Goal: Transaction & Acquisition: Purchase product/service

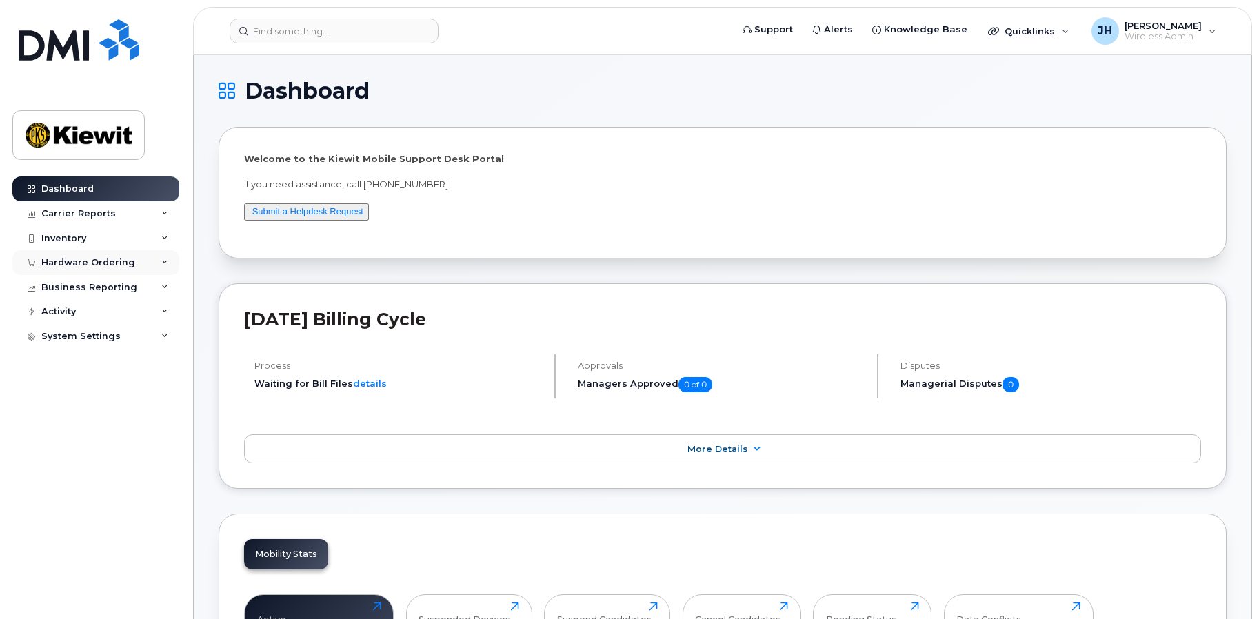
click at [97, 267] on div "Hardware Ordering" at bounding box center [88, 262] width 94 height 11
click at [66, 265] on div "Hardware Ordering" at bounding box center [88, 262] width 94 height 11
click at [69, 268] on div "Hardware Ordering" at bounding box center [95, 262] width 167 height 25
click at [65, 319] on div "Orders" at bounding box center [65, 314] width 34 height 12
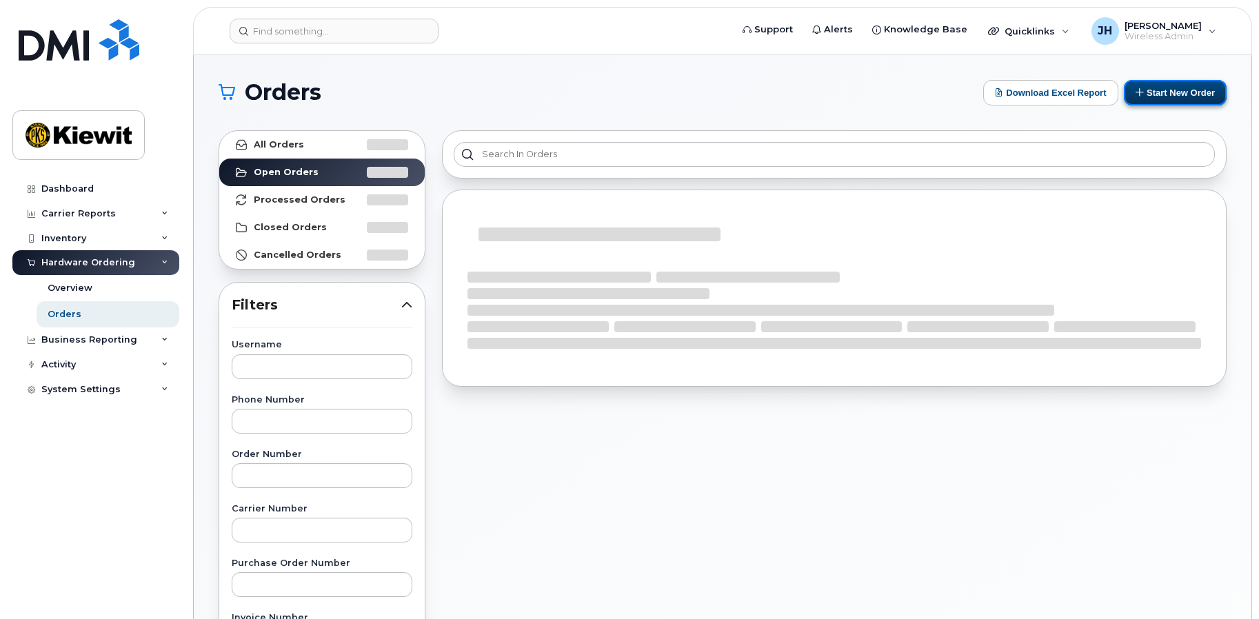
click at [1172, 100] on button "Start New Order" at bounding box center [1175, 93] width 103 height 26
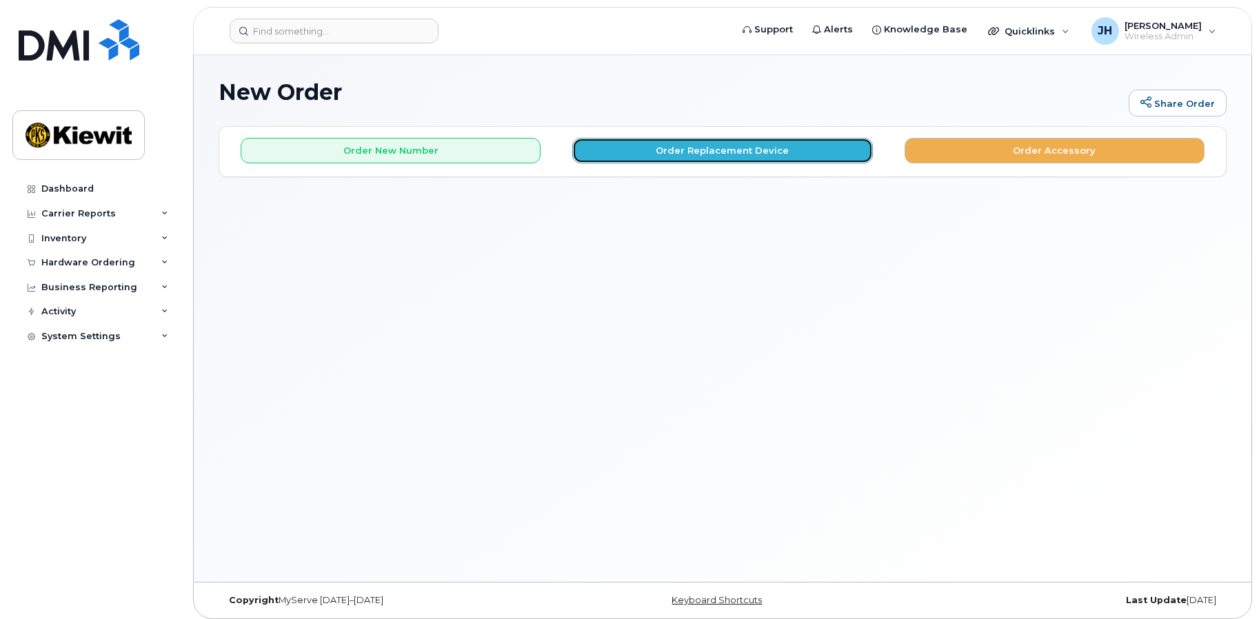
click at [714, 150] on button "Order Replacement Device" at bounding box center [722, 151] width 300 height 26
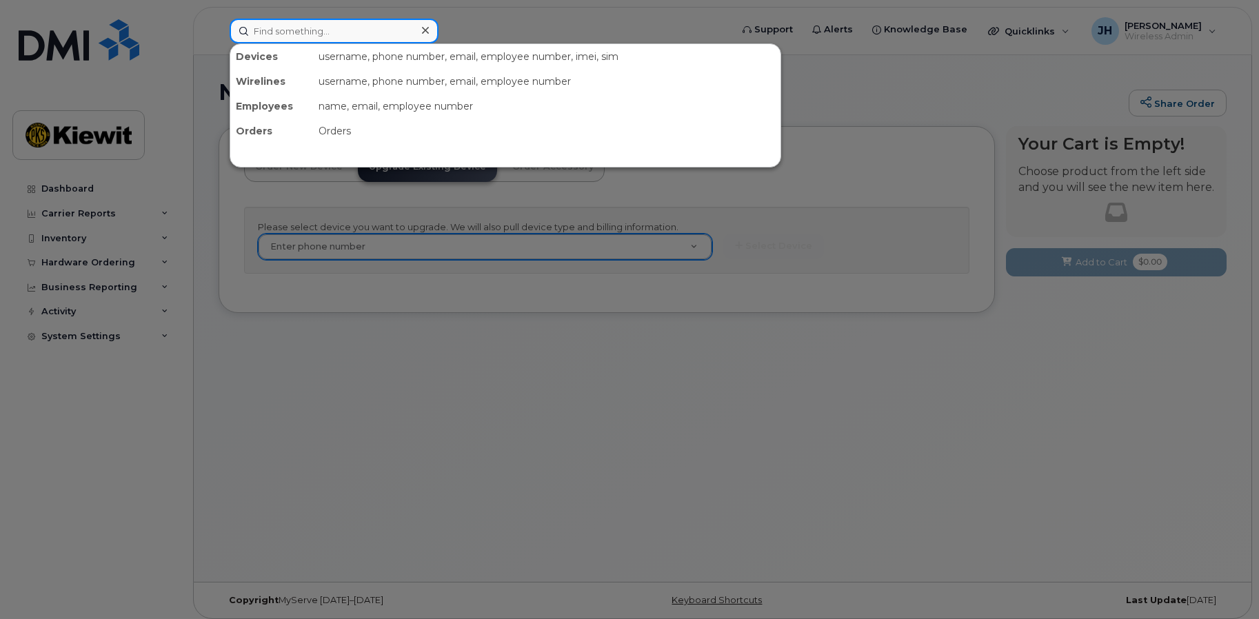
click at [290, 28] on input at bounding box center [334, 31] width 209 height 25
paste input "335276"
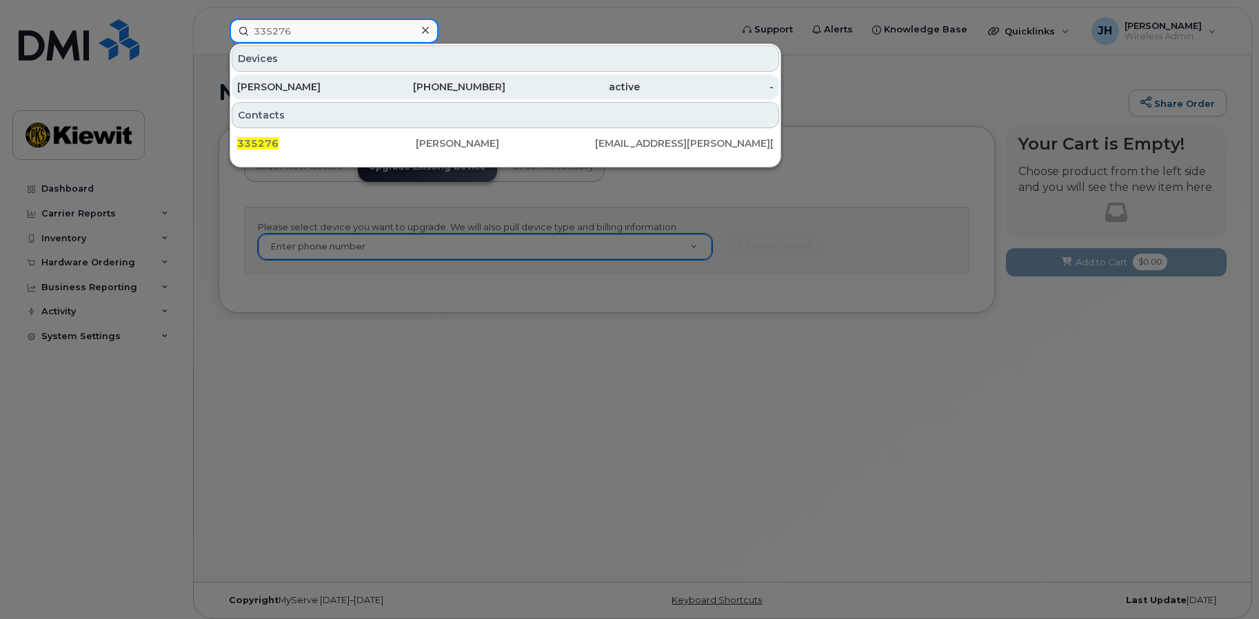
type input "335276"
click at [292, 84] on div "[PERSON_NAME]" at bounding box center [304, 87] width 134 height 14
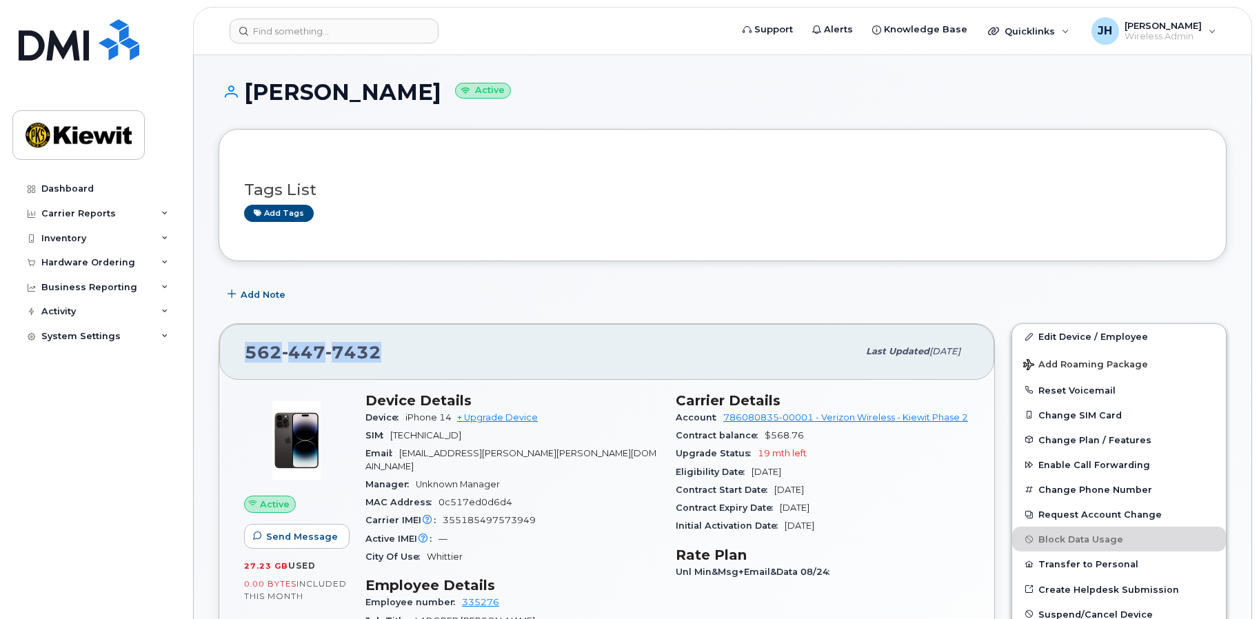
drag, startPoint x: 388, startPoint y: 355, endPoint x: 249, endPoint y: 361, distance: 139.4
click at [249, 361] on div "562 447 7432" at bounding box center [551, 351] width 613 height 29
copy span "562 447 7432"
click at [86, 257] on div "Hardware Ordering" at bounding box center [88, 262] width 94 height 11
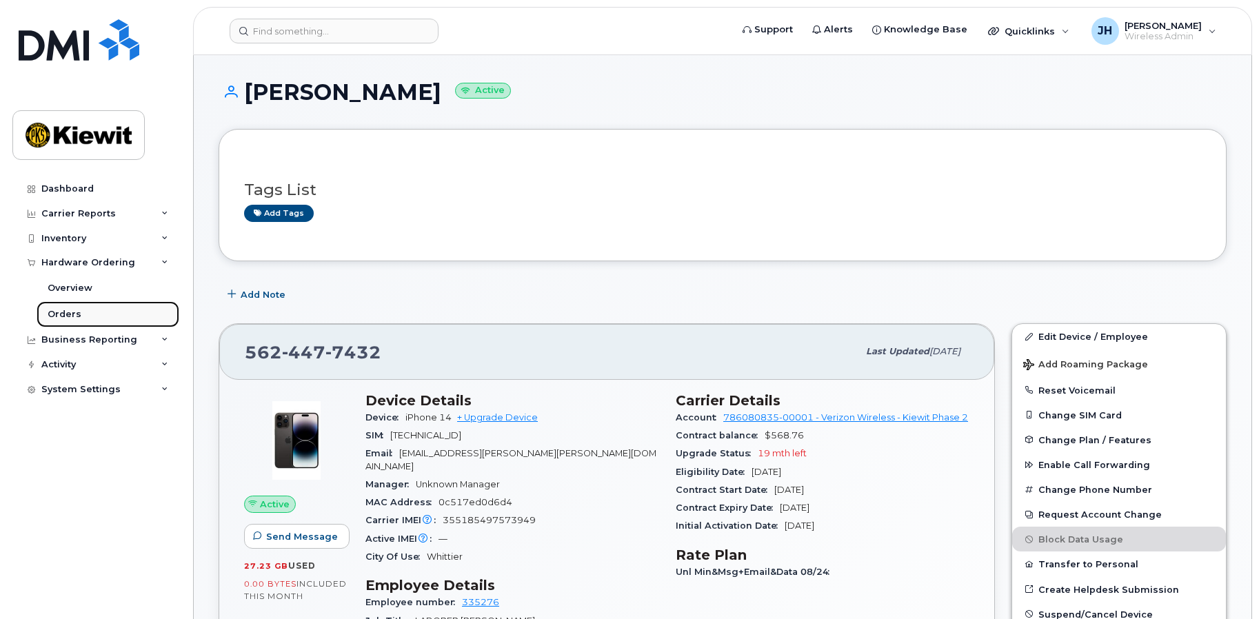
click at [73, 312] on div "Orders" at bounding box center [65, 314] width 34 height 12
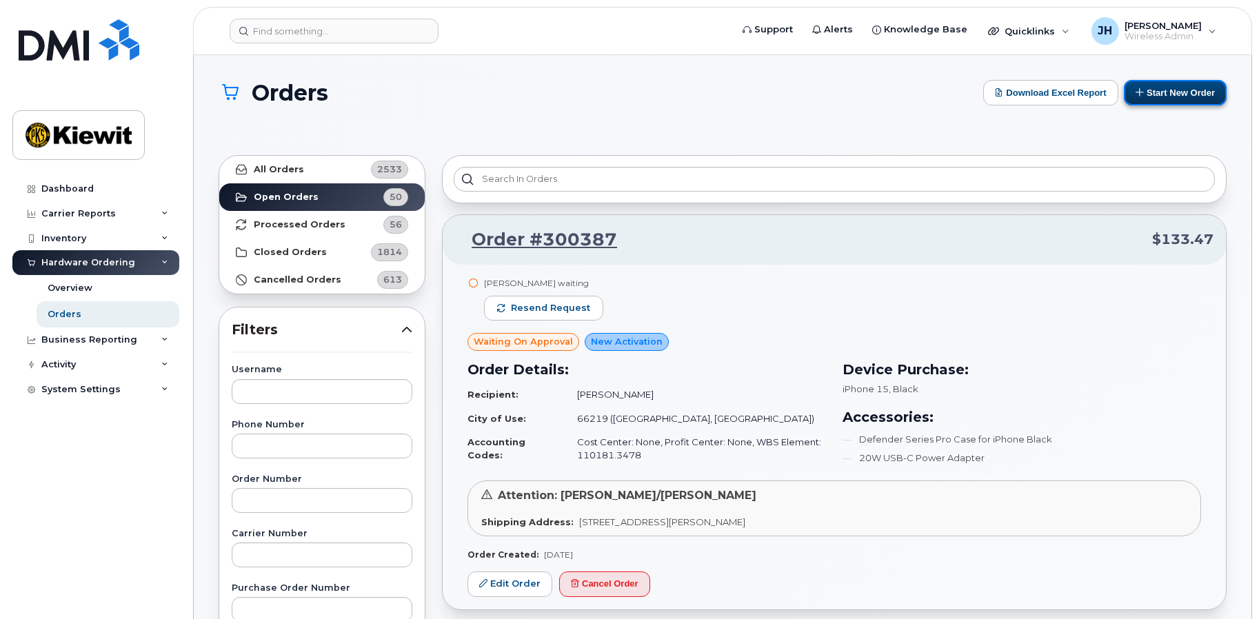
click at [1170, 83] on button "Start New Order" at bounding box center [1175, 93] width 103 height 26
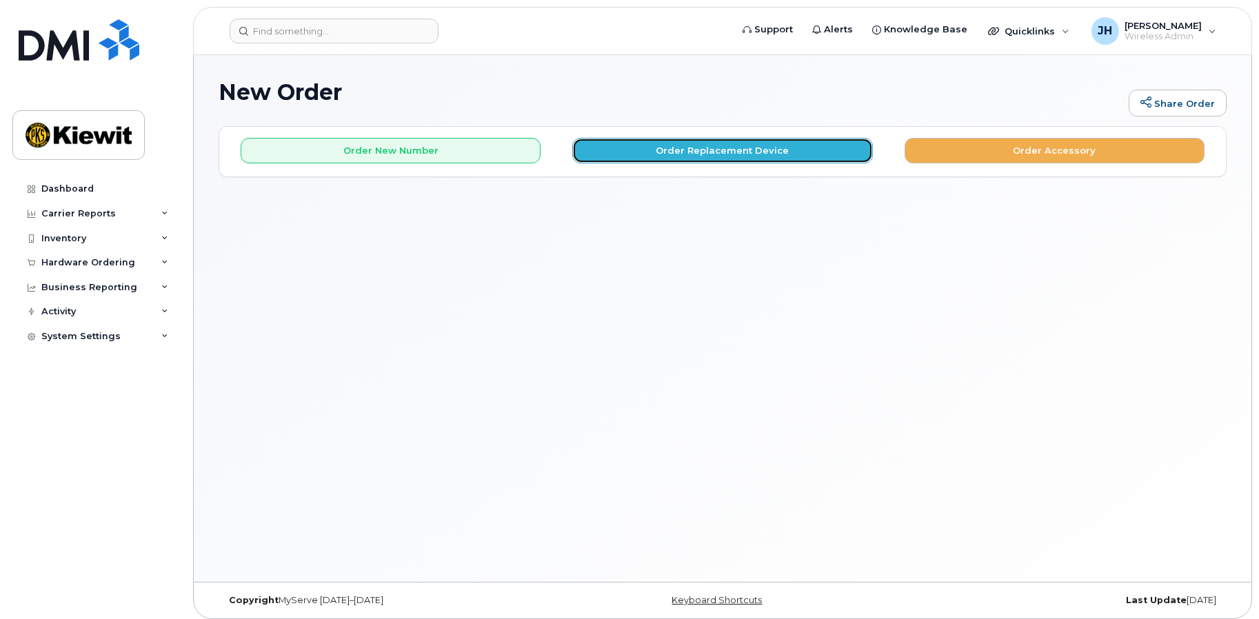
click at [714, 159] on button "Order Replacement Device" at bounding box center [722, 151] width 300 height 26
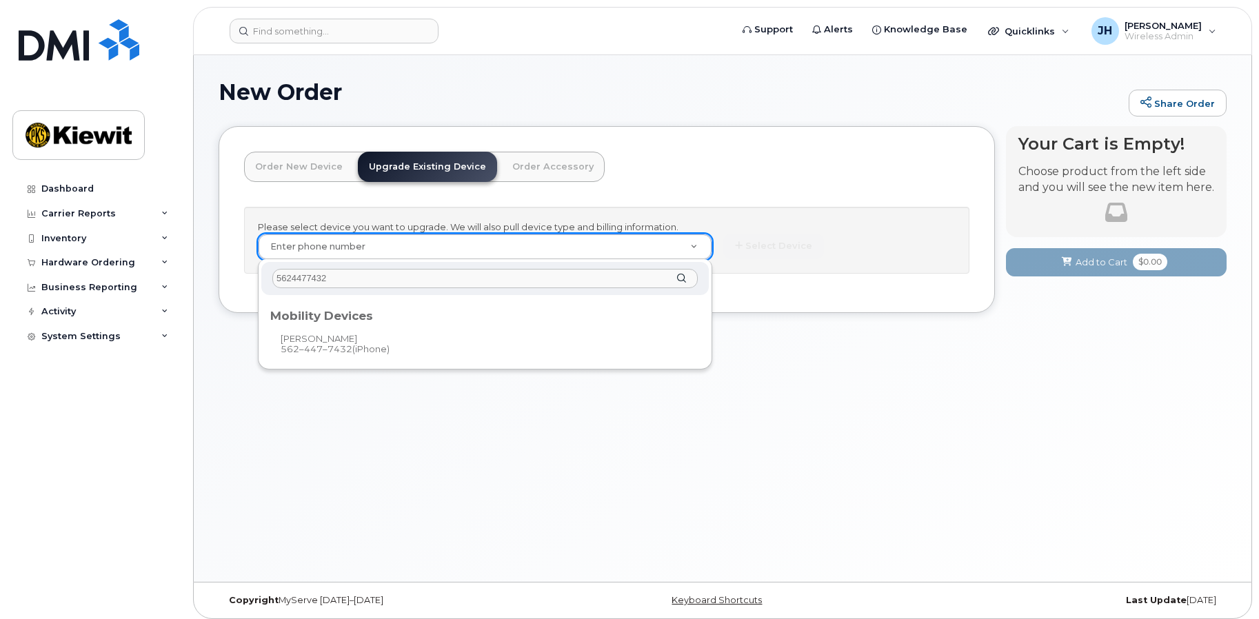
type input "5624477432"
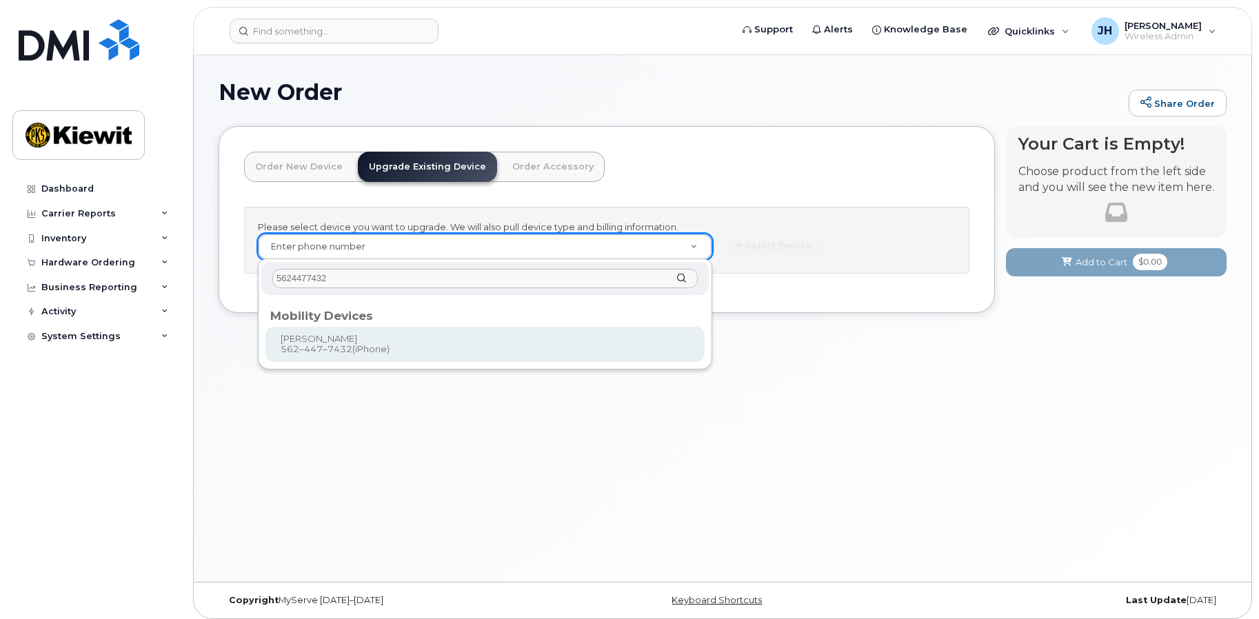
type input "1169830"
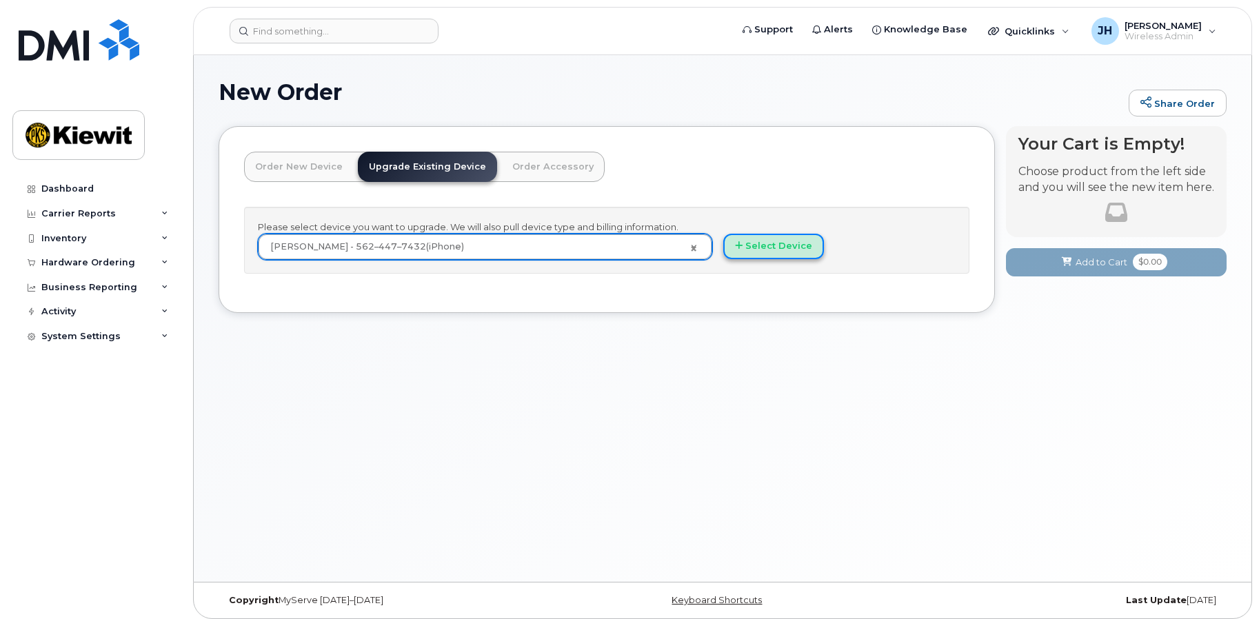
click at [780, 251] on button "Select Device" at bounding box center [773, 247] width 101 height 26
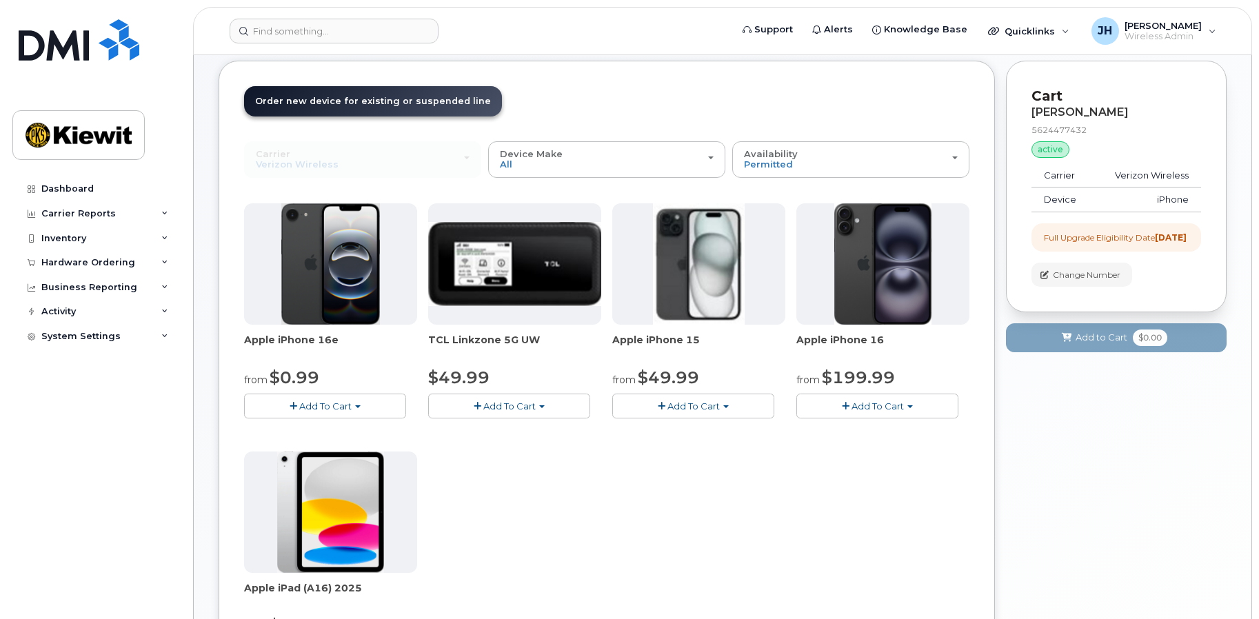
scroll to position [138, 0]
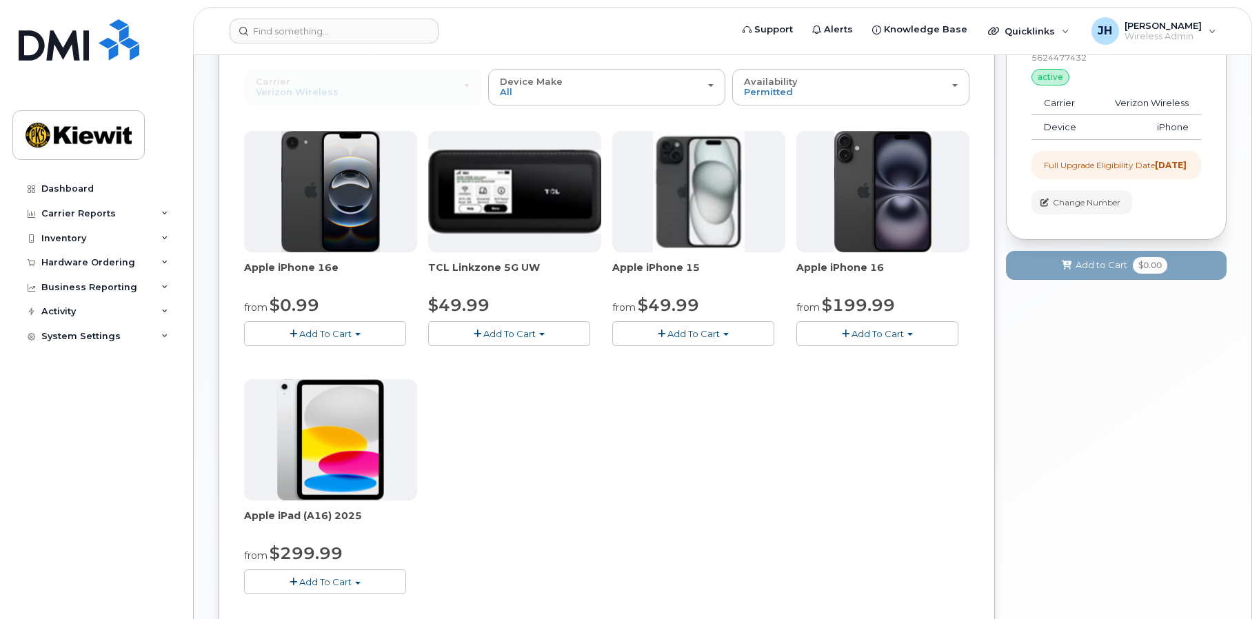
click at [694, 335] on span "Add To Cart" at bounding box center [693, 333] width 52 height 11
click at [707, 362] on link "$49.99 - 2 Year Upgrade (128GB)" at bounding box center [705, 359] width 179 height 17
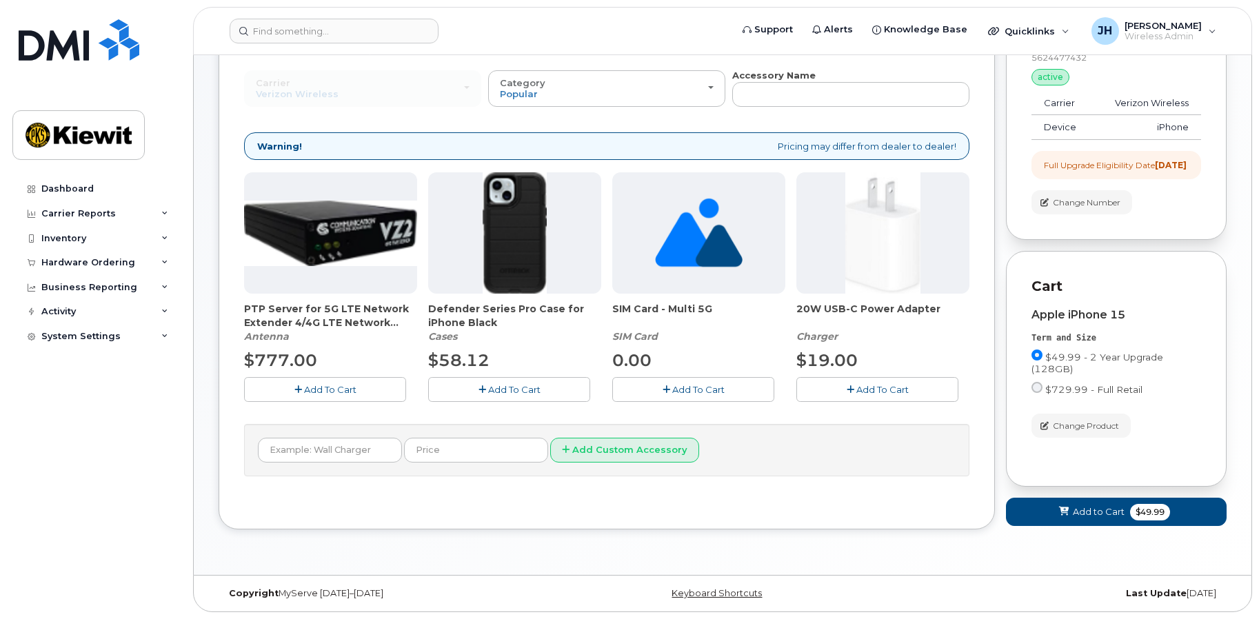
click at [510, 393] on span "Add To Cart" at bounding box center [514, 389] width 52 height 11
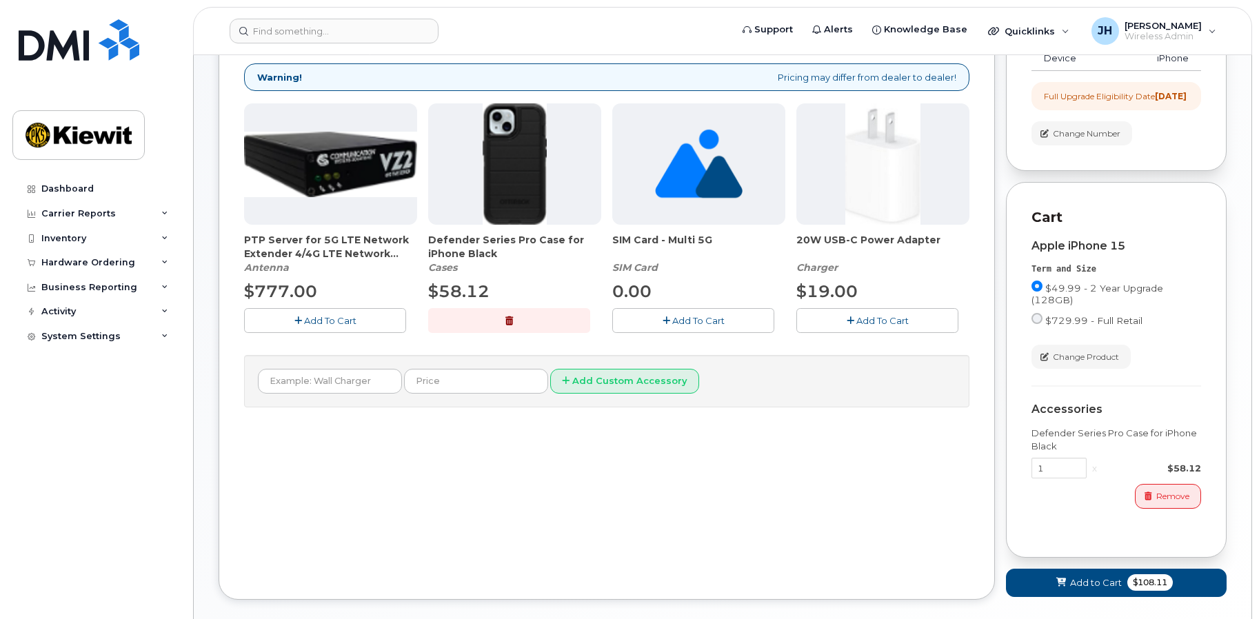
scroll to position [289, 0]
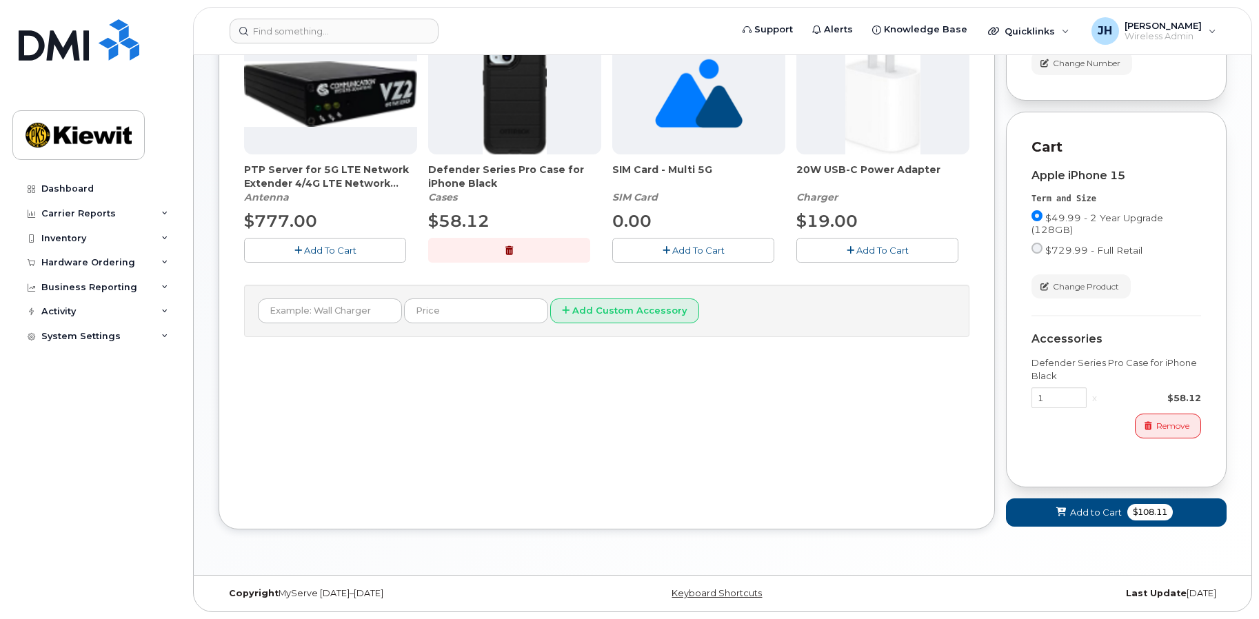
click at [861, 245] on span "Add To Cart" at bounding box center [882, 250] width 52 height 11
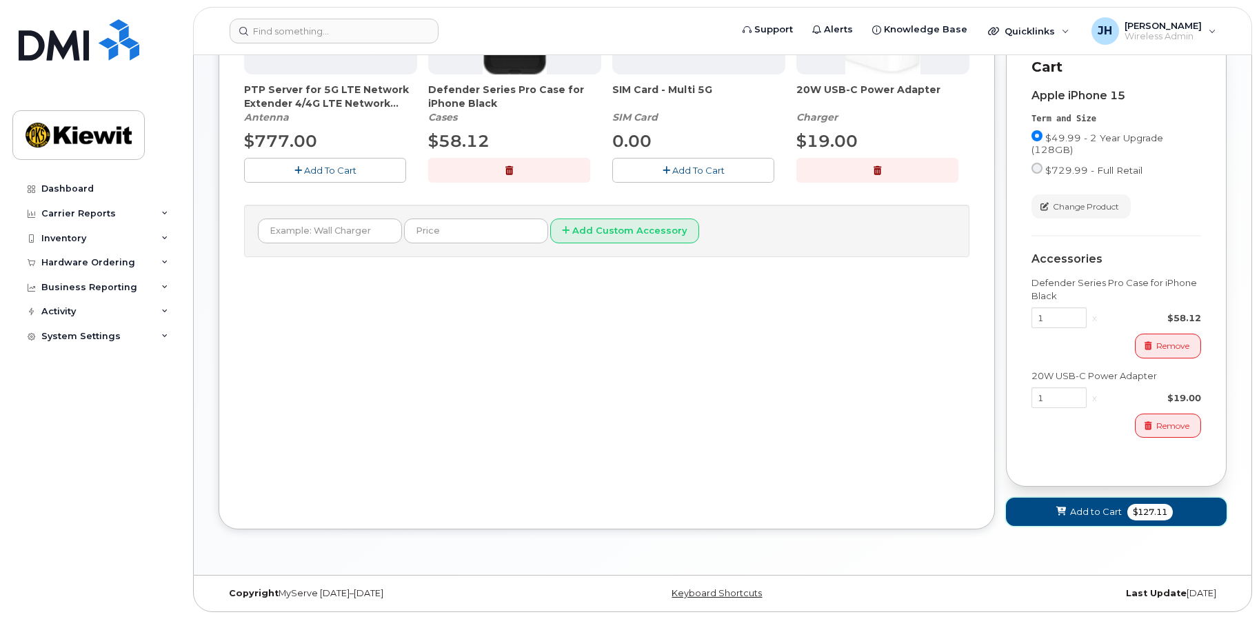
click at [1082, 514] on span "Add to Cart" at bounding box center [1096, 511] width 52 height 13
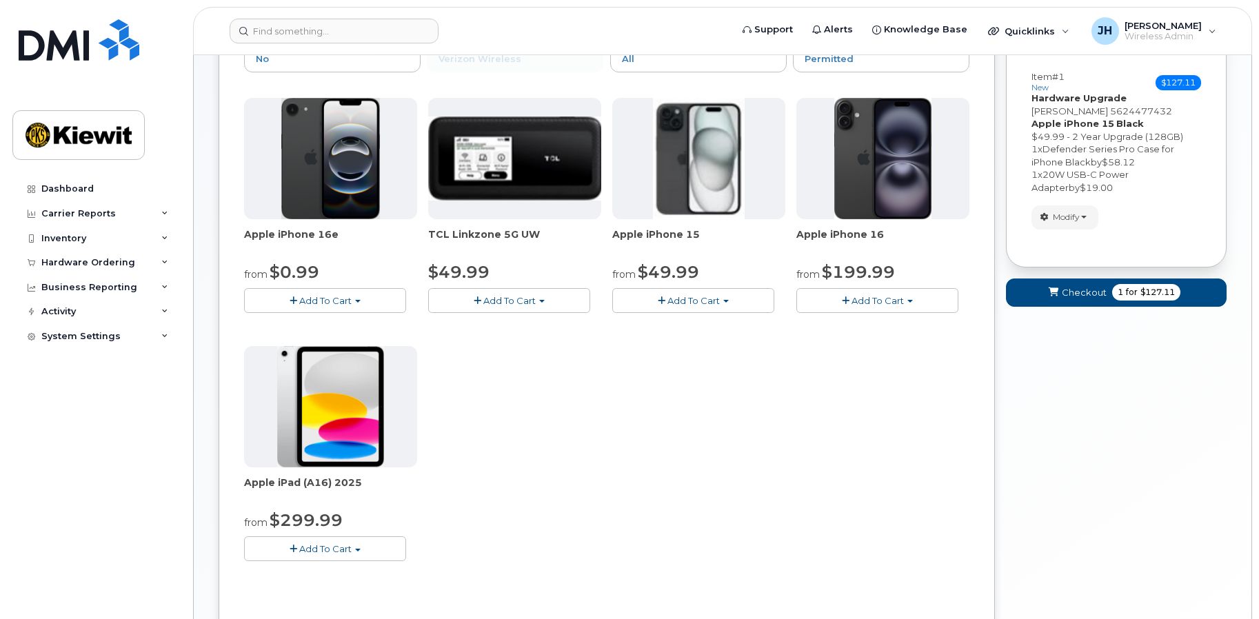
scroll to position [0, 0]
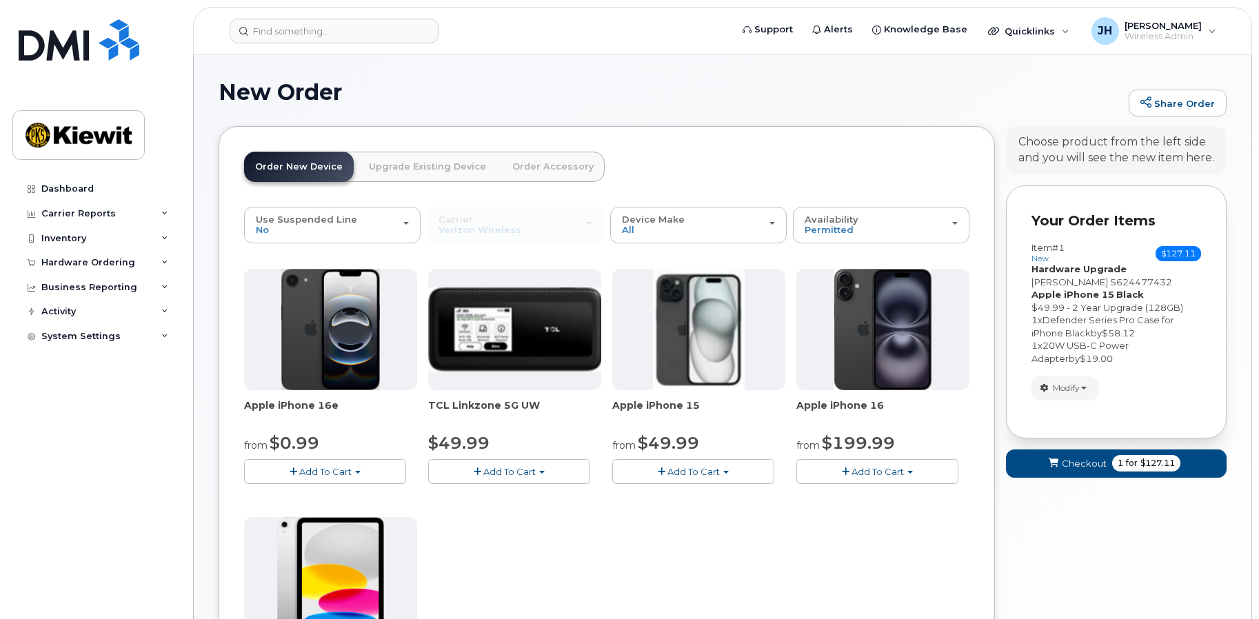
click at [694, 472] on span "Add To Cart" at bounding box center [693, 471] width 52 height 11
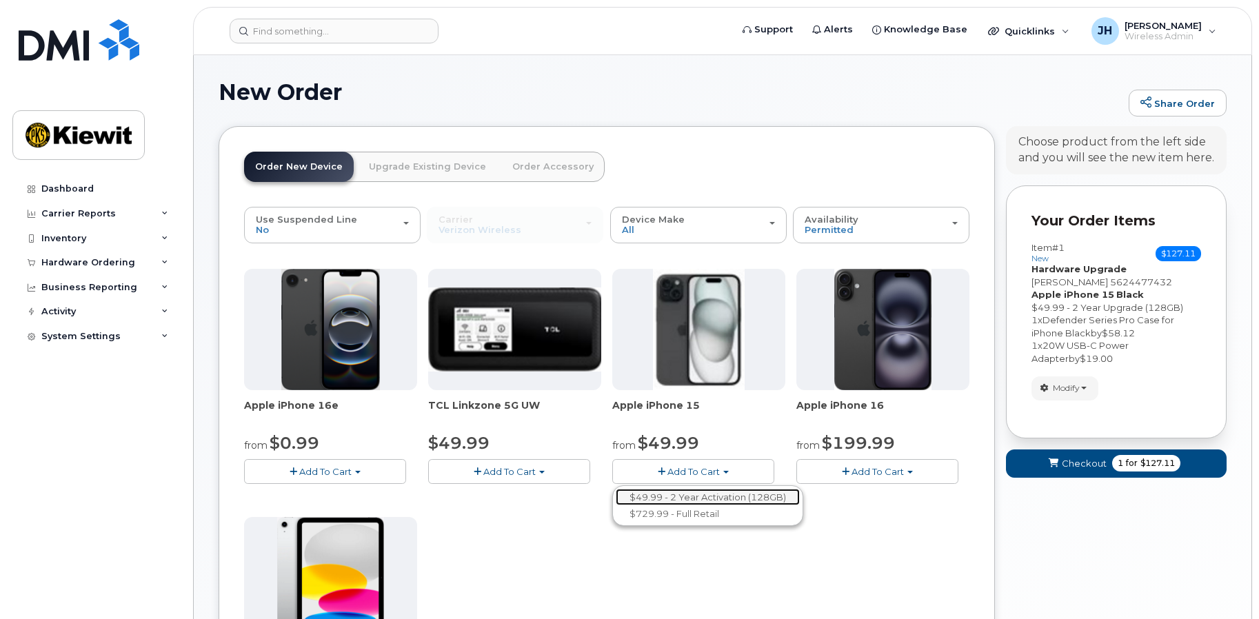
click at [705, 495] on link "$49.99 - 2 Year Activation (128GB)" at bounding box center [708, 497] width 184 height 17
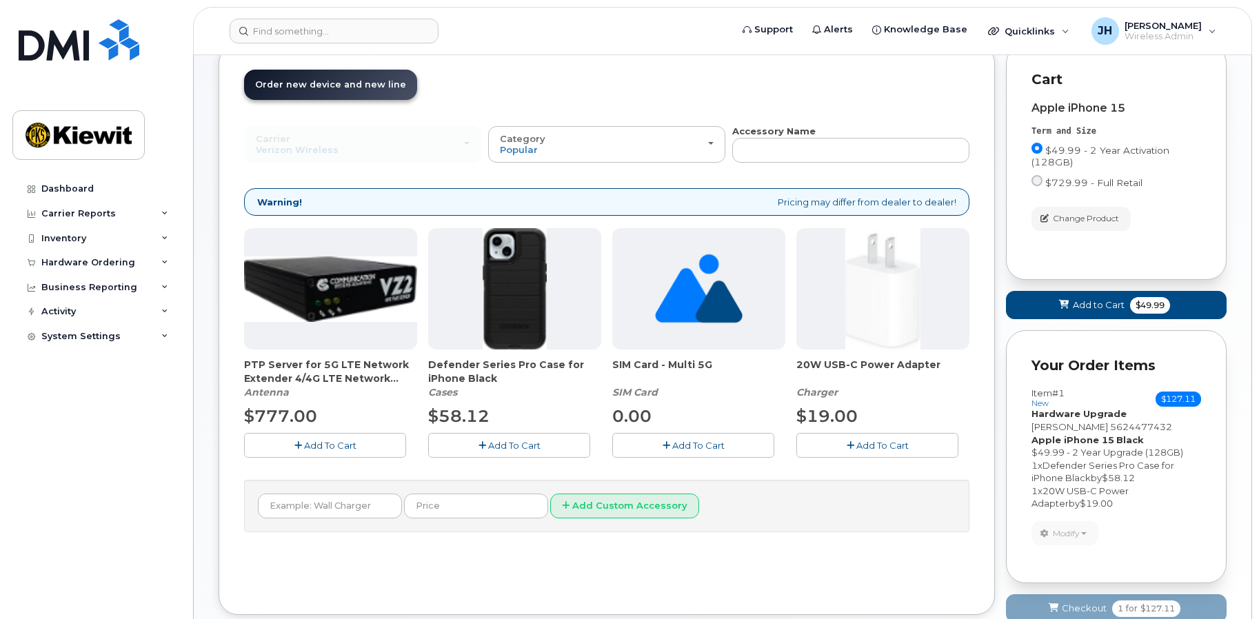
scroll to position [168, 0]
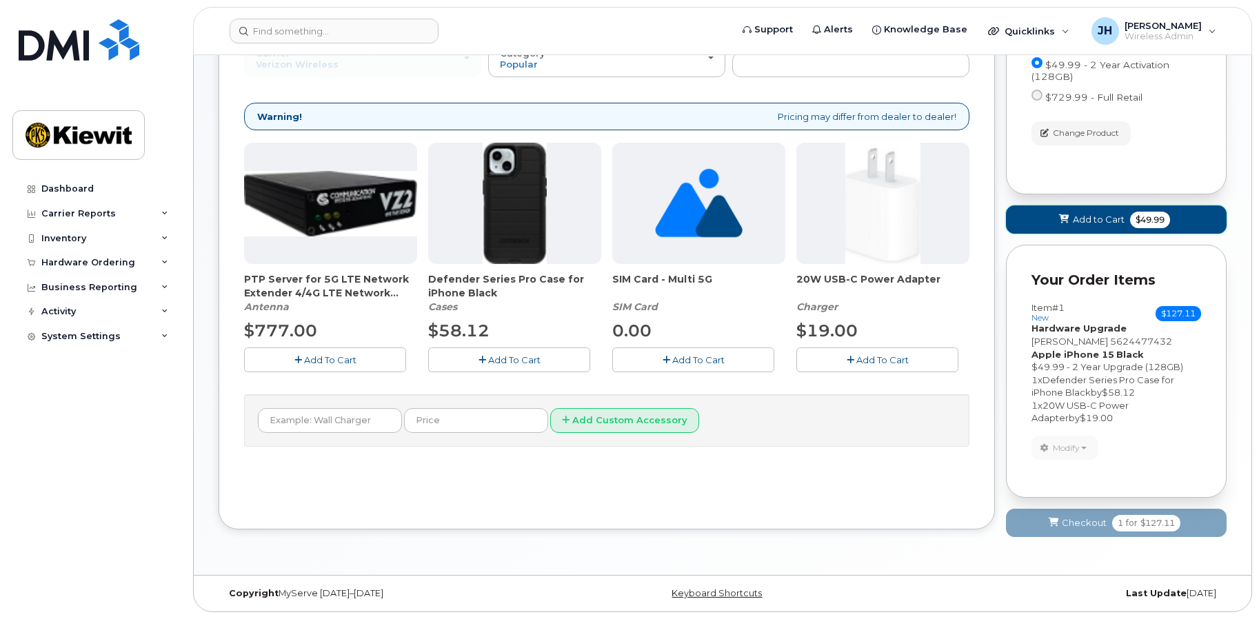
click at [1089, 221] on span "Add to Cart" at bounding box center [1099, 219] width 52 height 13
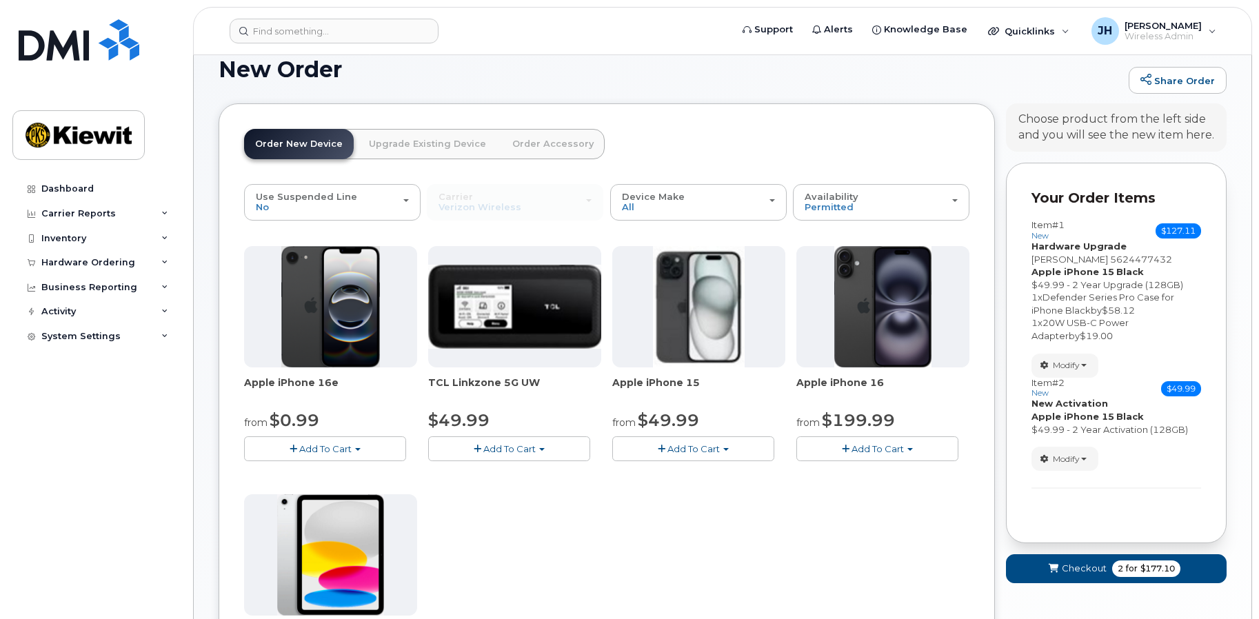
scroll to position [19, 0]
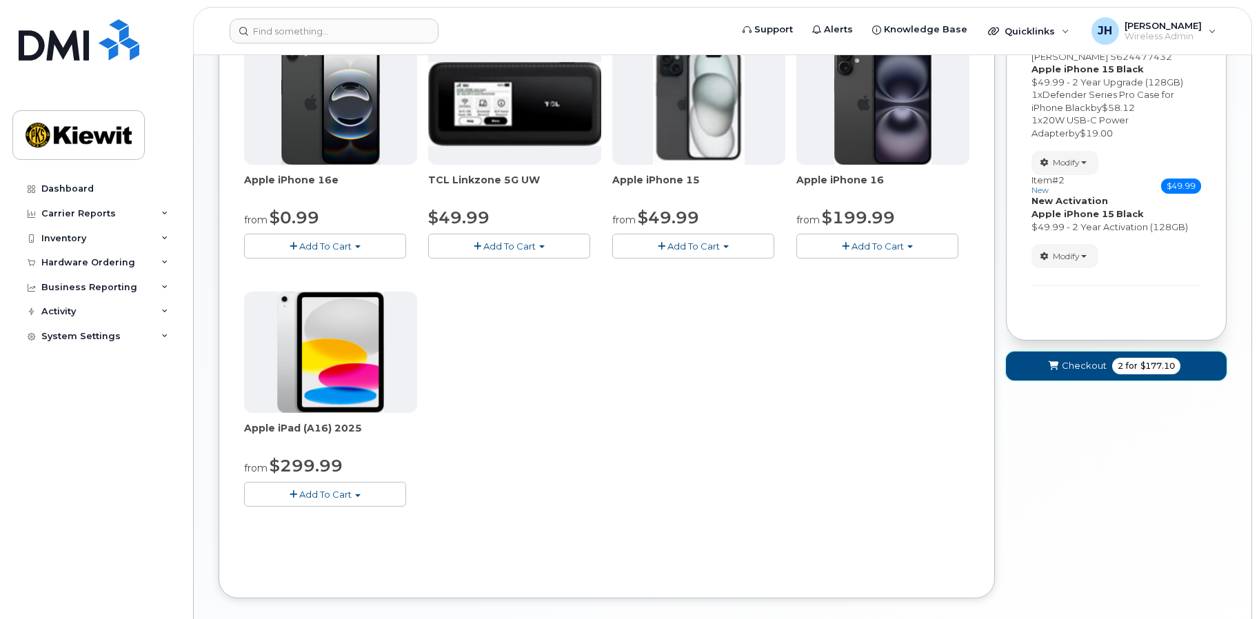
click at [1156, 370] on span "$177.10" at bounding box center [1157, 366] width 34 height 12
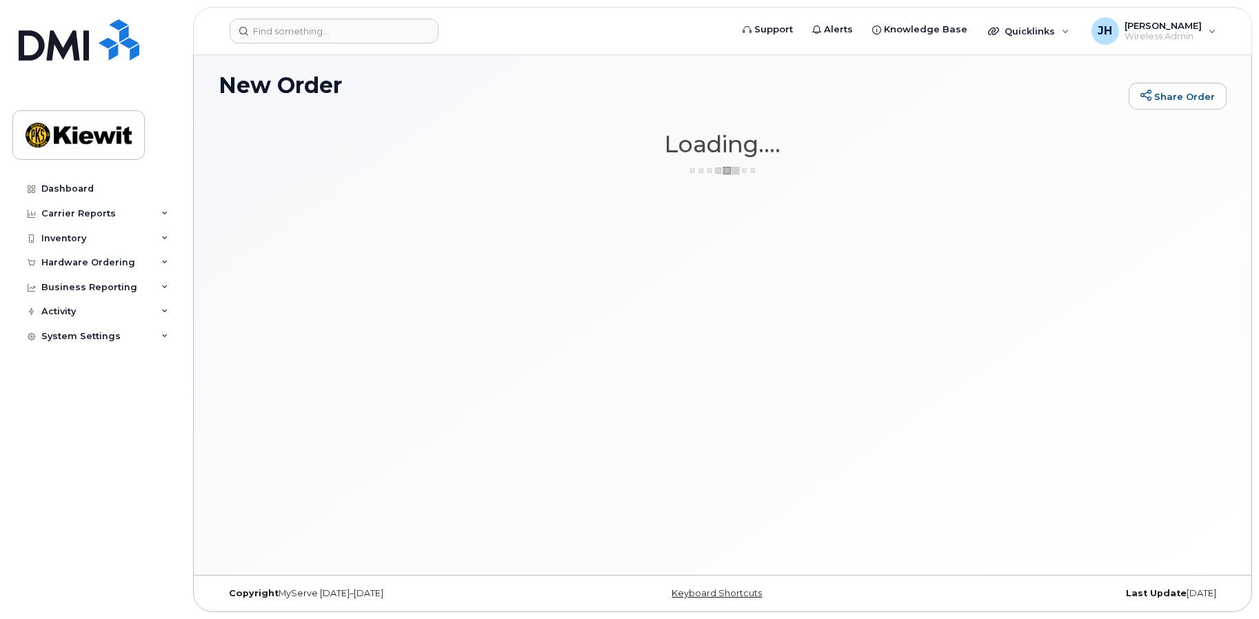
scroll to position [7, 0]
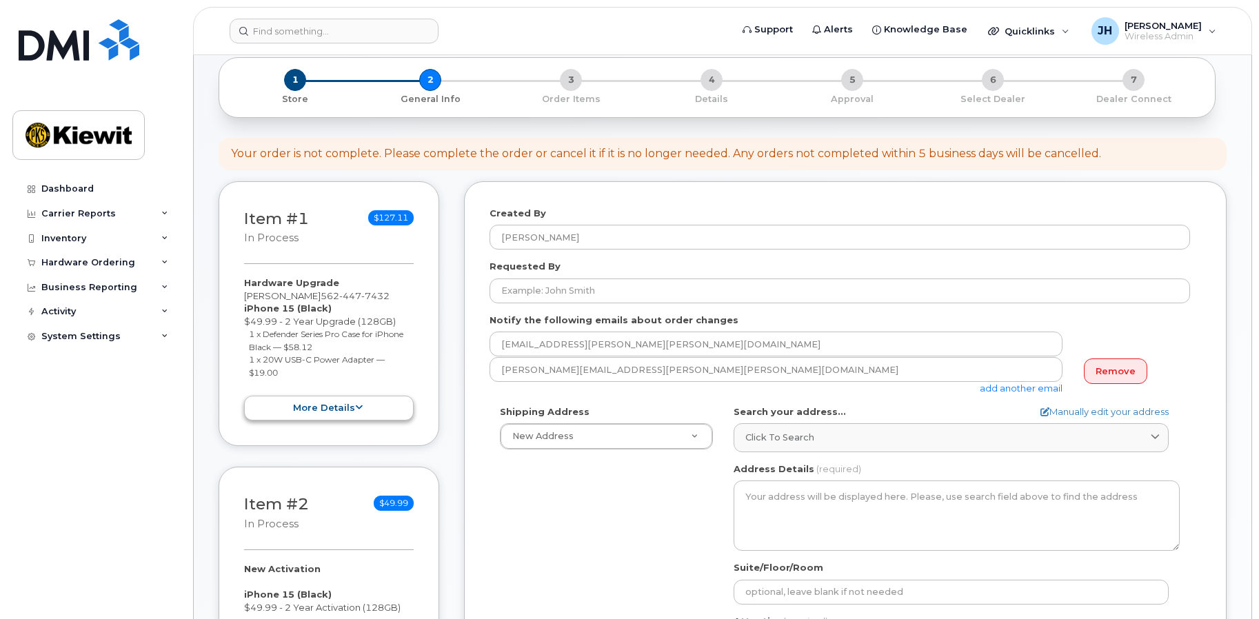
scroll to position [138, 0]
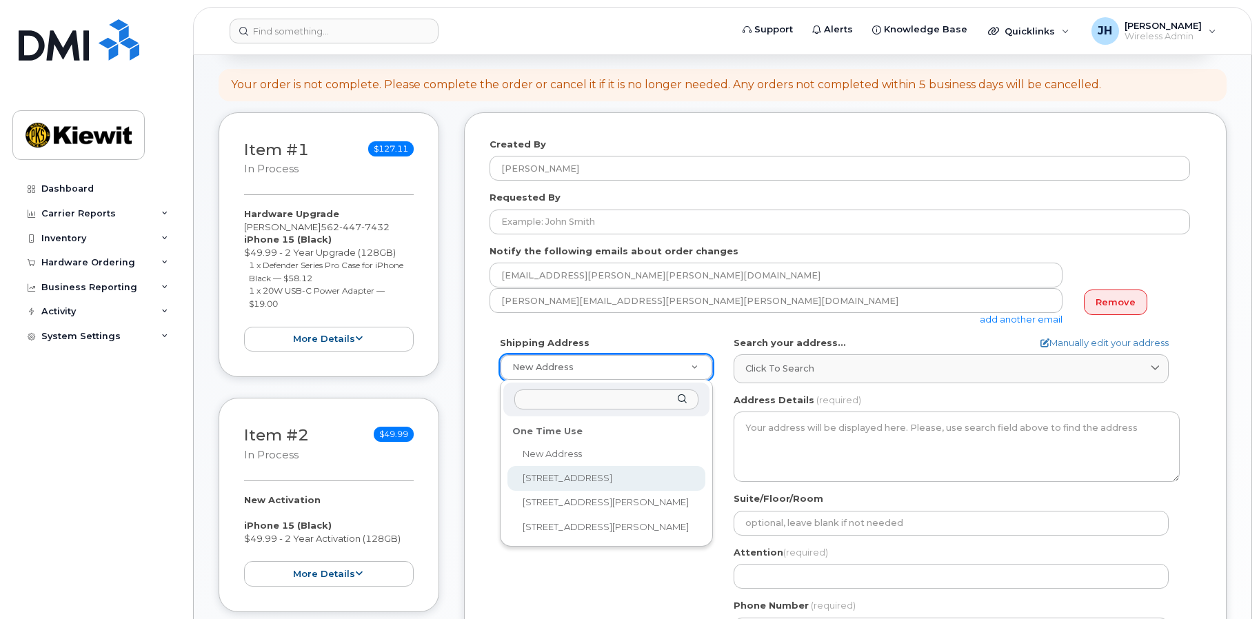
select select "[STREET_ADDRESS]"
type textarea "[STREET_ADDRESS]"
type input "Mary Smithson"
type input "5629461816"
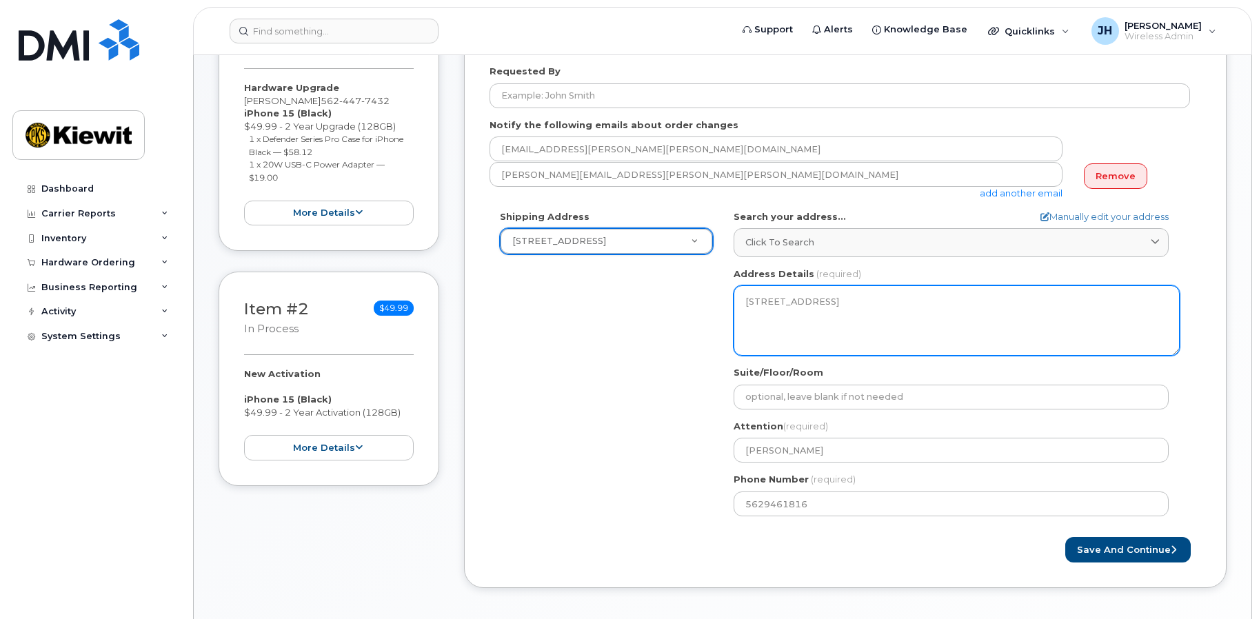
scroll to position [276, 0]
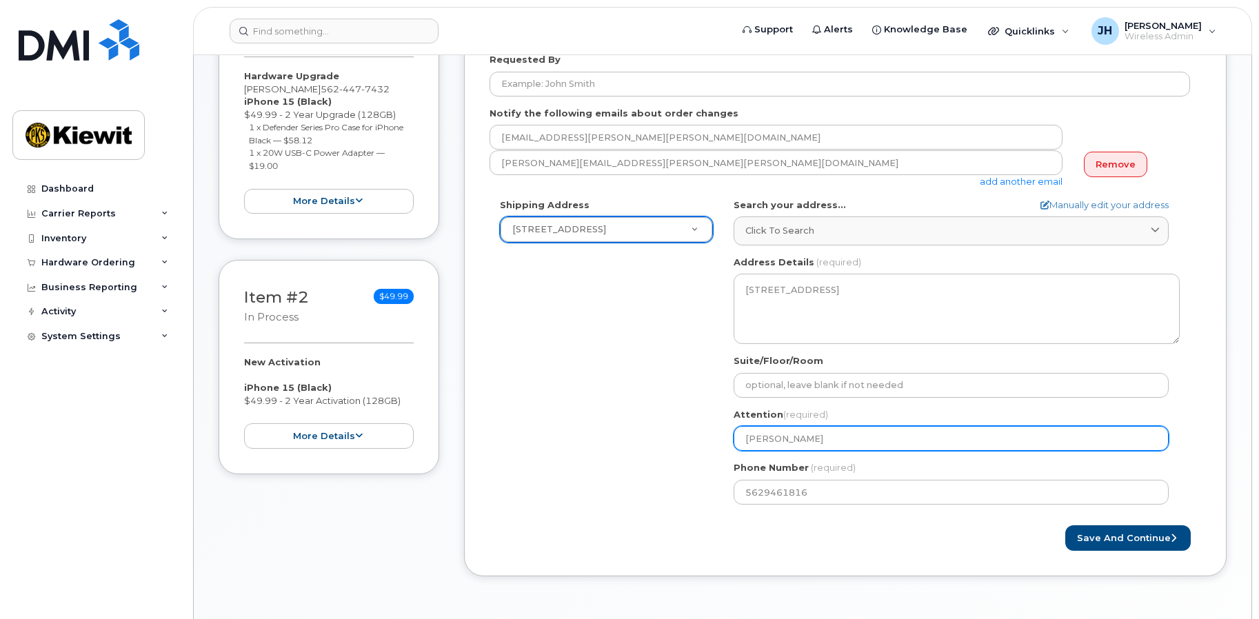
click at [787, 441] on input "Mary Smithson" at bounding box center [951, 438] width 435 height 25
drag, startPoint x: 858, startPoint y: 439, endPoint x: 689, endPoint y: 446, distance: 169.1
click at [689, 446] on div "Shipping Address 10507 Garfield Ave New Address 10507 Garfield Ave 10704 Shoema…" at bounding box center [840, 357] width 701 height 316
select select
type input "H"
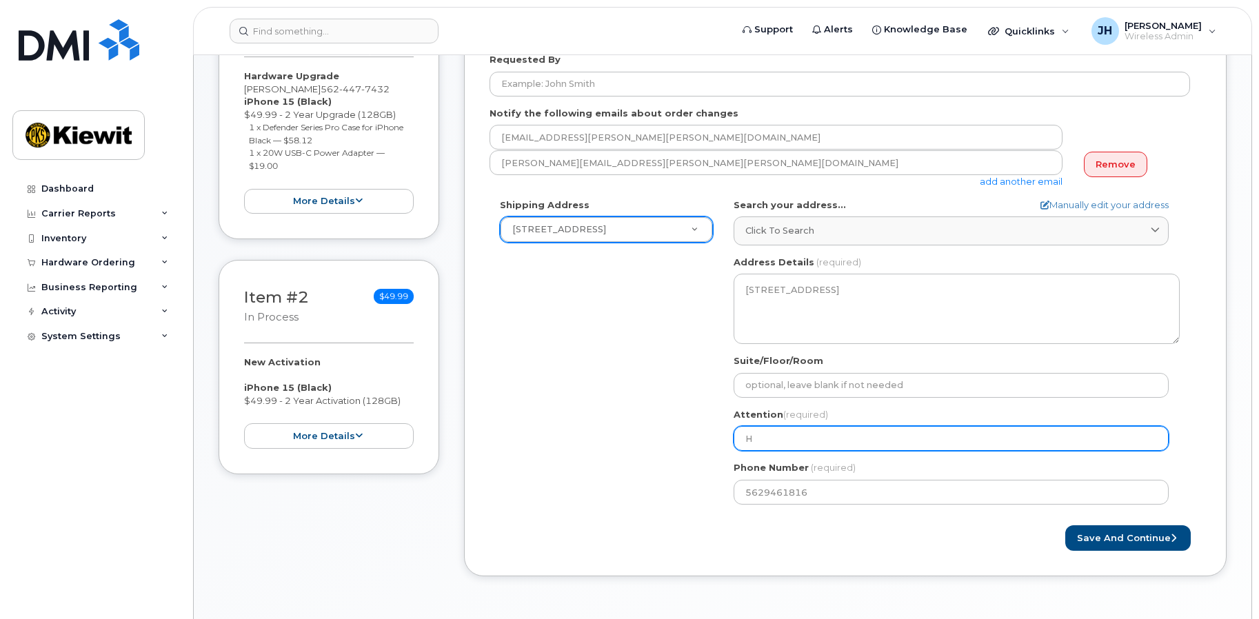
select select
type input "Hu"
select select
type input "Hun"
select select
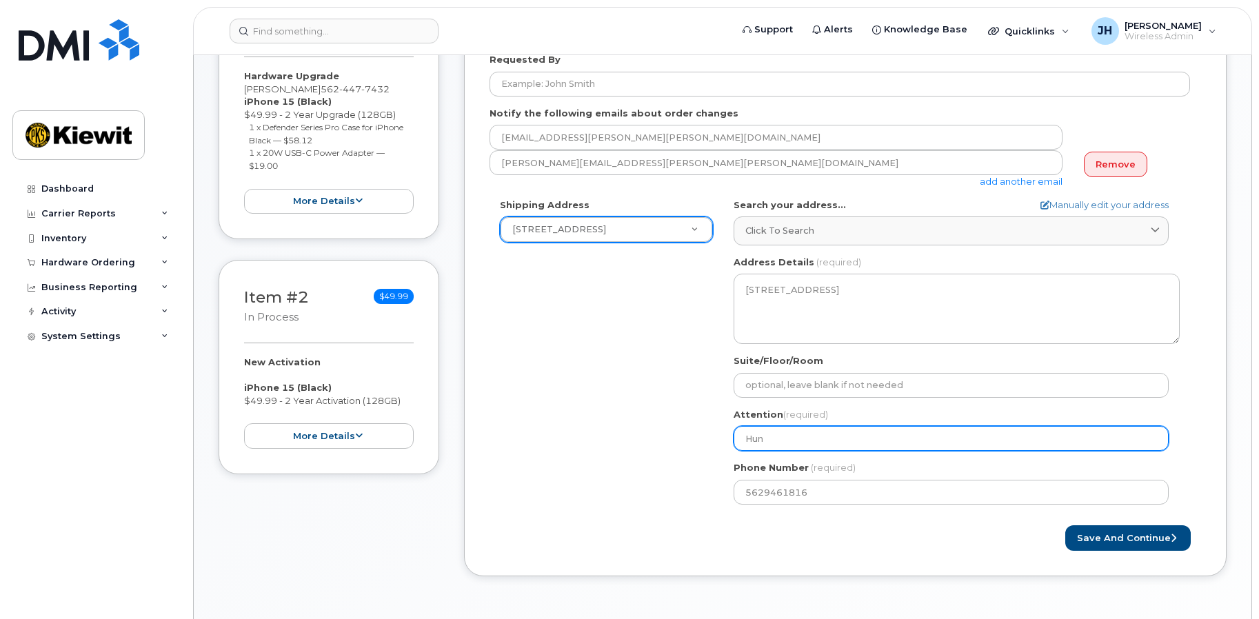
type input "Hunt"
select select
type input "Hunte"
select select
type input "Hunter"
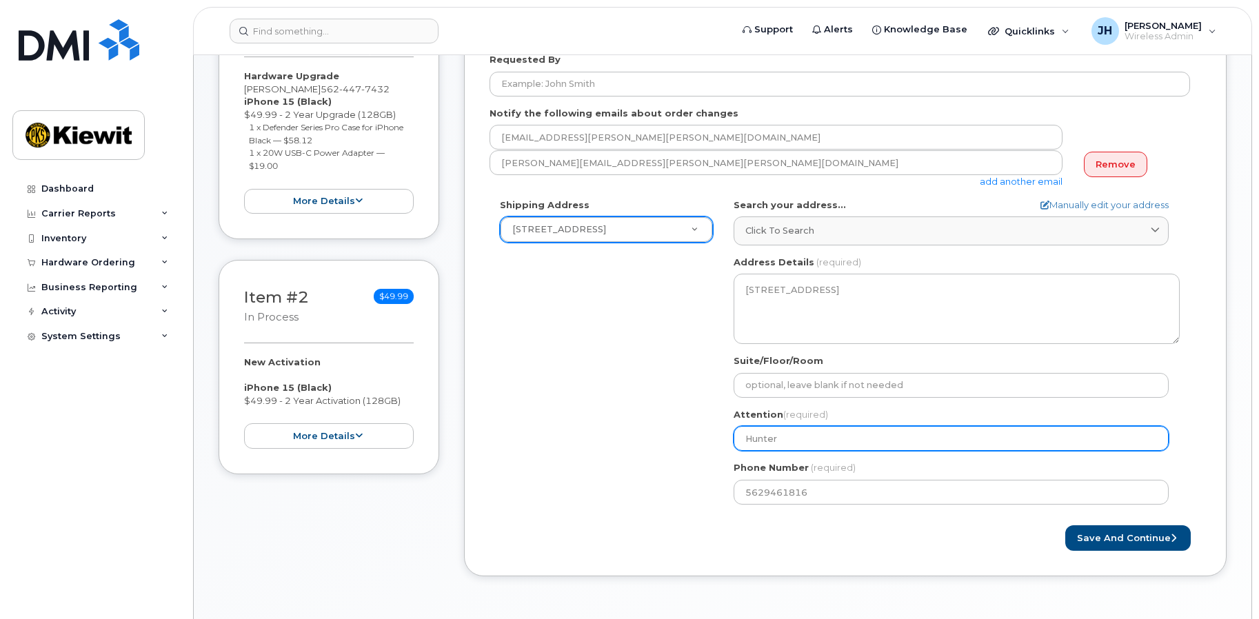
select select
type input "Hunter P"
select select
type input "Hunter Pe"
select select
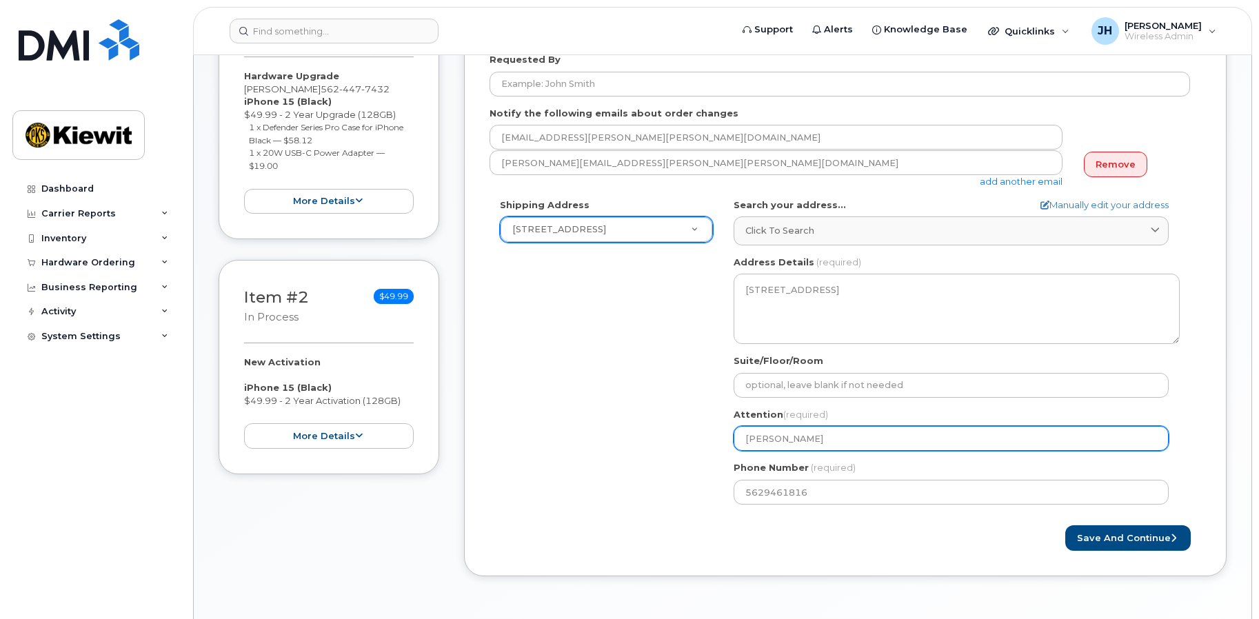
type input "Hunter Ped"
select select
type input "Hunter Pedic"
select select
type input "Hunter Pedico"
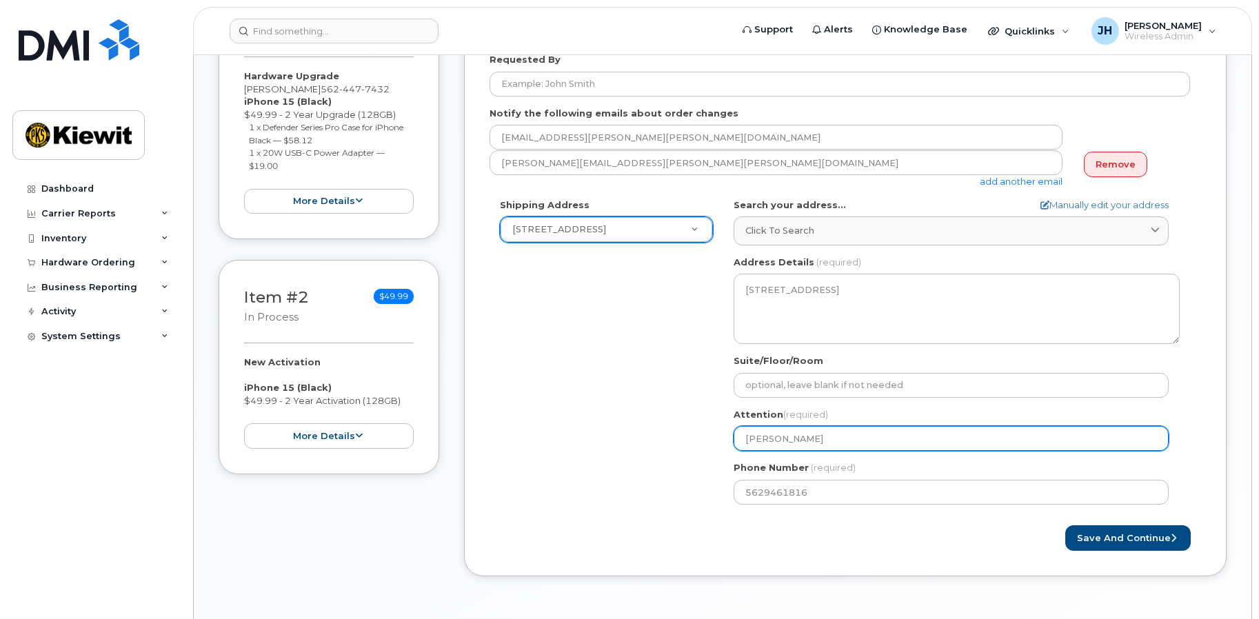
select select
type input "Hunter Pedicor"
select select
type input "[PERSON_NAME]"
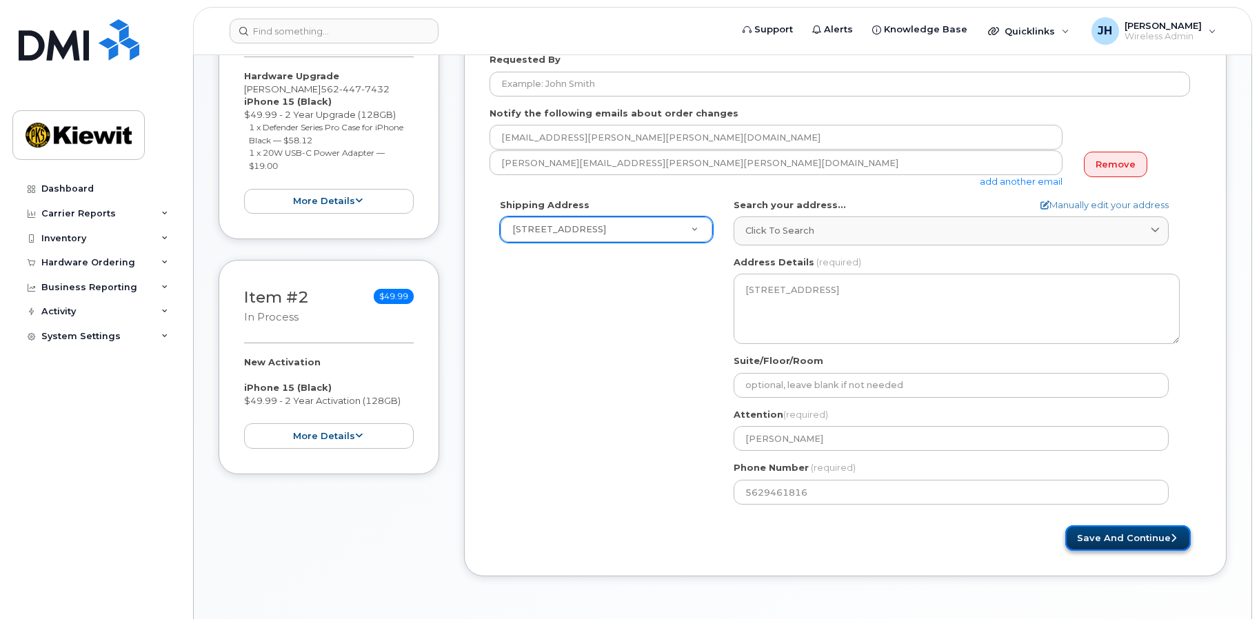
click at [1109, 532] on button "Save and Continue" at bounding box center [1127, 538] width 125 height 26
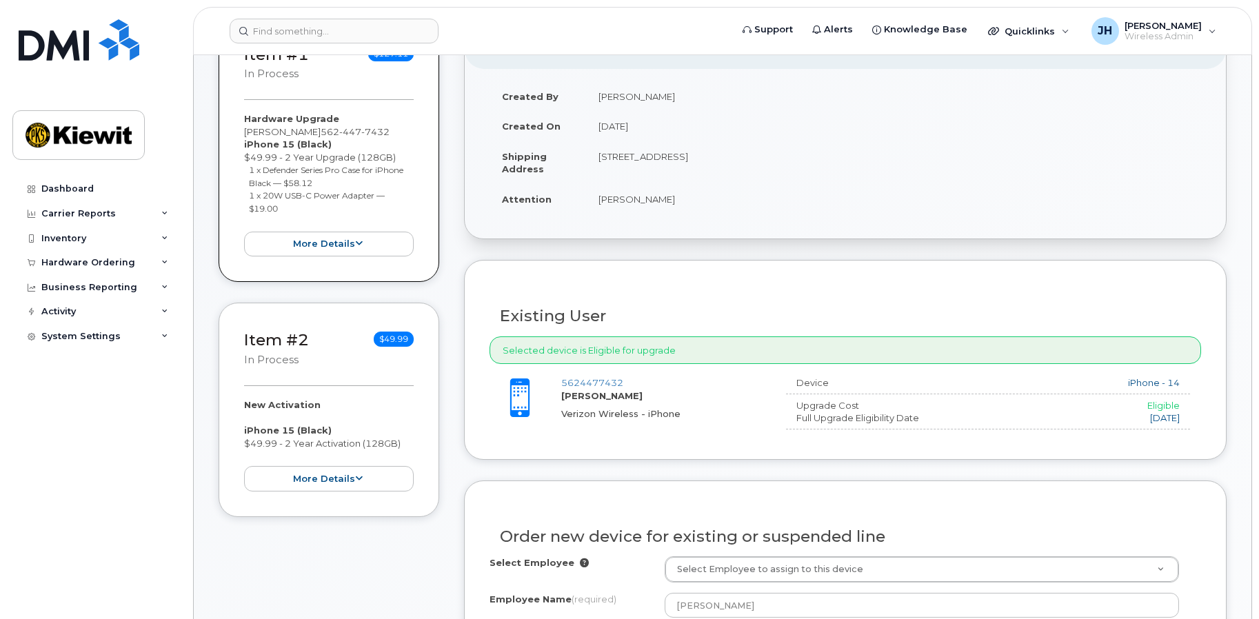
scroll to position [483, 0]
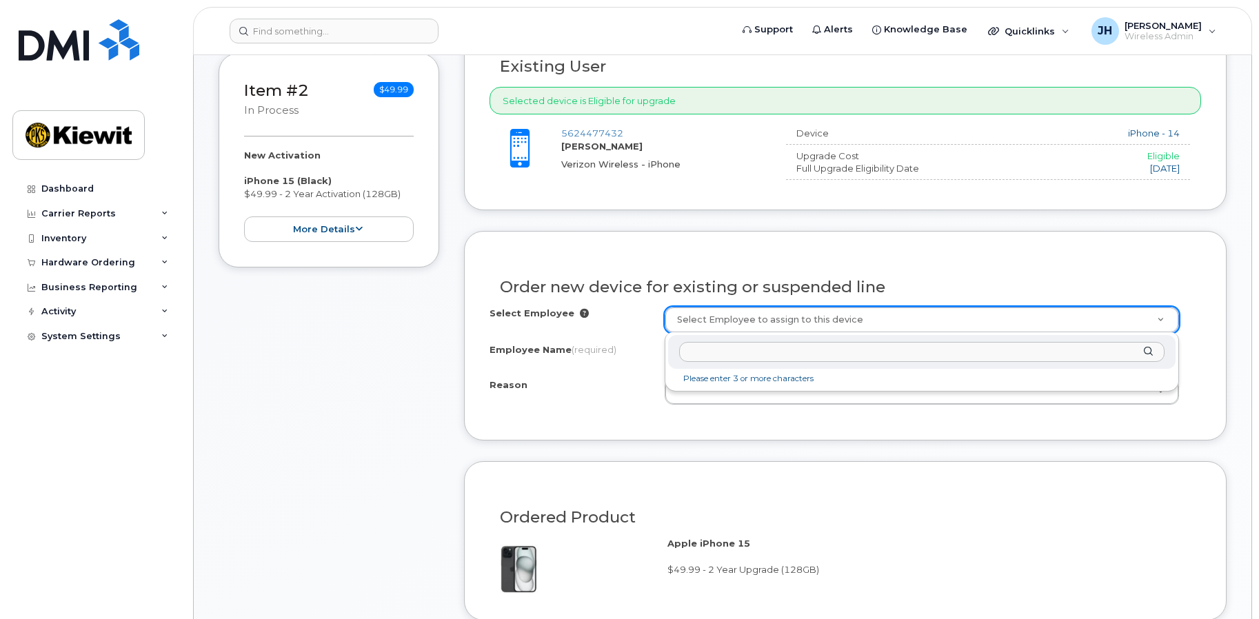
click at [721, 361] on input "text" at bounding box center [921, 352] width 485 height 20
paste input "335276"
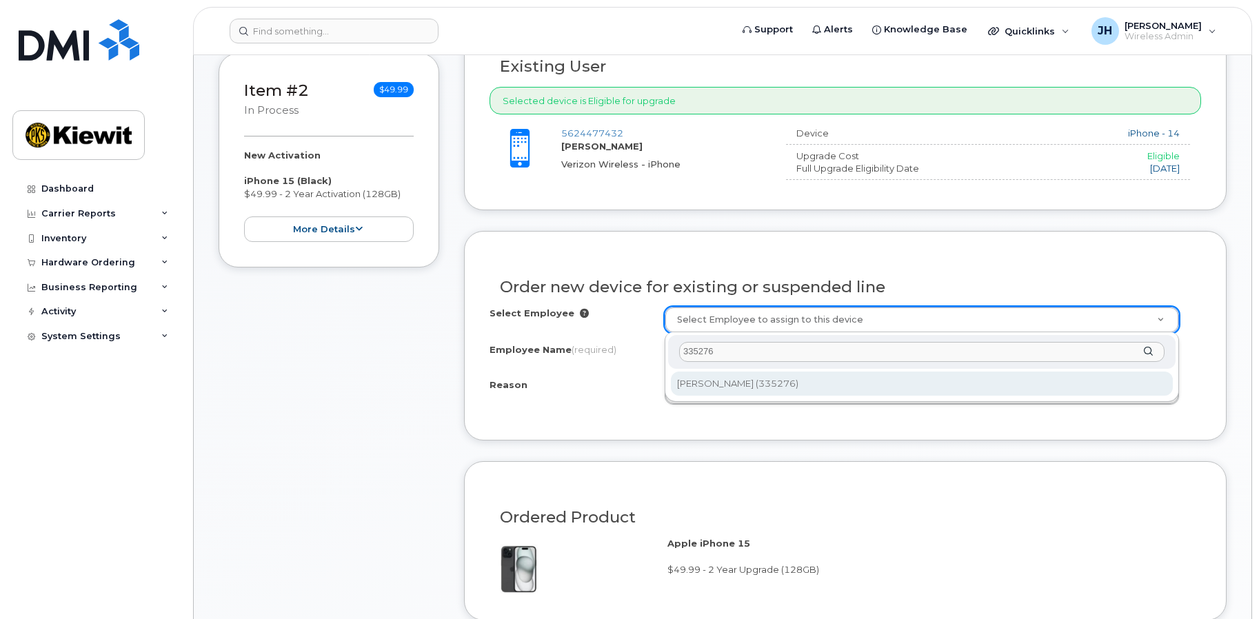
type input "335276"
type input "2150741"
type input "[PERSON_NAME]"
select select
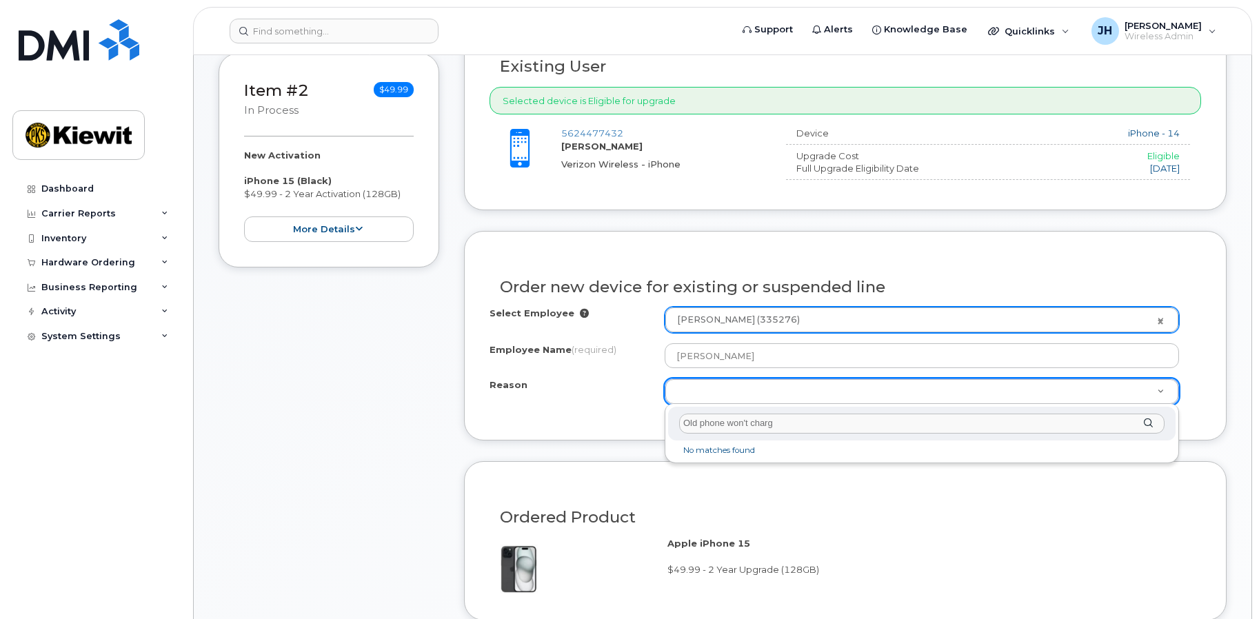
type input "Old phone won't charge"
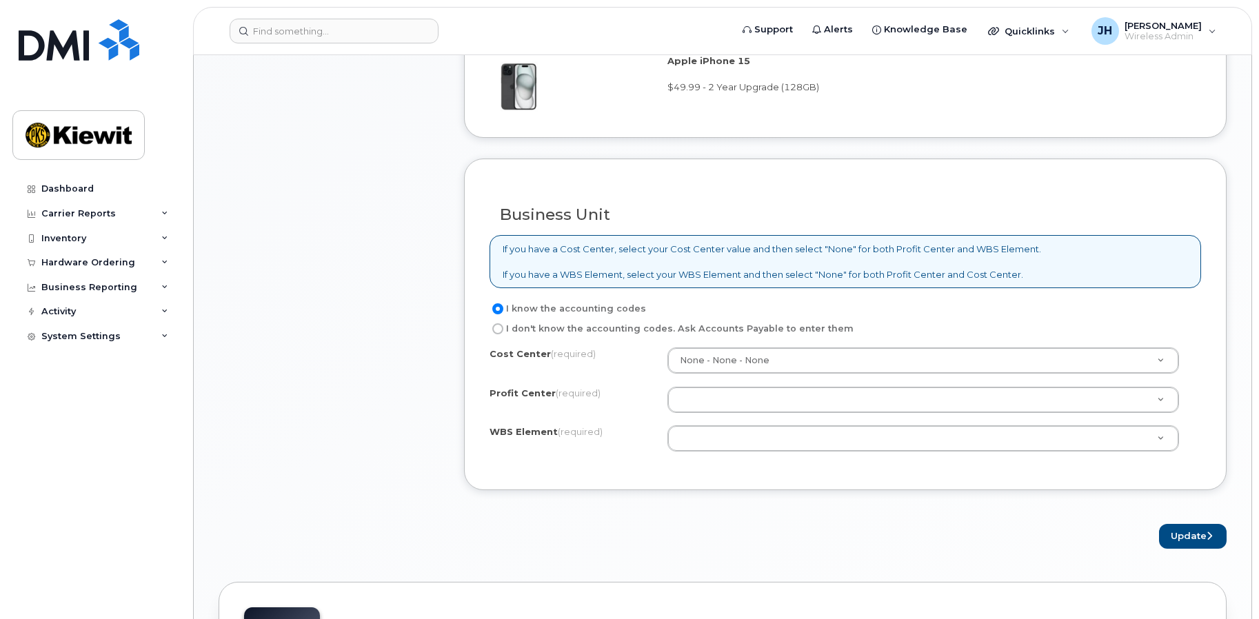
scroll to position [553, 0]
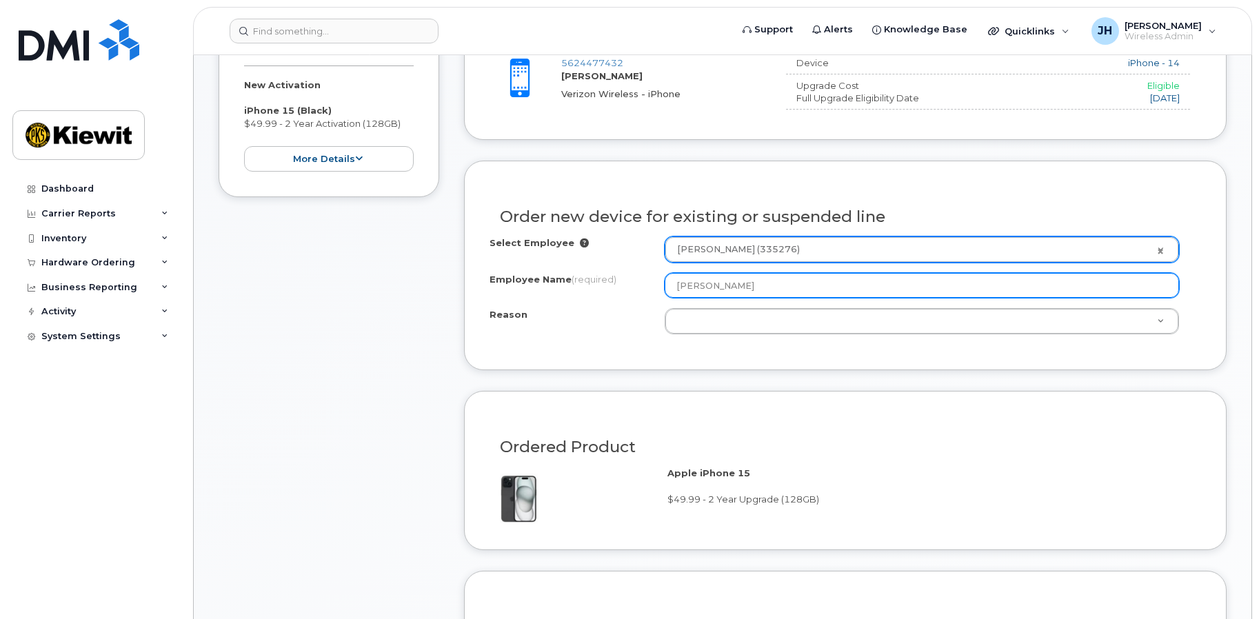
click at [712, 285] on input "[PERSON_NAME]" at bounding box center [922, 285] width 514 height 25
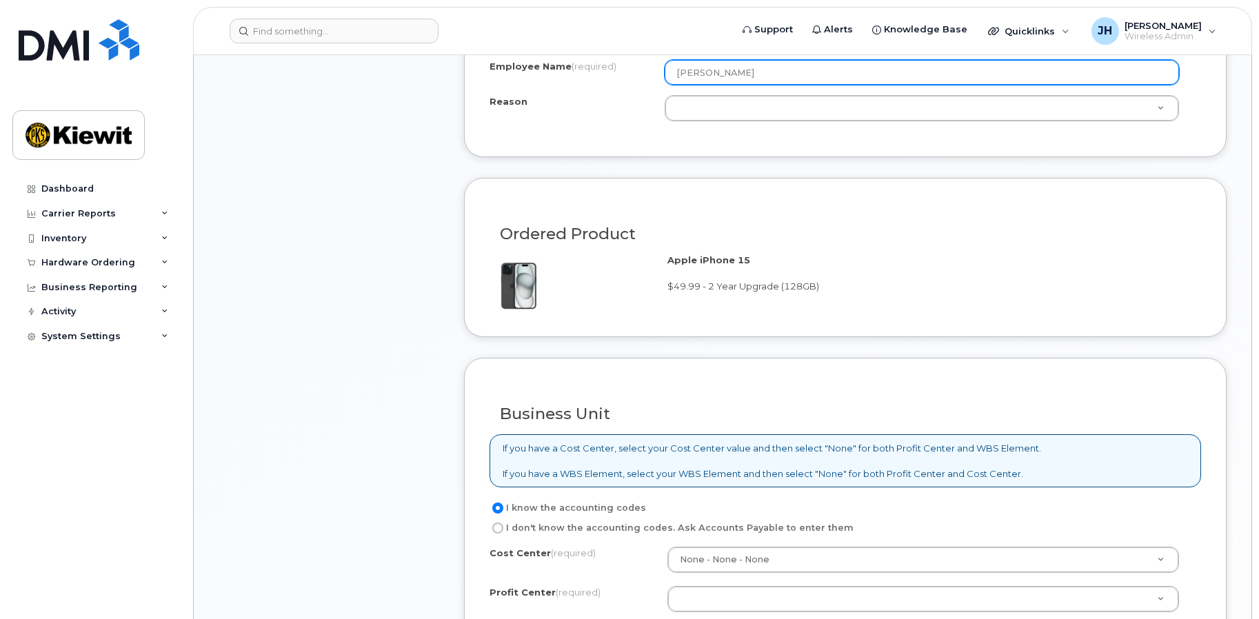
scroll to position [967, 0]
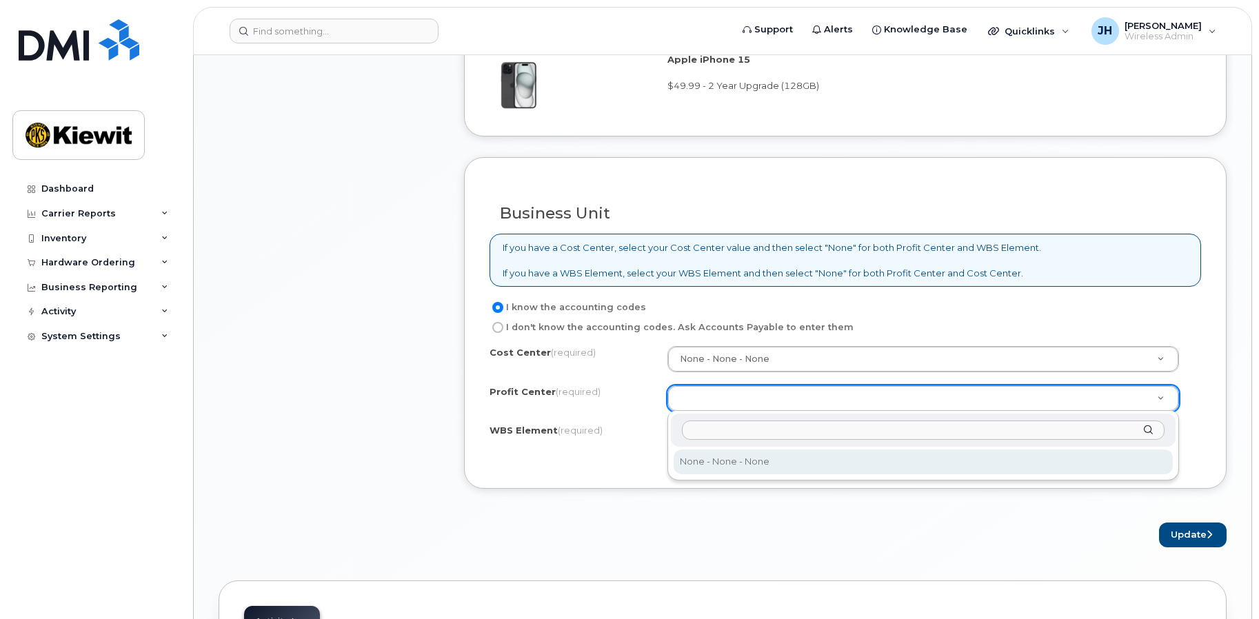
select select "None"
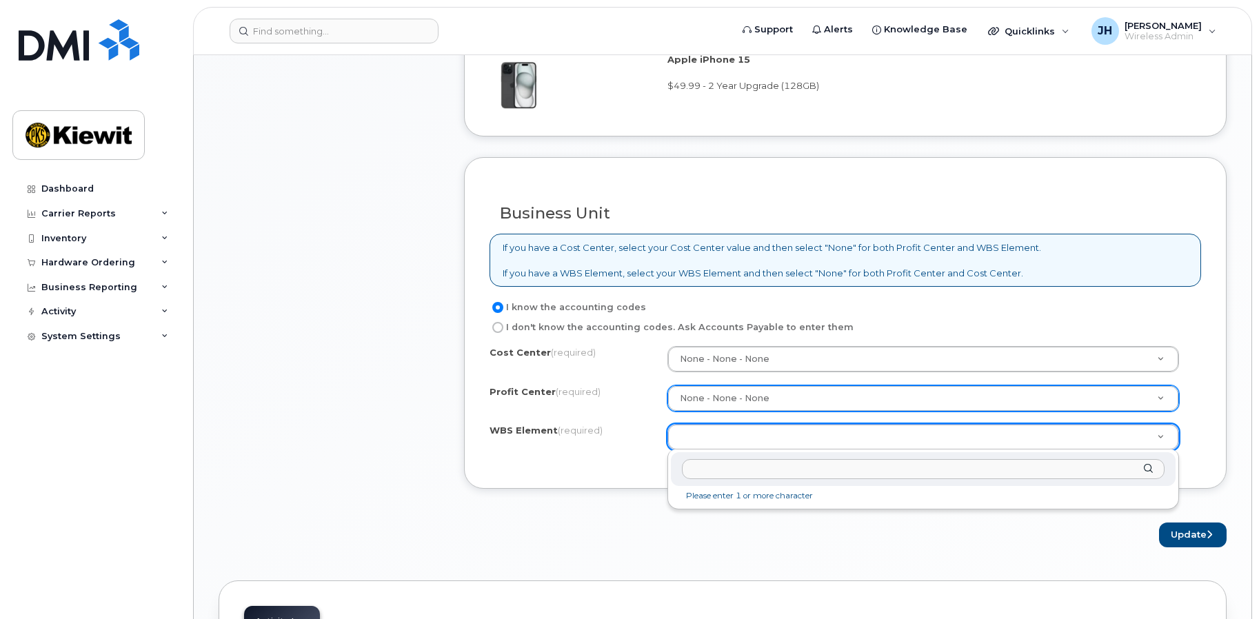
click at [730, 463] on input "text" at bounding box center [923, 469] width 483 height 20
paste input "104796.2232"
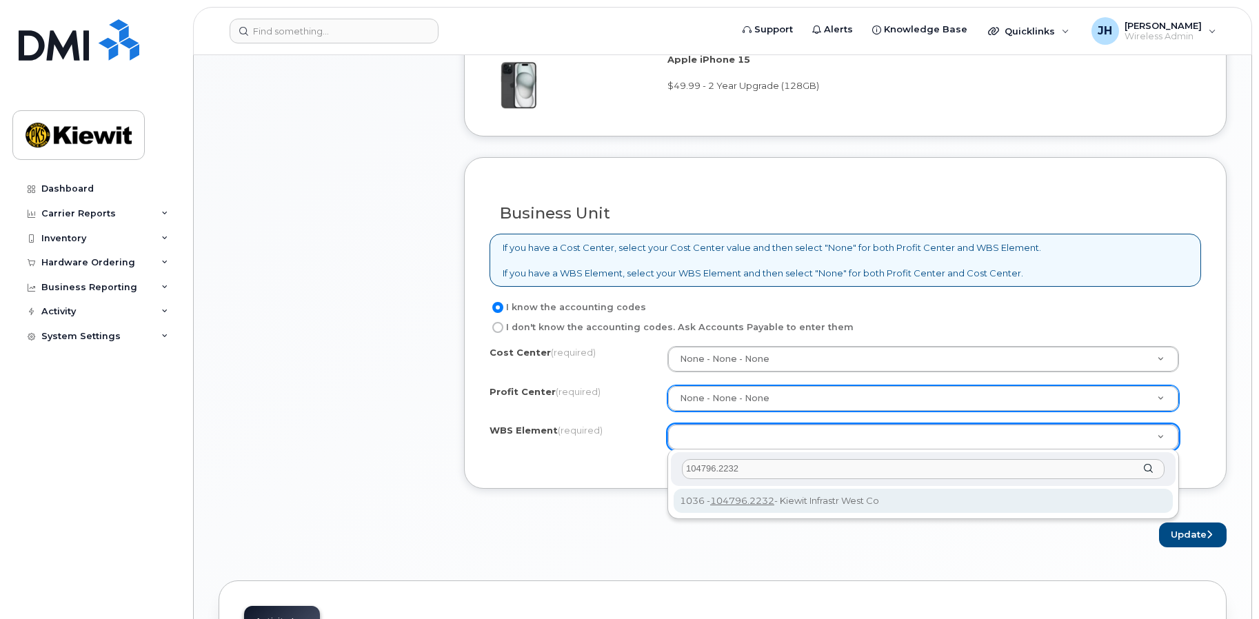
type input "104796.2232"
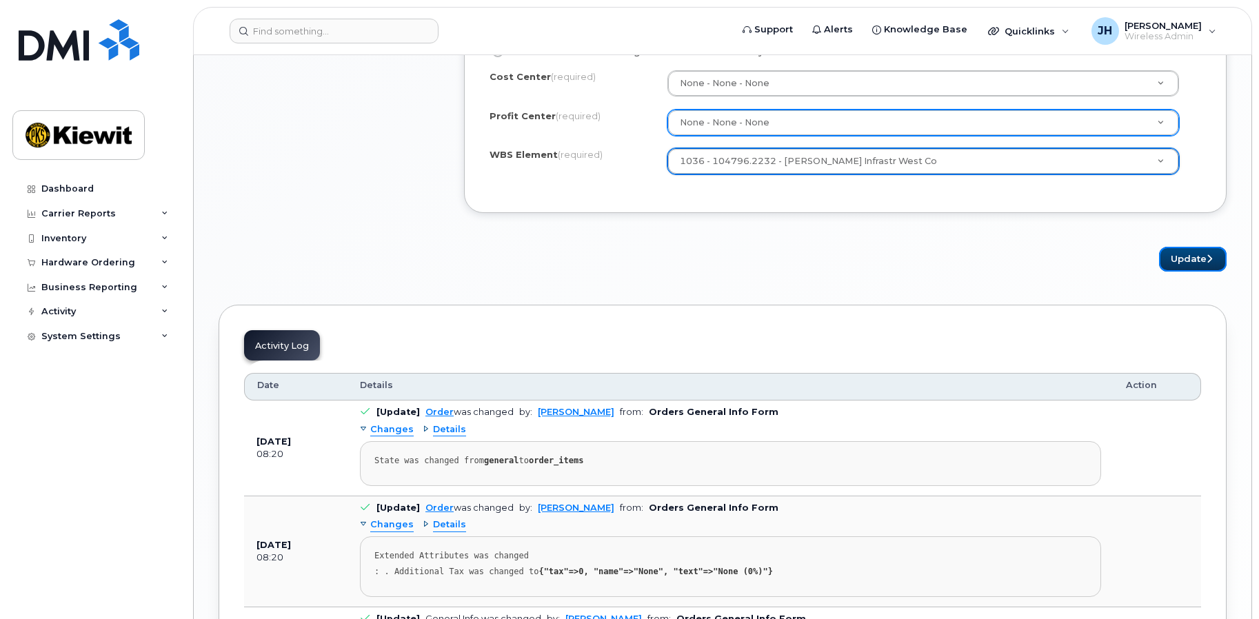
click at [1182, 257] on button "Update" at bounding box center [1193, 260] width 68 height 26
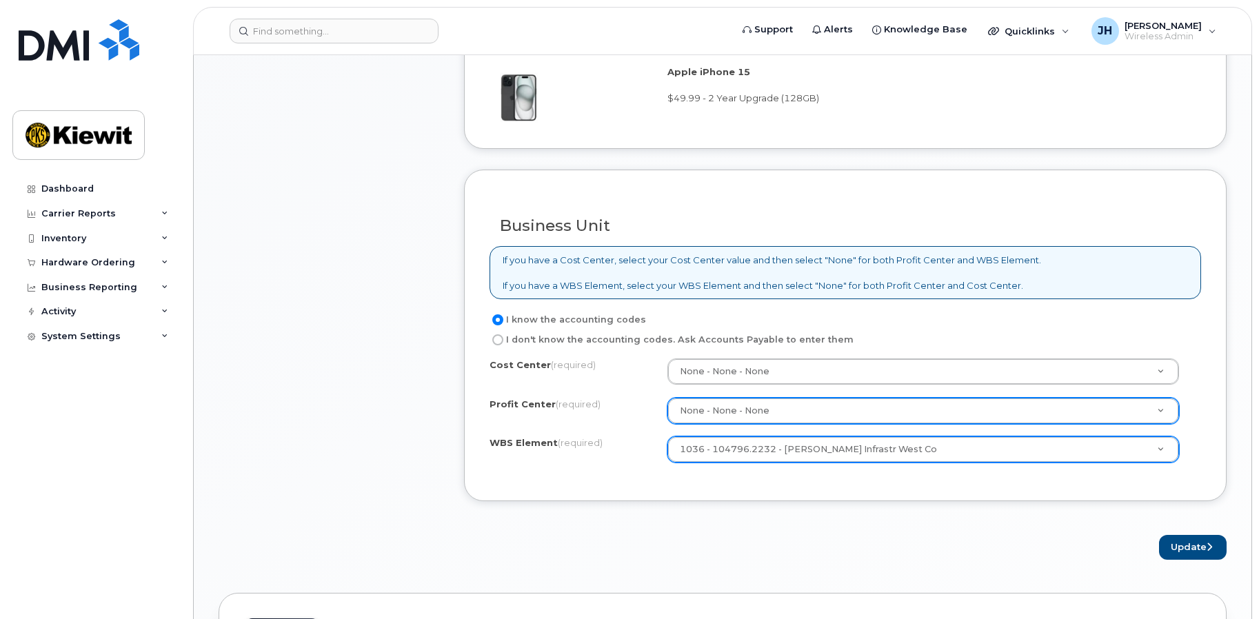
scroll to position [930, 0]
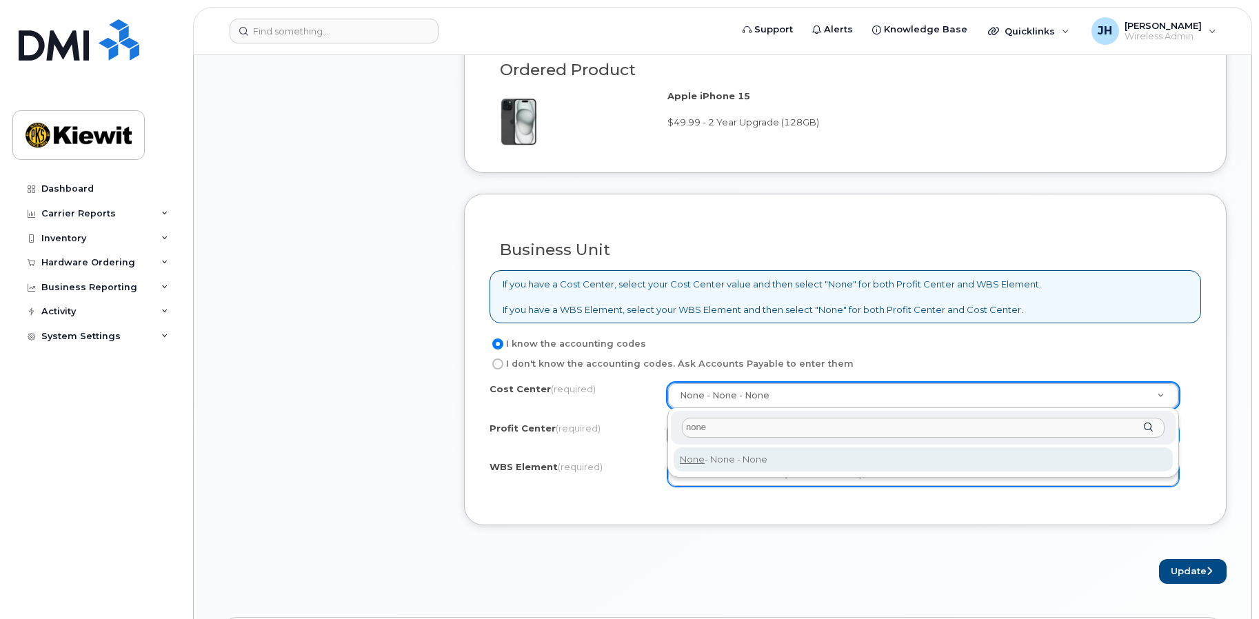
type input "none"
type input "None"
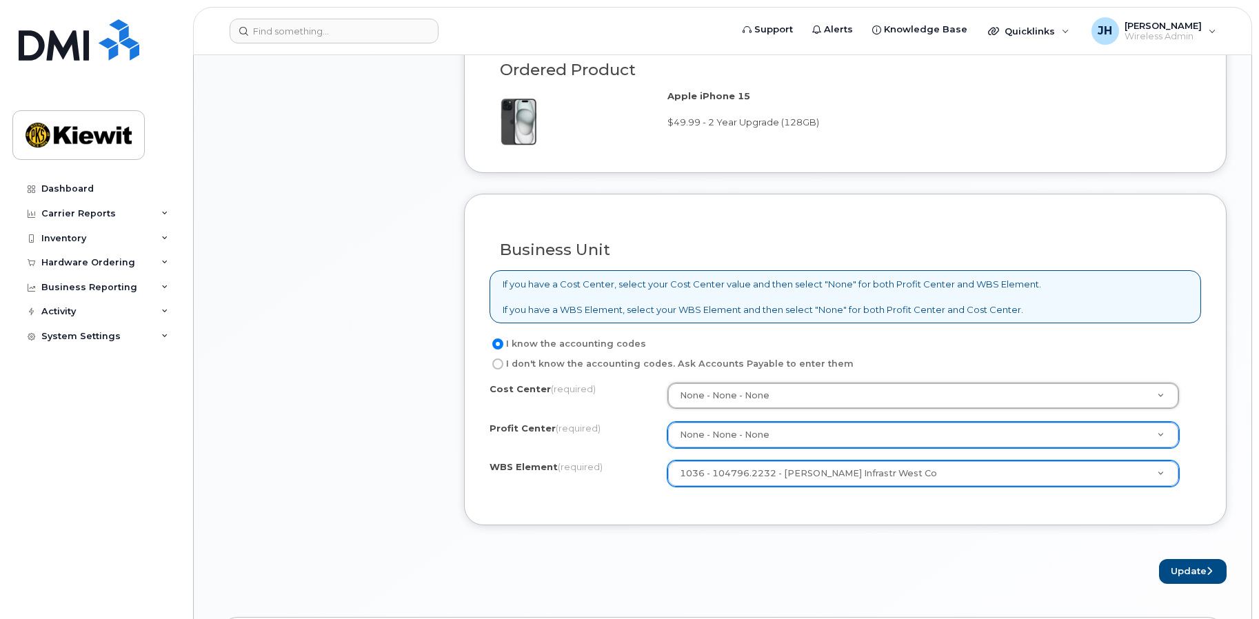
click at [726, 570] on div "Update" at bounding box center [845, 572] width 763 height 26
click at [1183, 574] on button "Update" at bounding box center [1193, 572] width 68 height 26
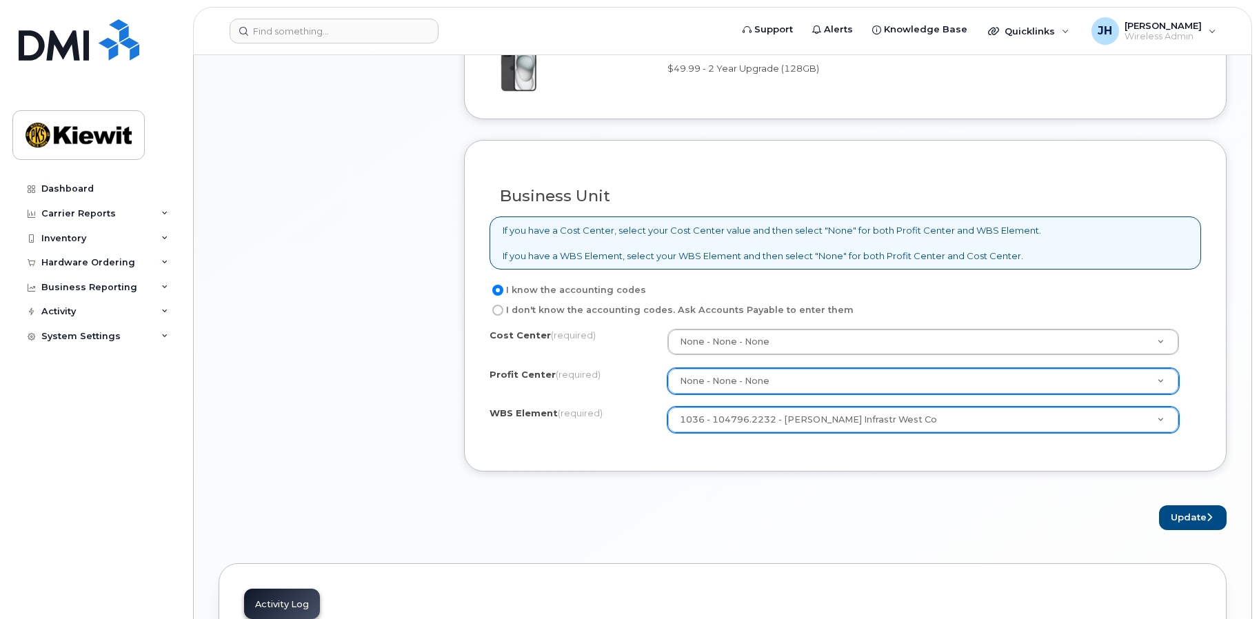
scroll to position [1137, 0]
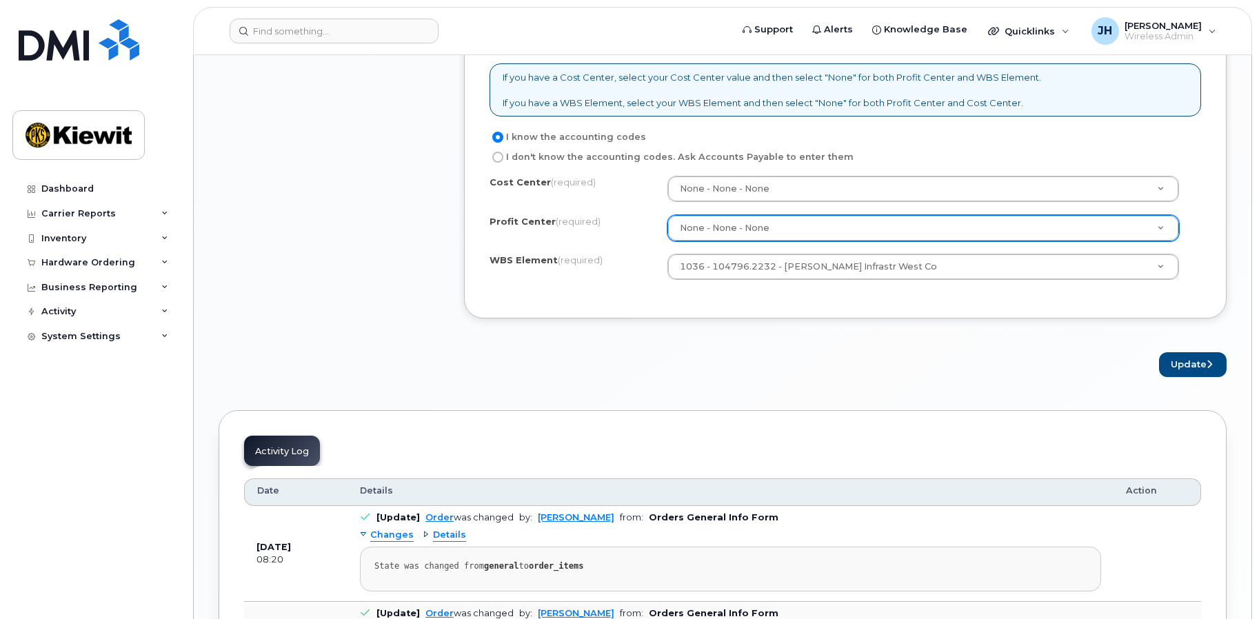
click at [1178, 364] on button "Update" at bounding box center [1193, 365] width 68 height 26
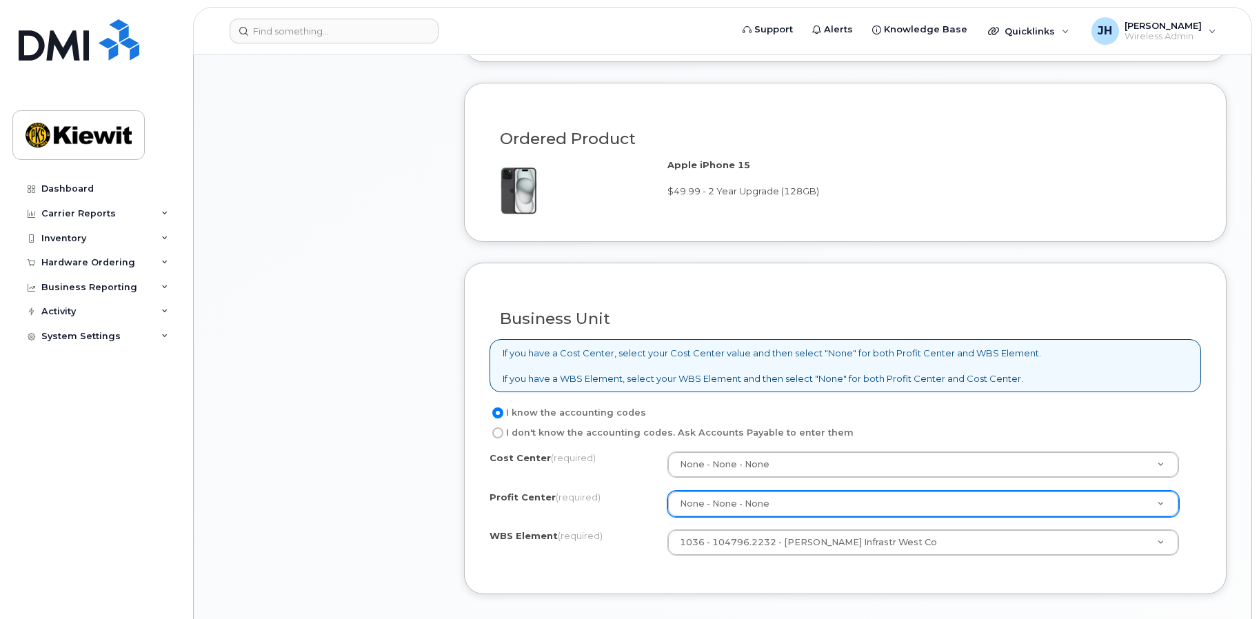
click at [775, 449] on div "I know the accounting codes I don't know the accounting codes. Ask Accounts Pay…" at bounding box center [846, 487] width 712 height 164
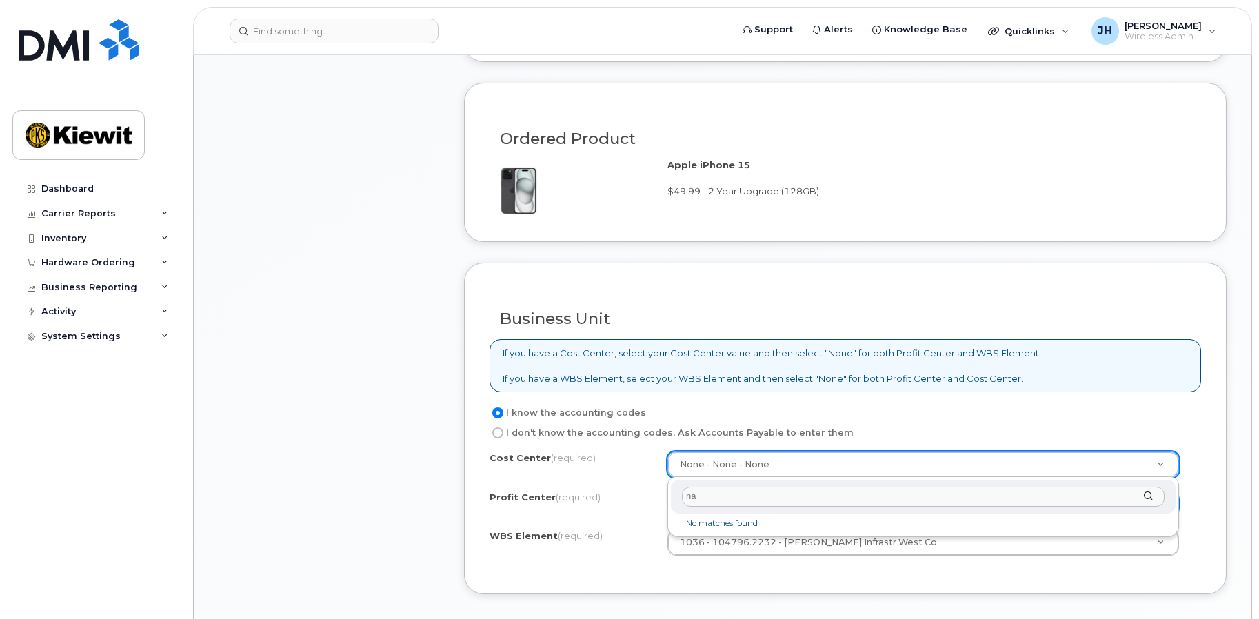
drag, startPoint x: 734, startPoint y: 494, endPoint x: 567, endPoint y: 488, distance: 166.3
click at [567, 488] on body "Support Alerts Knowledge Base Quicklinks Suspend / Cancel Device Change SIM Car…" at bounding box center [629, 286] width 1259 height 2295
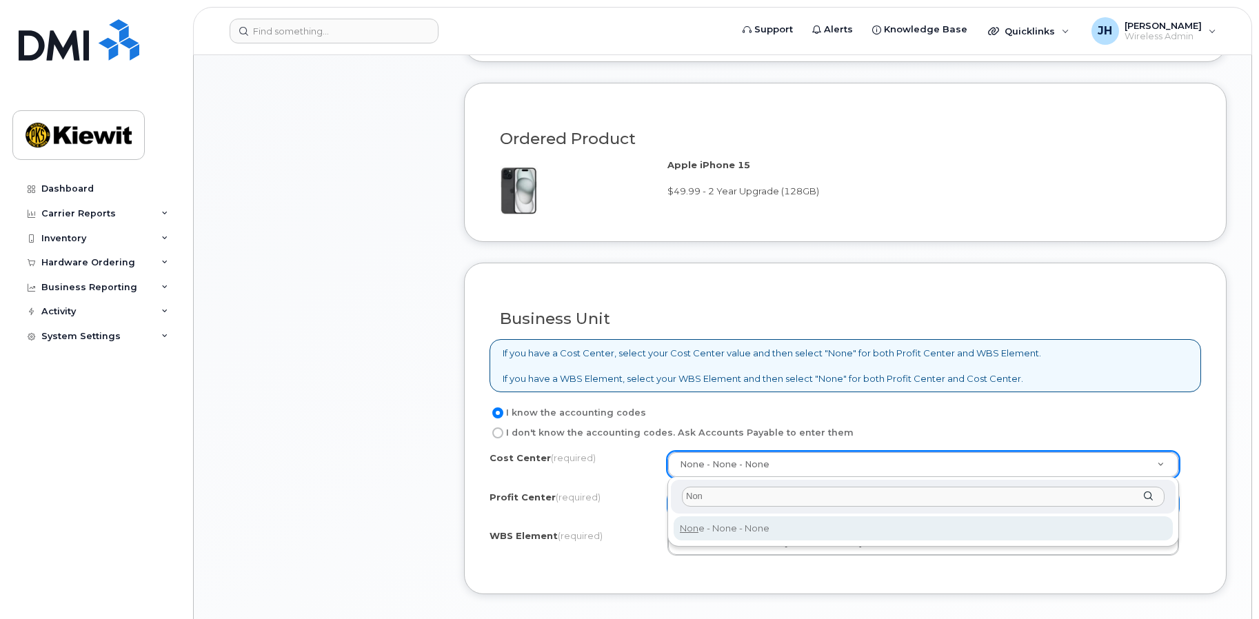
type input "Non"
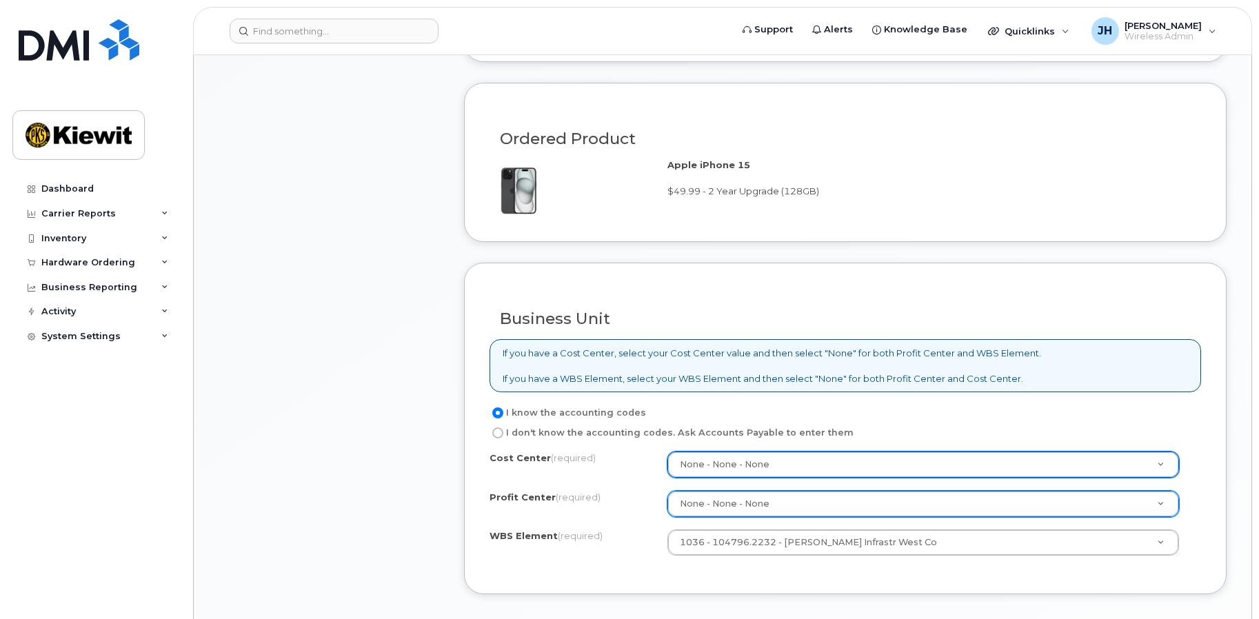
click at [642, 573] on div "Business Unit If you have a Cost Center, select your Cost Center value and then…" at bounding box center [845, 429] width 763 height 332
click at [579, 527] on div "Cost Center (required) None - None - None None Profit Center (required) None - …" at bounding box center [846, 510] width 712 height 117
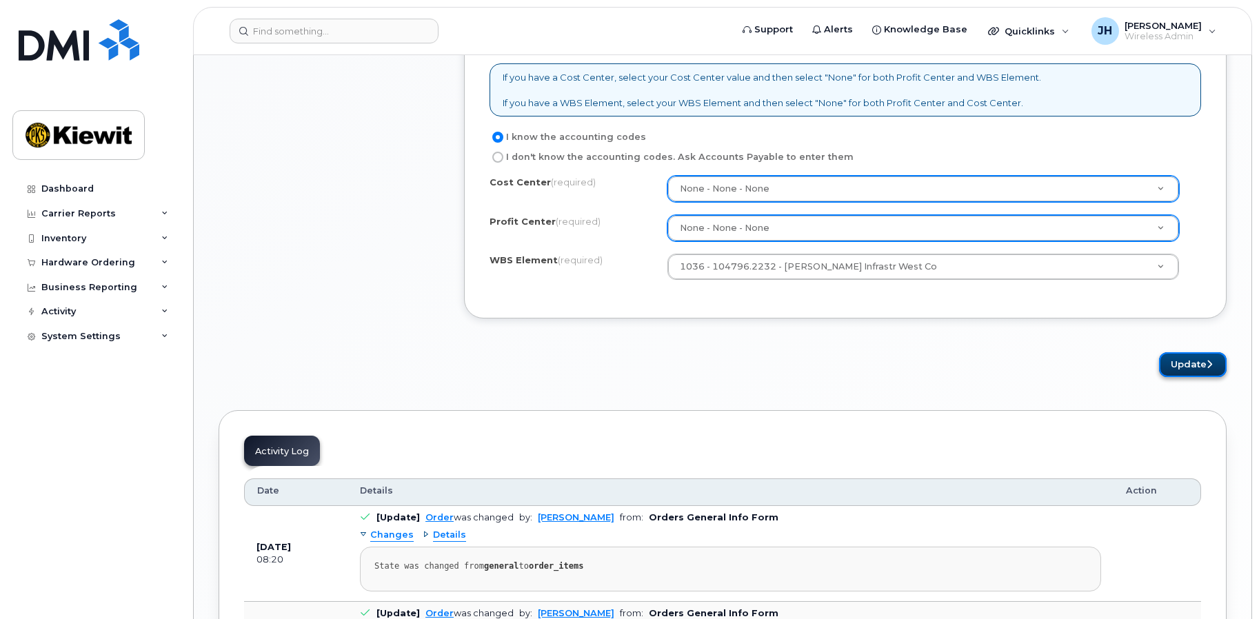
click at [1201, 370] on button "Update" at bounding box center [1193, 365] width 68 height 26
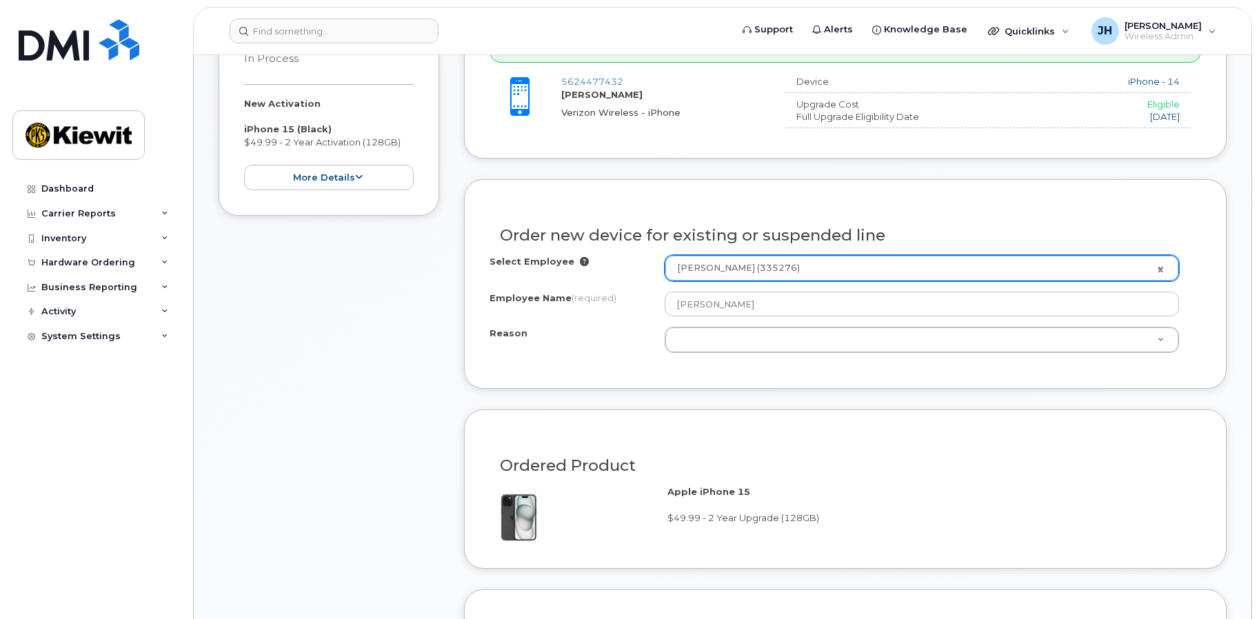
scroll to position [379, 0]
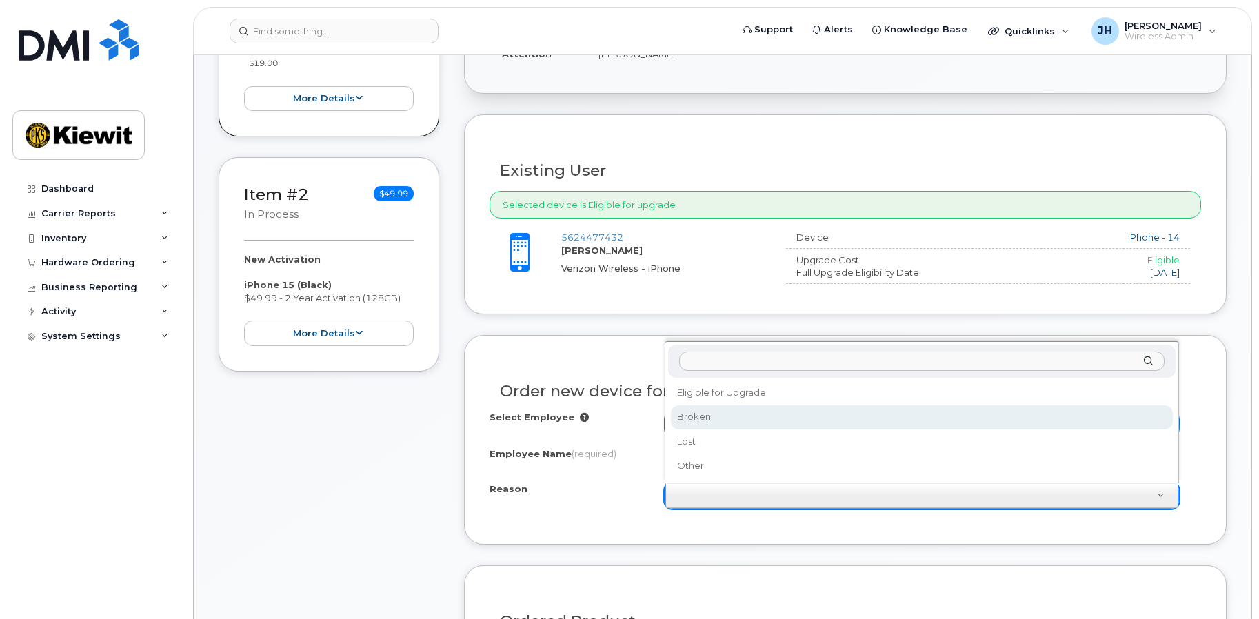
select select "broken"
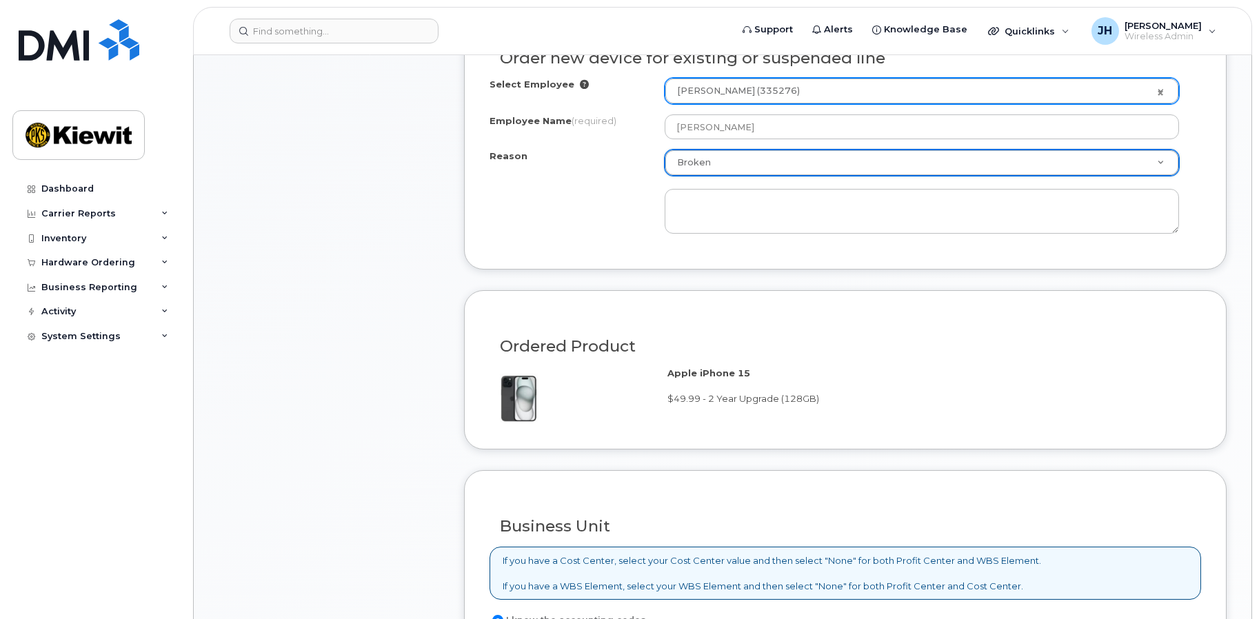
scroll to position [585, 0]
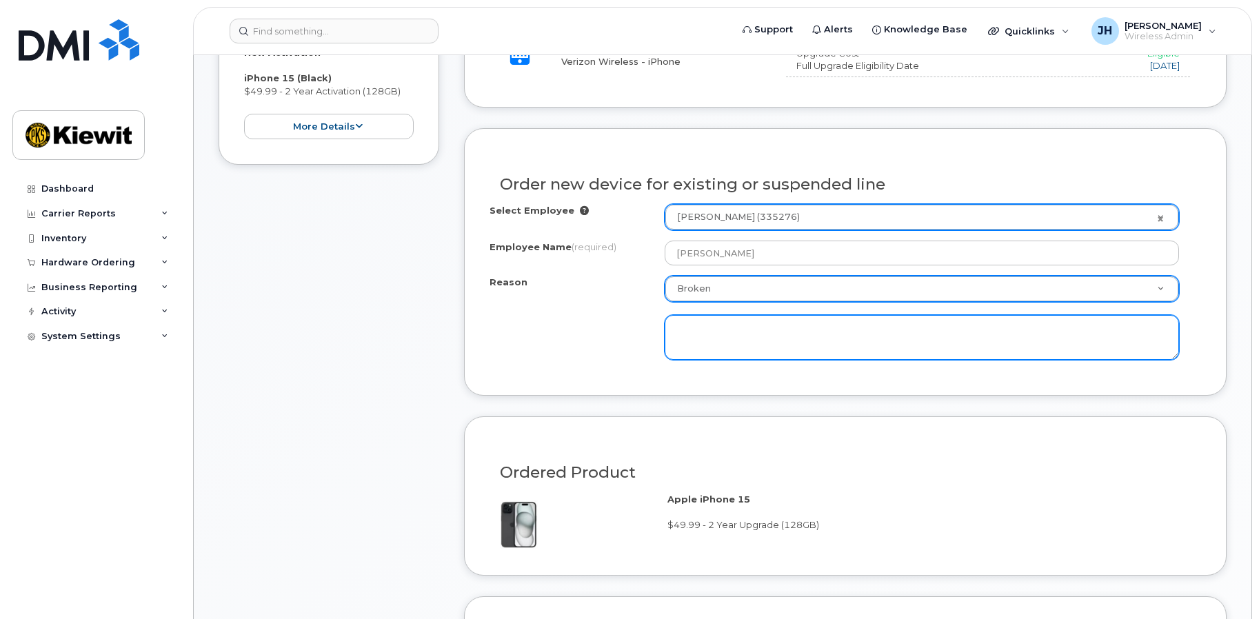
click at [746, 343] on textarea at bounding box center [922, 338] width 514 height 46
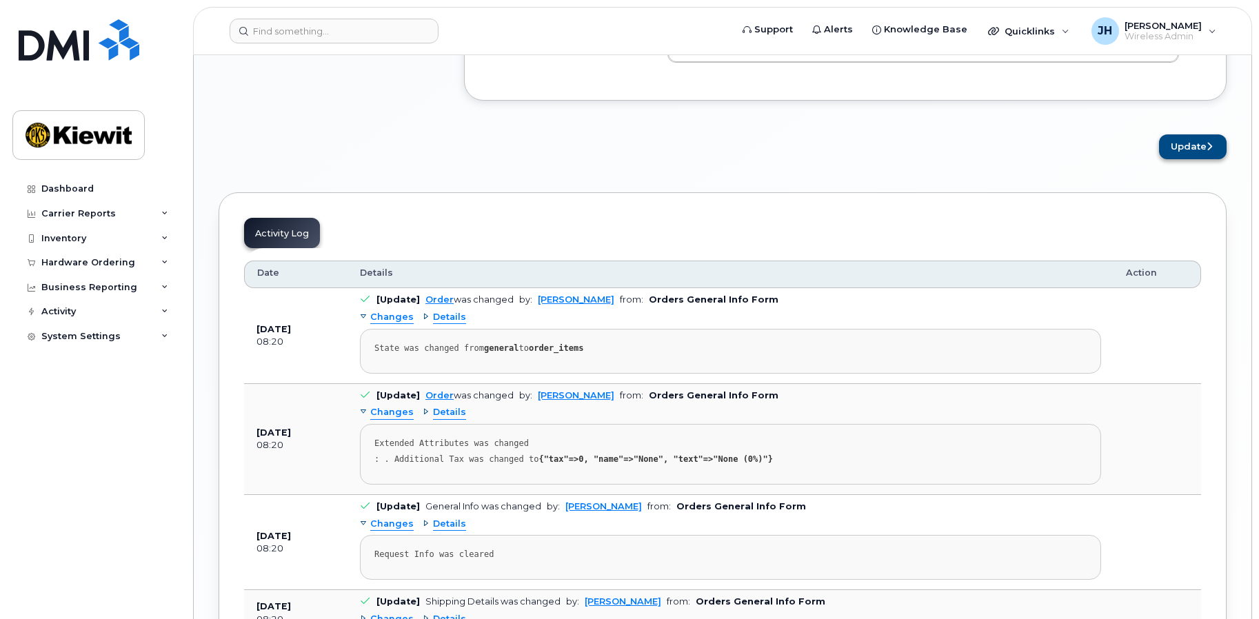
type textarea "won't charge"
click at [1174, 155] on button "Update" at bounding box center [1193, 147] width 68 height 26
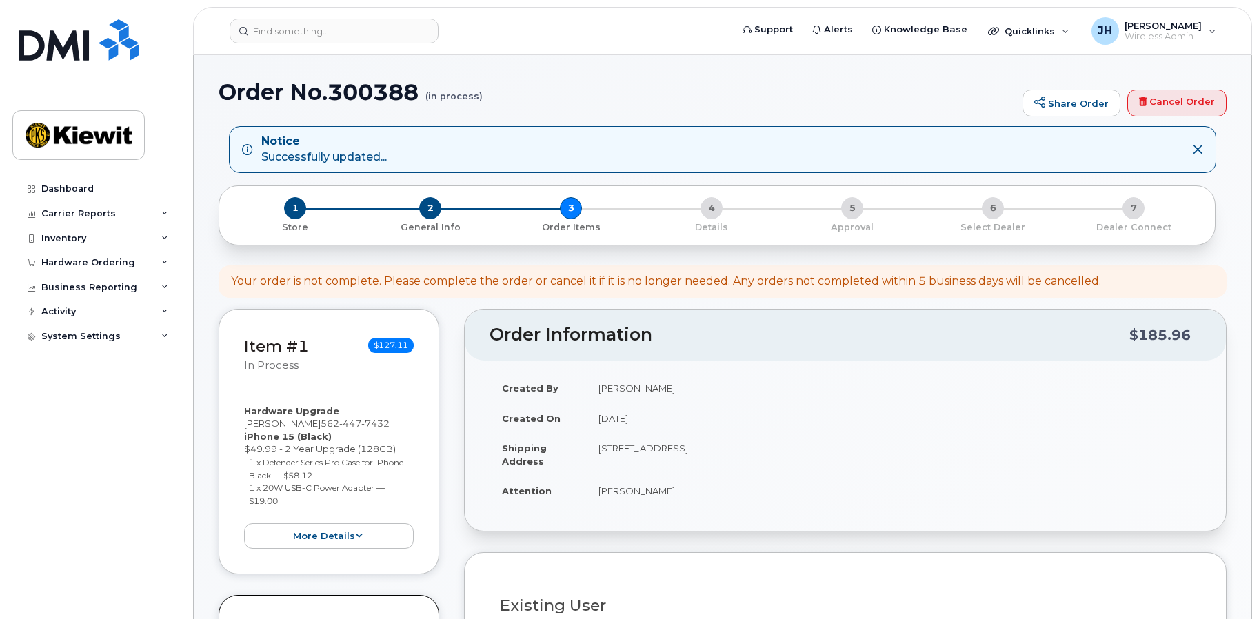
select select
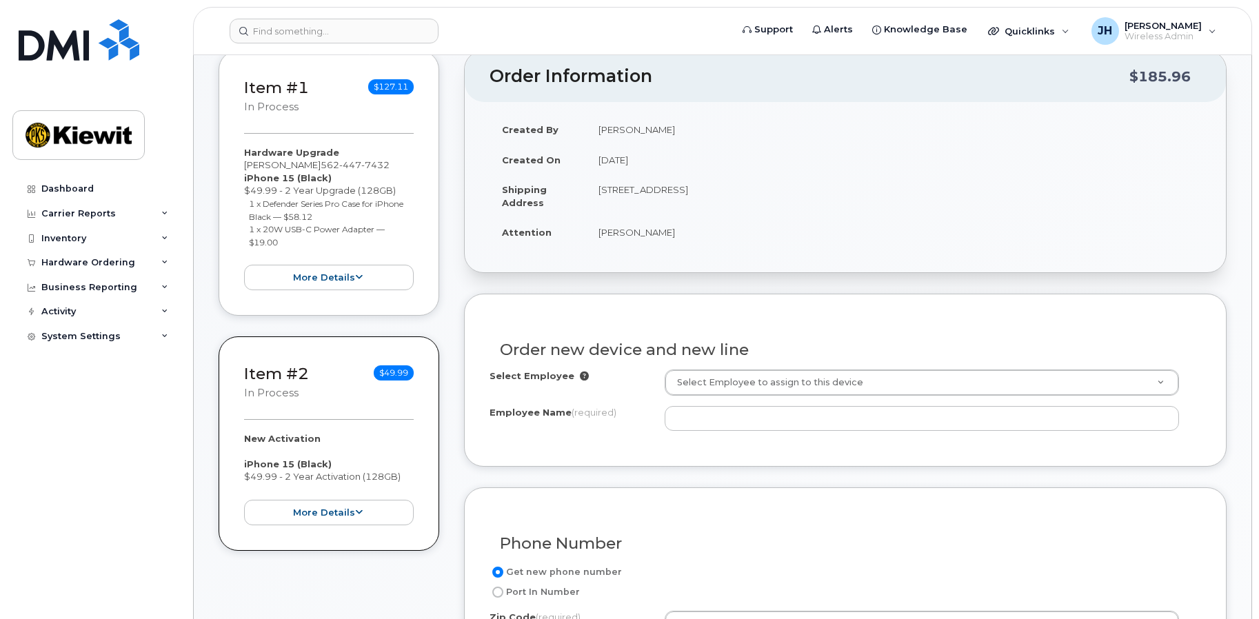
scroll to position [276, 0]
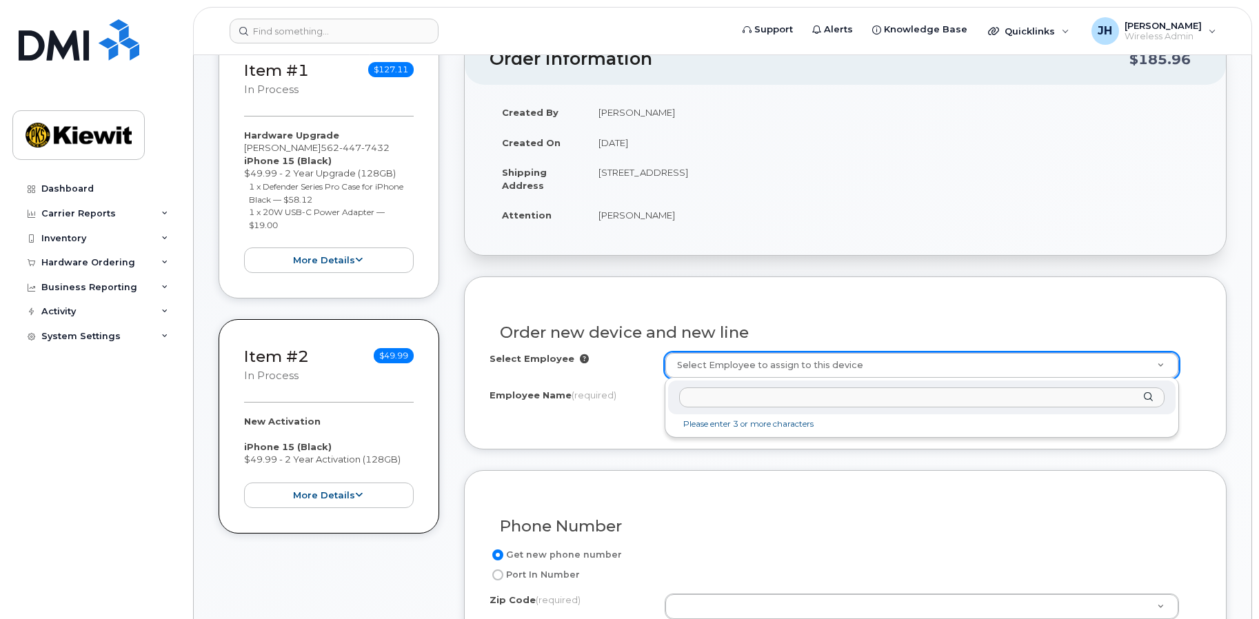
click at [742, 392] on input "text" at bounding box center [921, 398] width 485 height 20
paste input "335276"
type input "335276"
type input "2150741"
type input "[PERSON_NAME]"
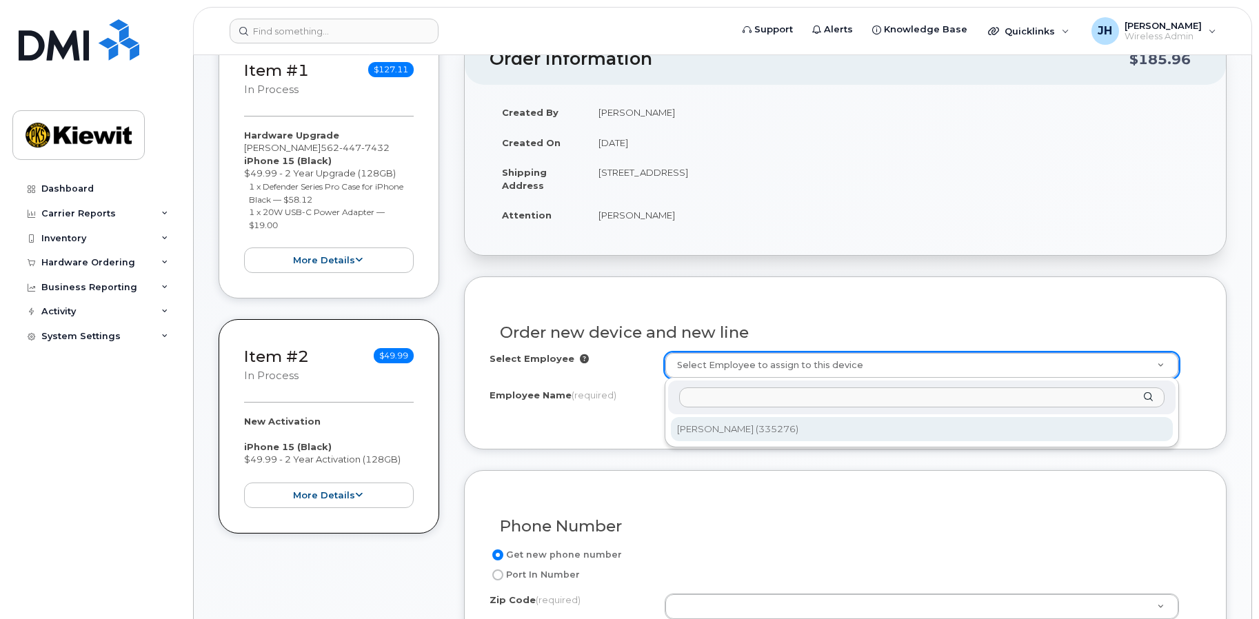
type input "[STREET_ADDRESS]"
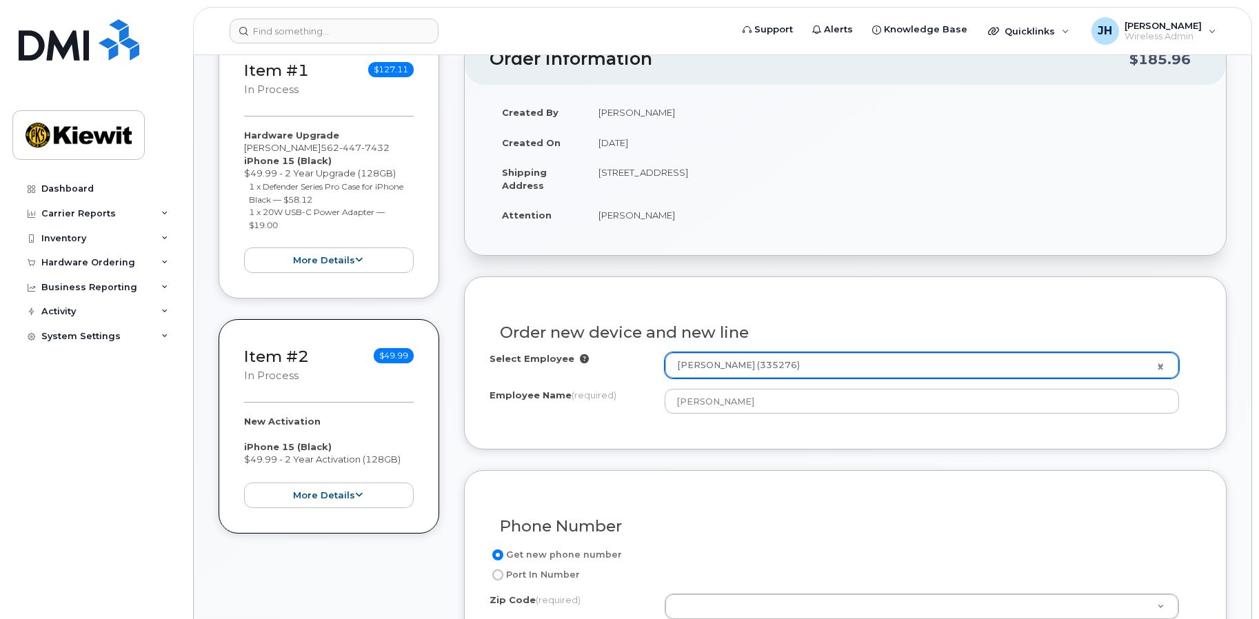
type input "10507 (Bedford Hills, NY)"
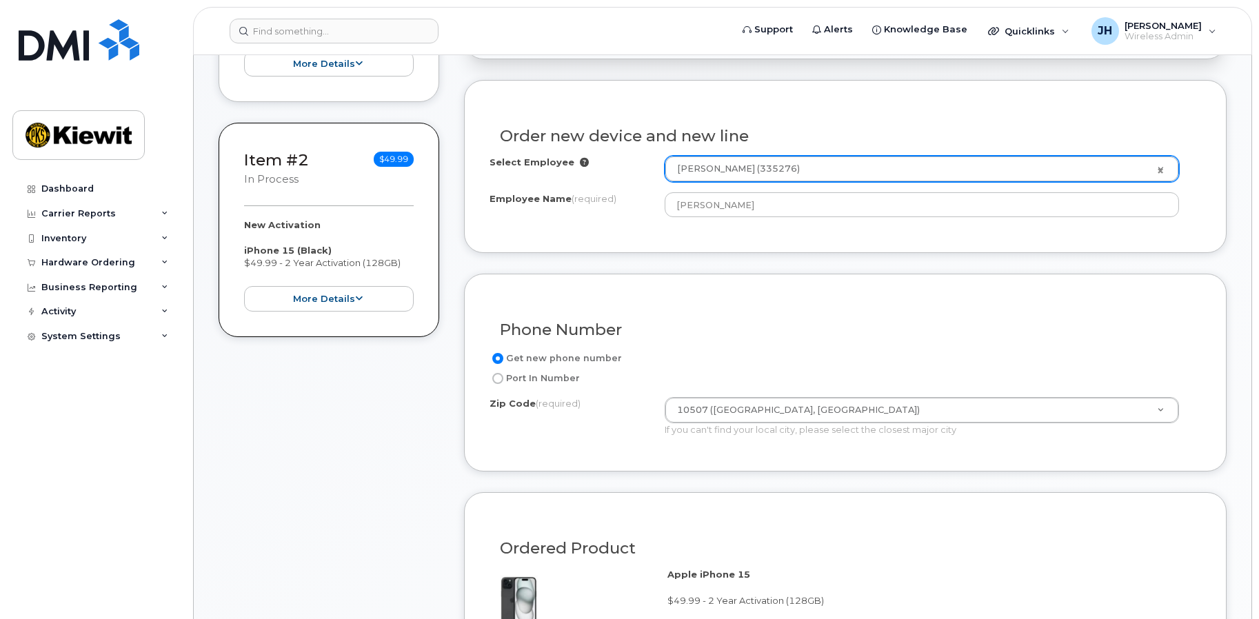
scroll to position [552, 0]
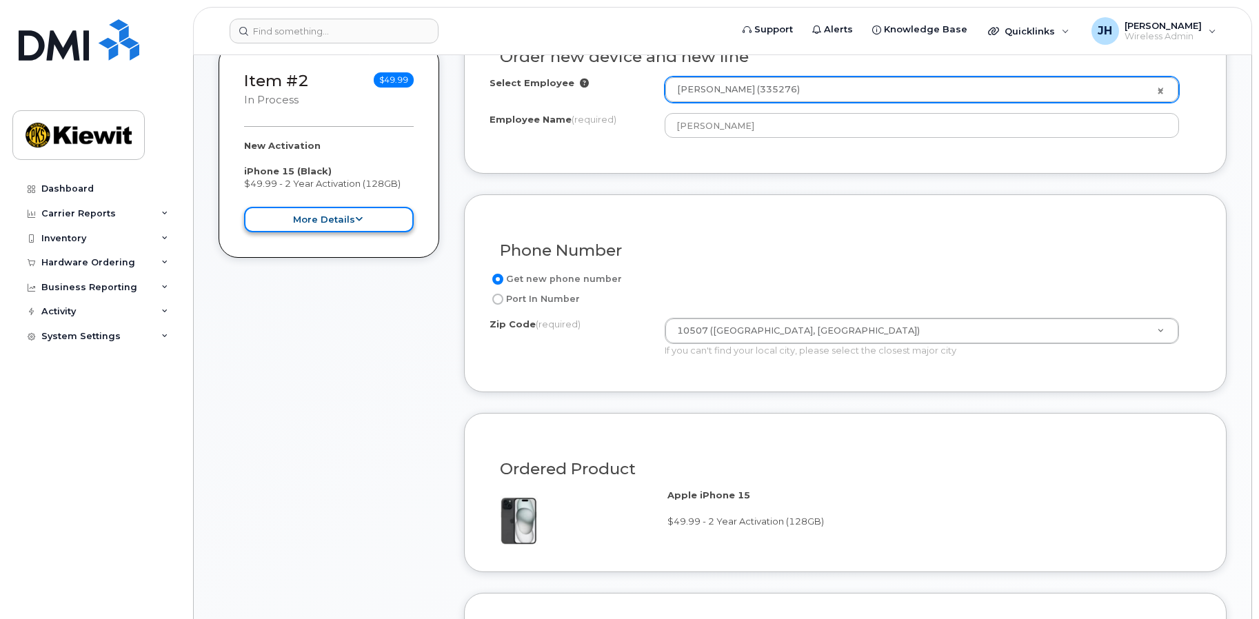
click at [341, 231] on button "more details" at bounding box center [329, 220] width 170 height 26
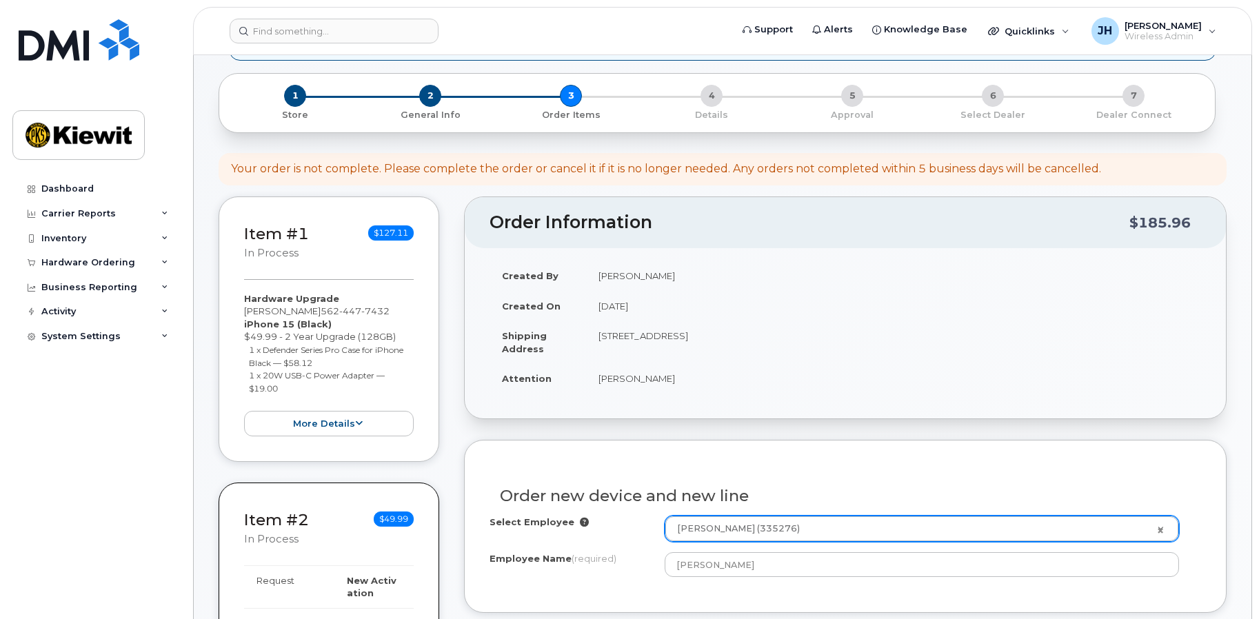
scroll to position [0, 0]
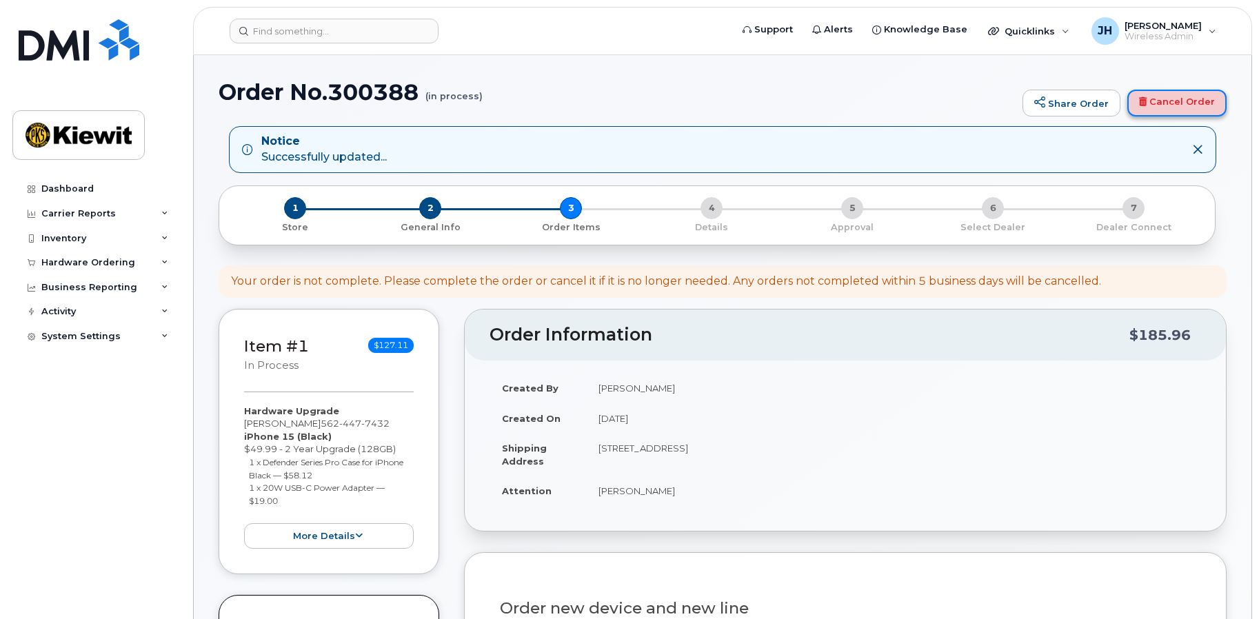
click at [1165, 101] on link "Cancel Order" at bounding box center [1176, 104] width 99 height 28
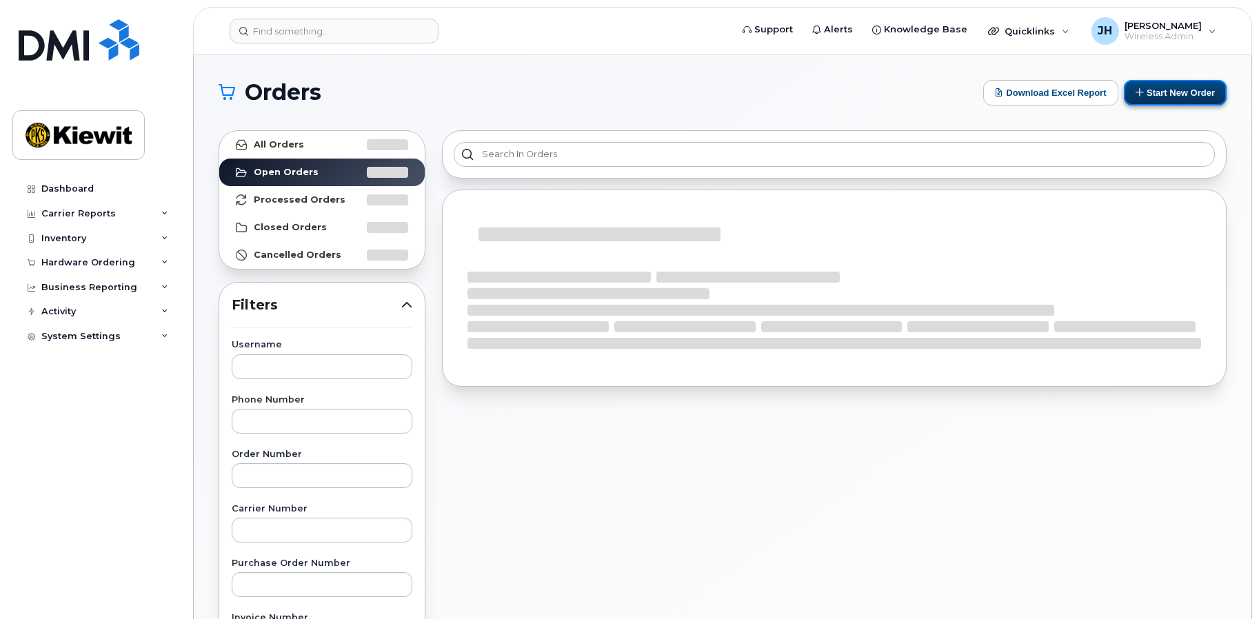
click at [1161, 93] on button "Start New Order" at bounding box center [1175, 93] width 103 height 26
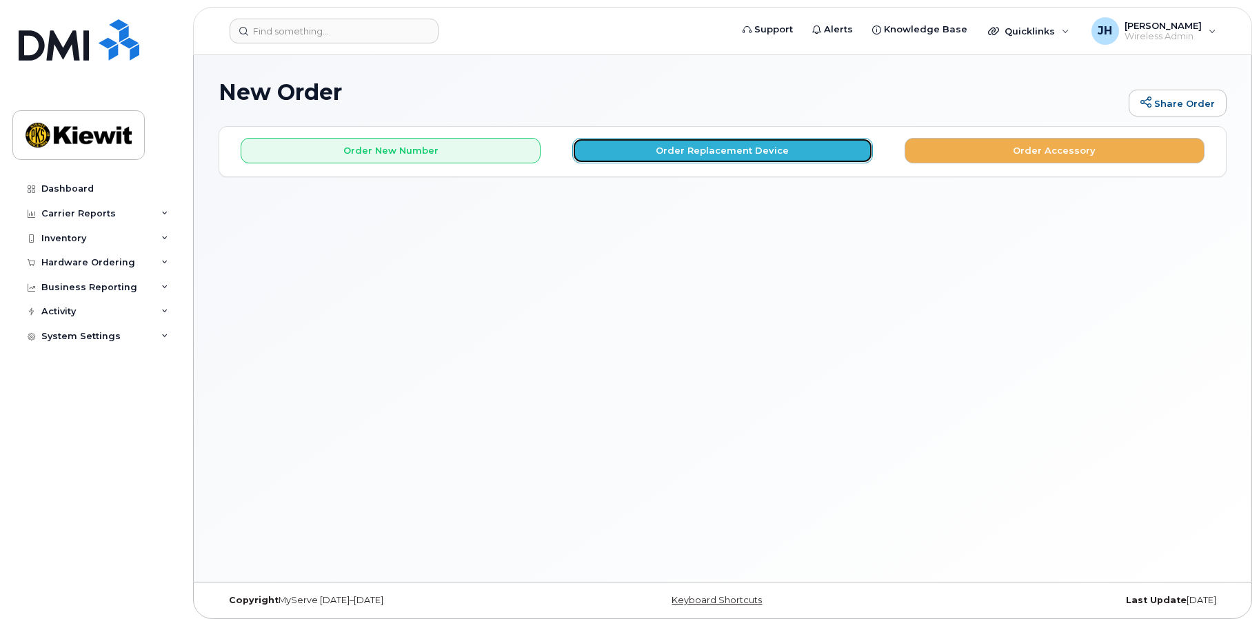
click at [721, 157] on button "Order Replacement Device" at bounding box center [722, 151] width 300 height 26
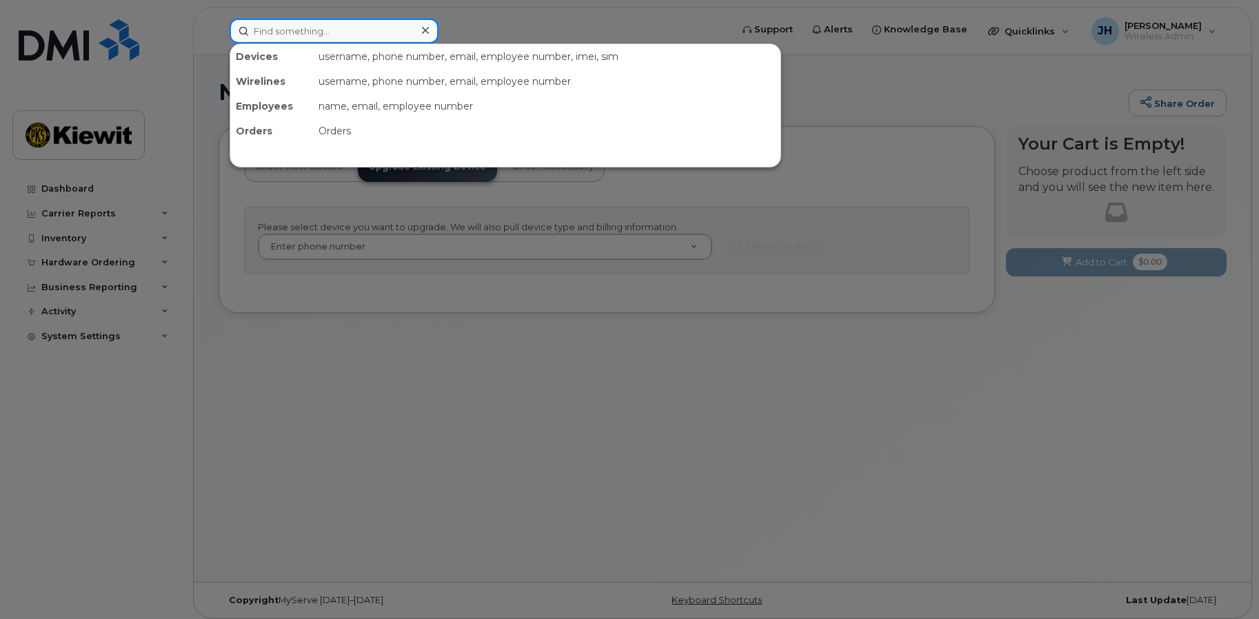
click at [301, 32] on input at bounding box center [334, 31] width 209 height 25
paste input "335276"
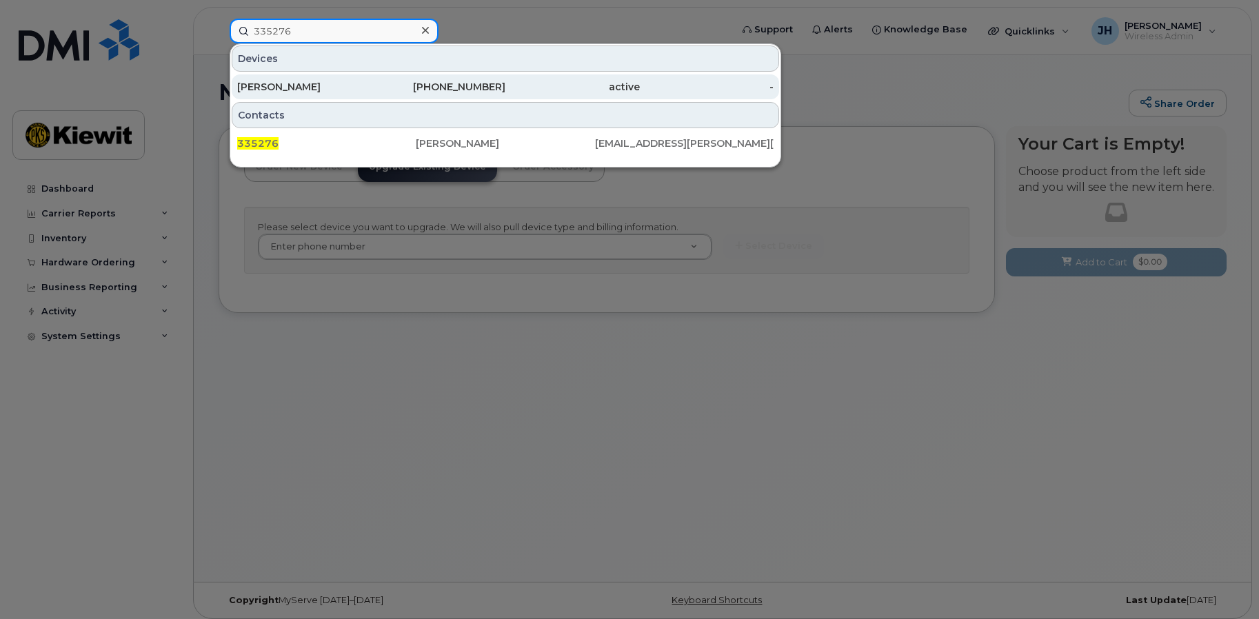
type input "335276"
click at [325, 80] on div "JUAN MARTINEZ" at bounding box center [304, 86] width 134 height 25
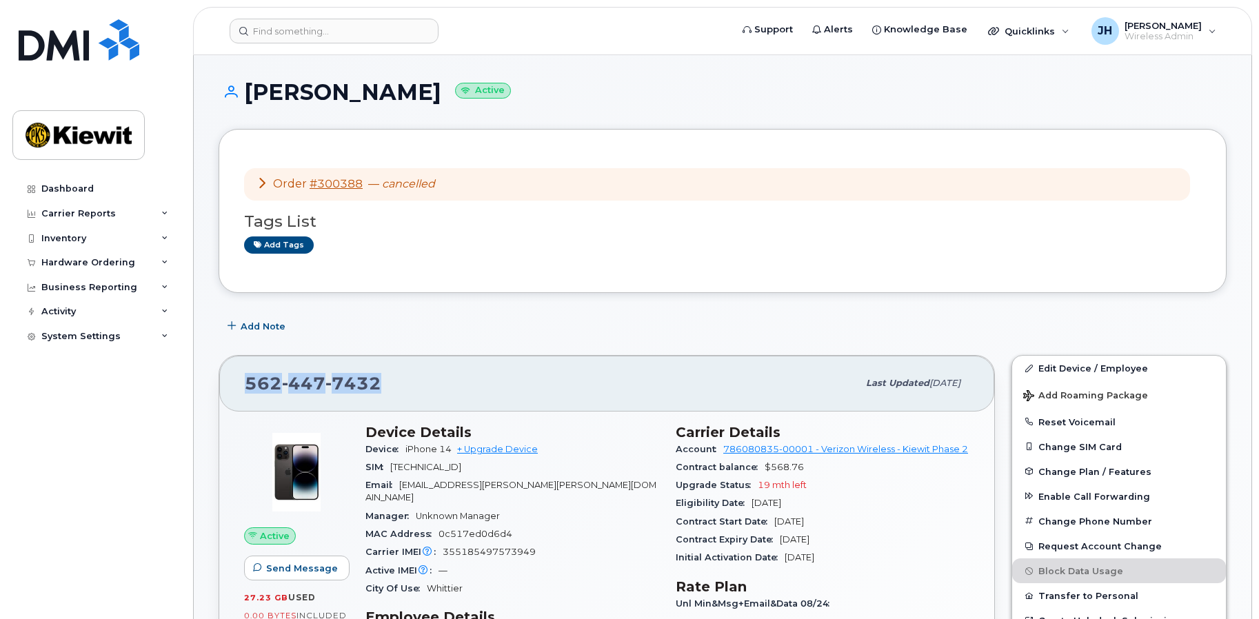
drag, startPoint x: 392, startPoint y: 365, endPoint x: 244, endPoint y: 379, distance: 148.1
click at [244, 379] on div "[PHONE_NUMBER] Last updated [DATE]" at bounding box center [606, 383] width 775 height 55
copy span "[PHONE_NUMBER]"
click at [81, 263] on div "Hardware Ordering" at bounding box center [88, 262] width 94 height 11
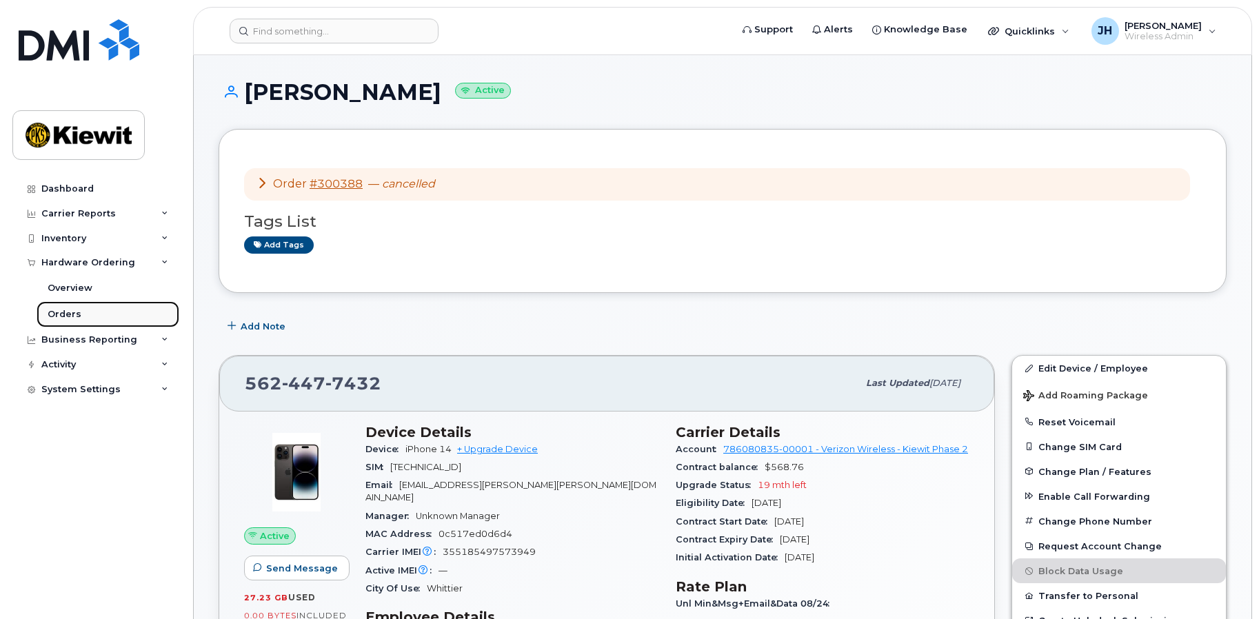
click at [60, 313] on div "Orders" at bounding box center [65, 314] width 34 height 12
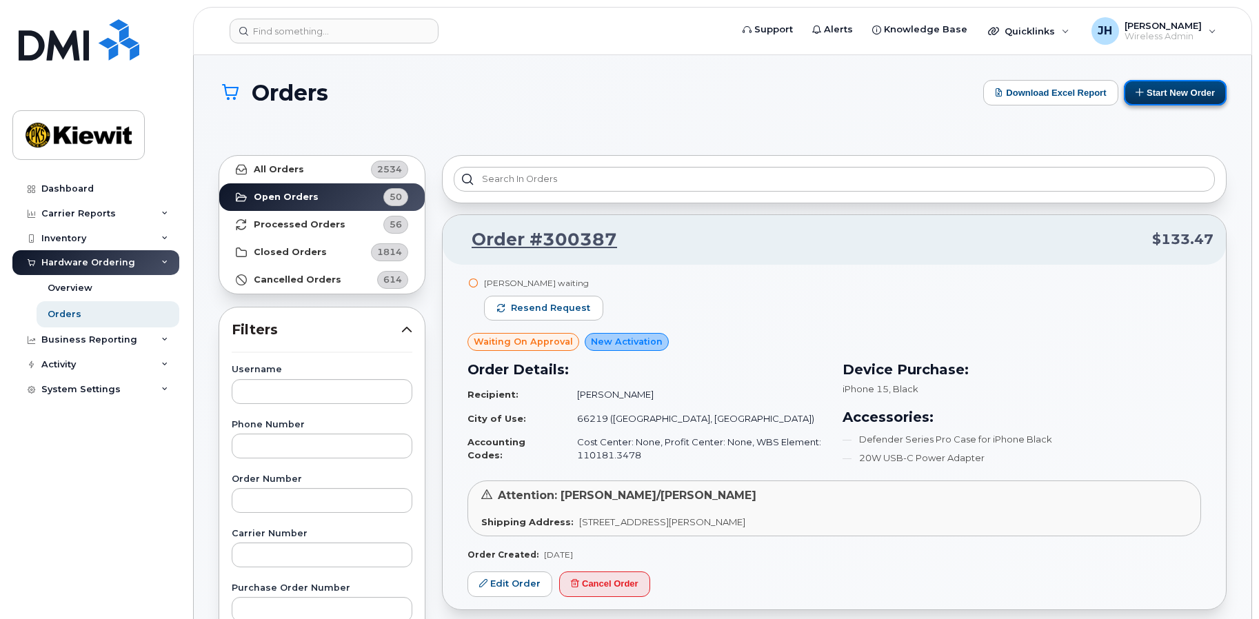
click at [1173, 93] on button "Start New Order" at bounding box center [1175, 93] width 103 height 26
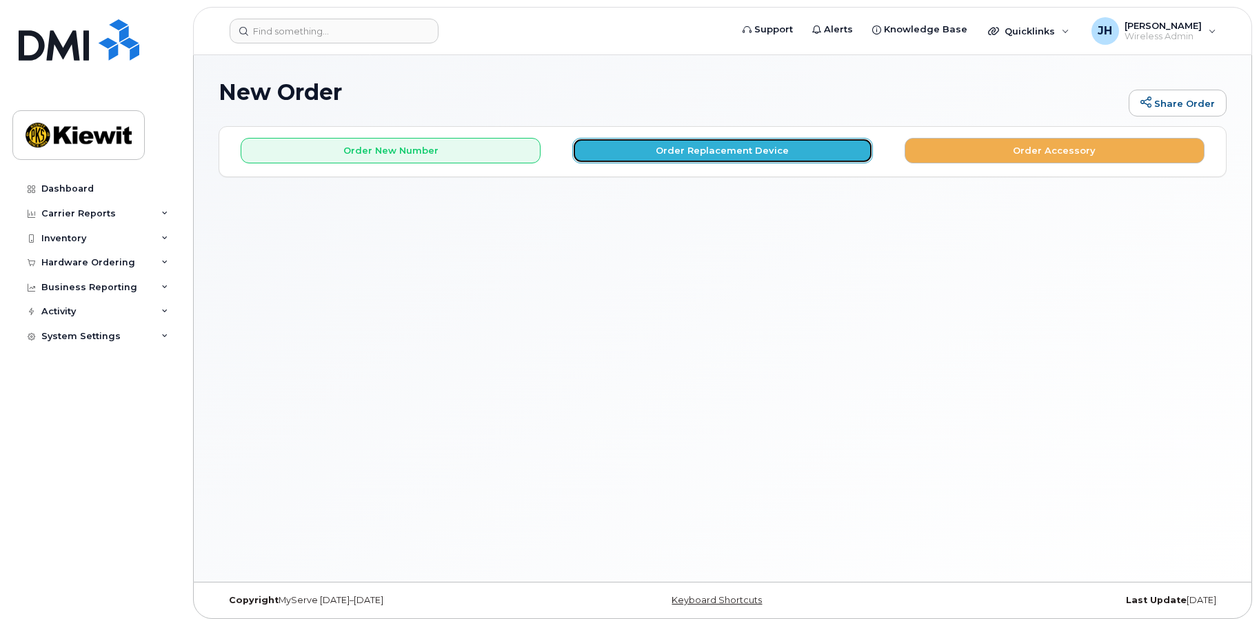
click at [752, 150] on button "Order Replacement Device" at bounding box center [722, 151] width 300 height 26
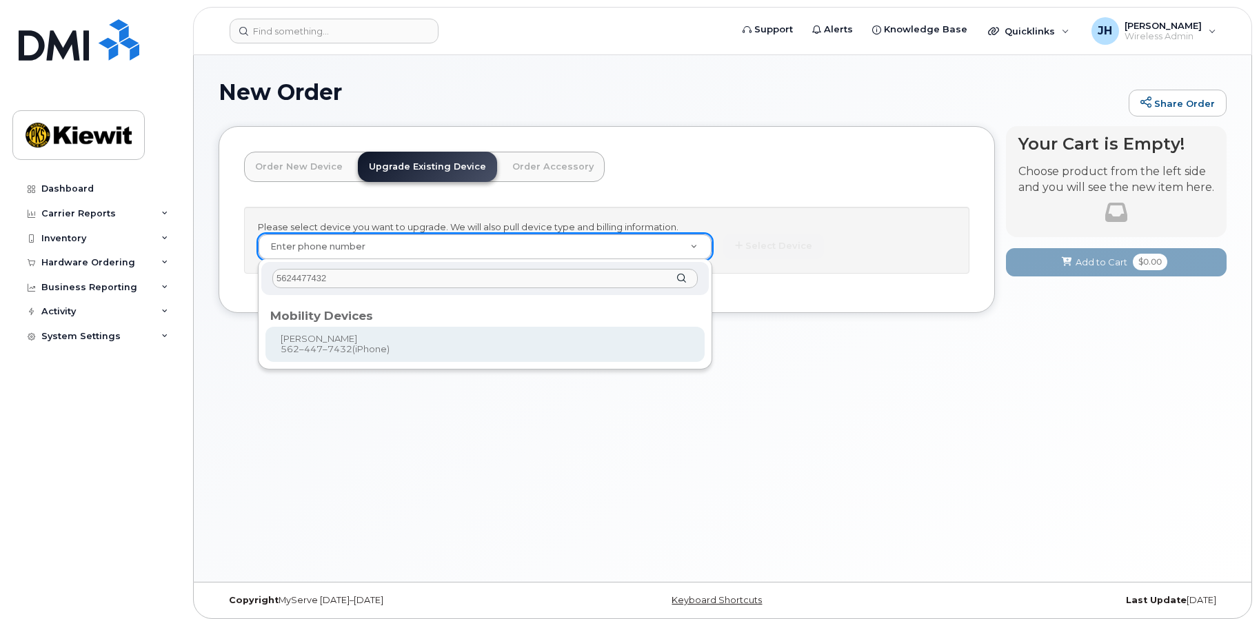
type input "5624477432"
type input "1169830"
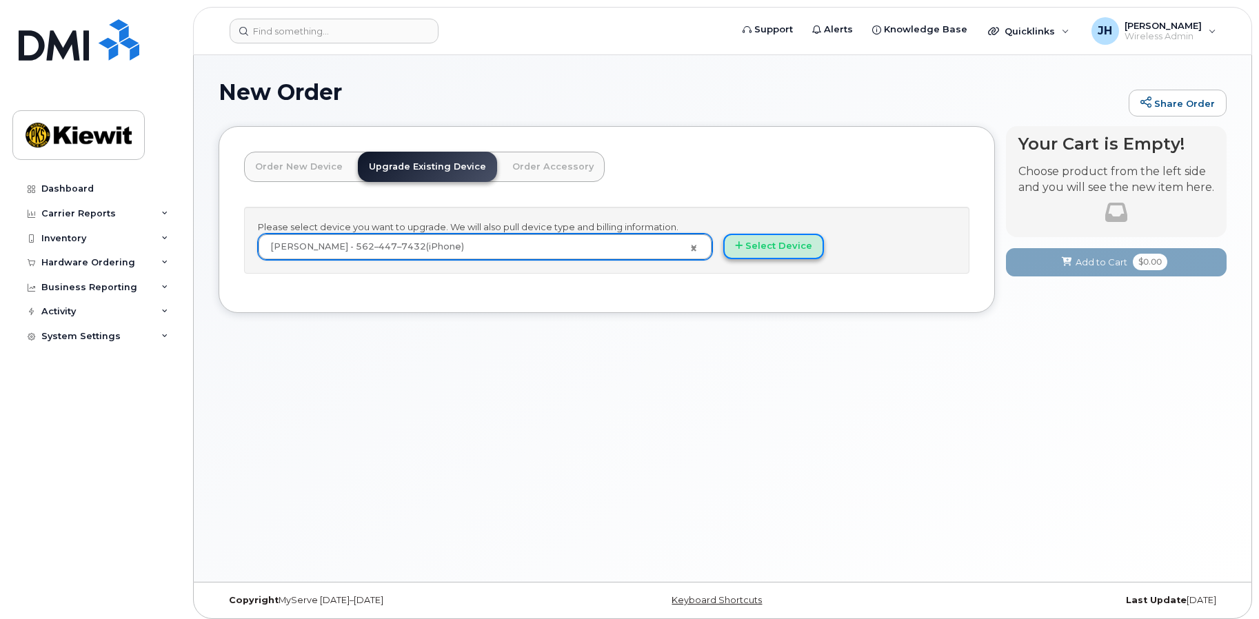
click at [760, 236] on button "Select Device" at bounding box center [773, 247] width 101 height 26
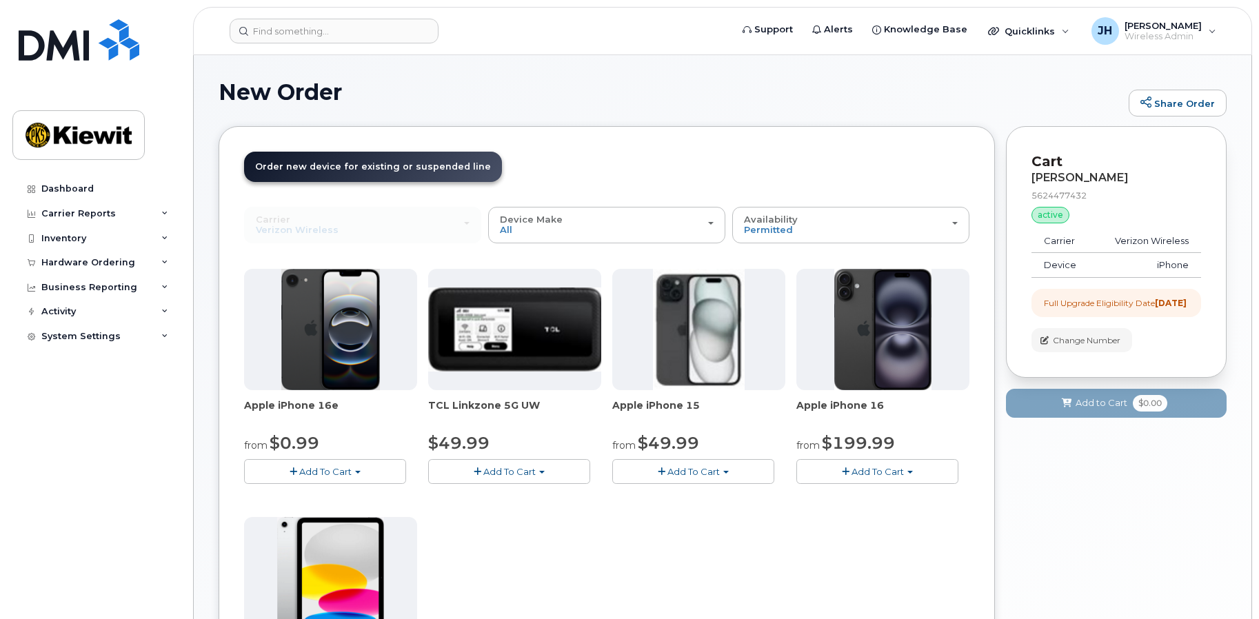
click at [652, 156] on header "Order New Device Upgrade Existing Device Order Accessory Order new device and n…" at bounding box center [606, 179] width 725 height 55
click at [708, 470] on span "Add To Cart" at bounding box center [693, 471] width 52 height 11
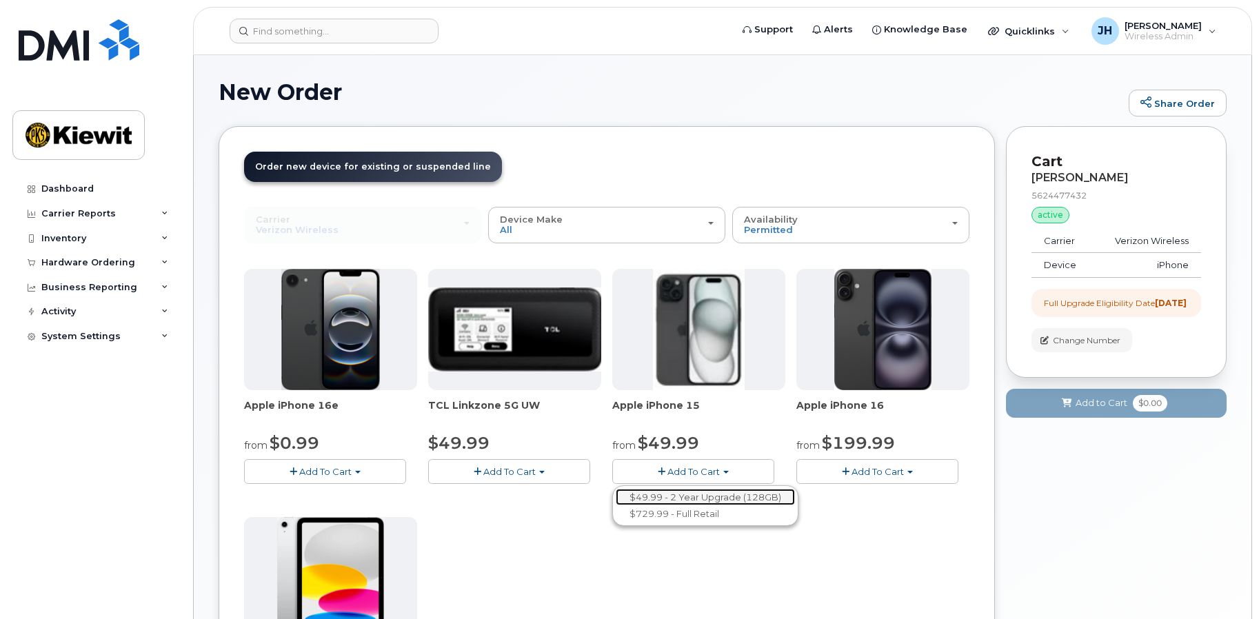
click at [696, 494] on link "$49.99 - 2 Year Upgrade (128GB)" at bounding box center [705, 497] width 179 height 17
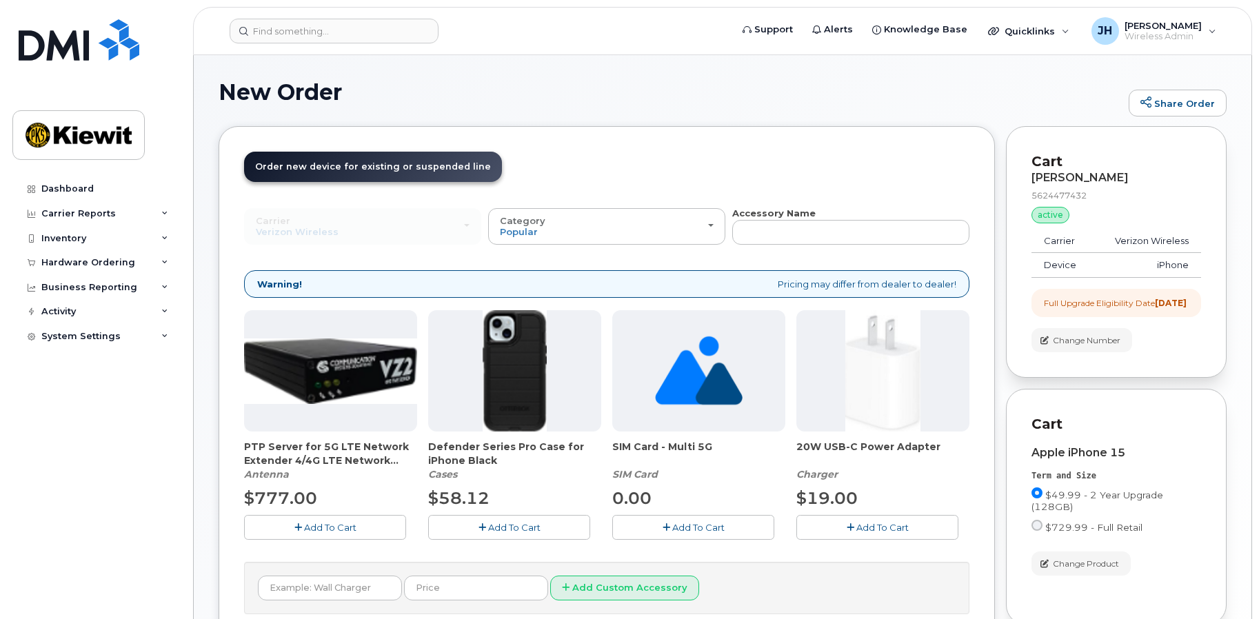
scroll to position [150, 0]
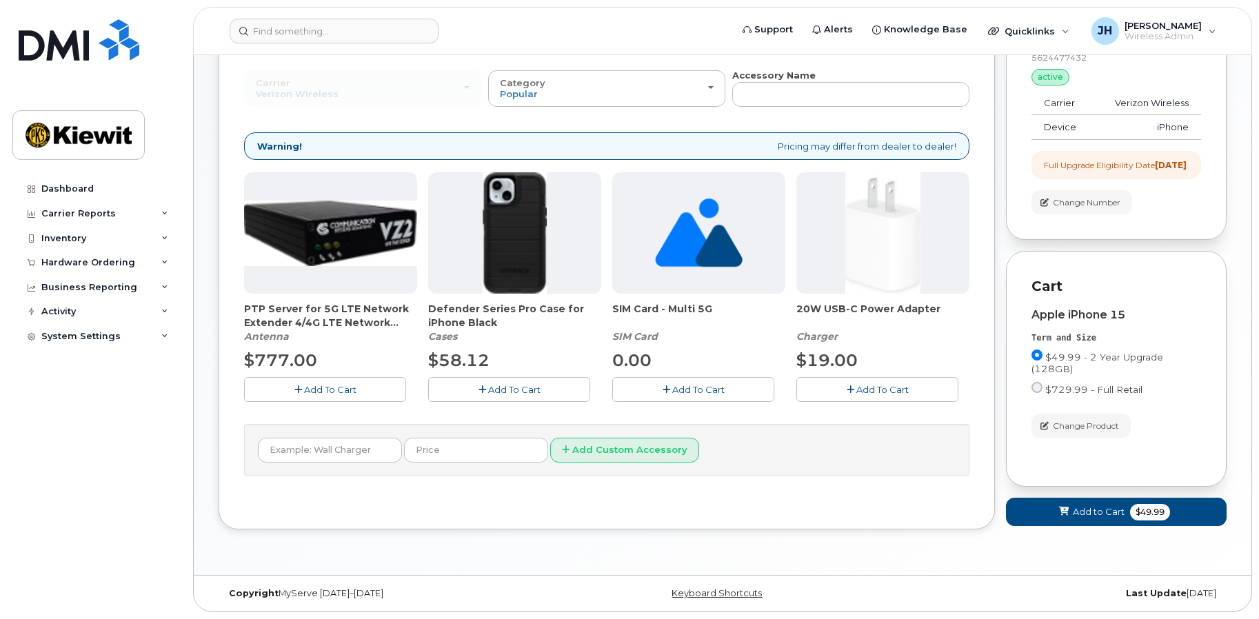
click at [546, 380] on button "Add To Cart" at bounding box center [509, 389] width 162 height 24
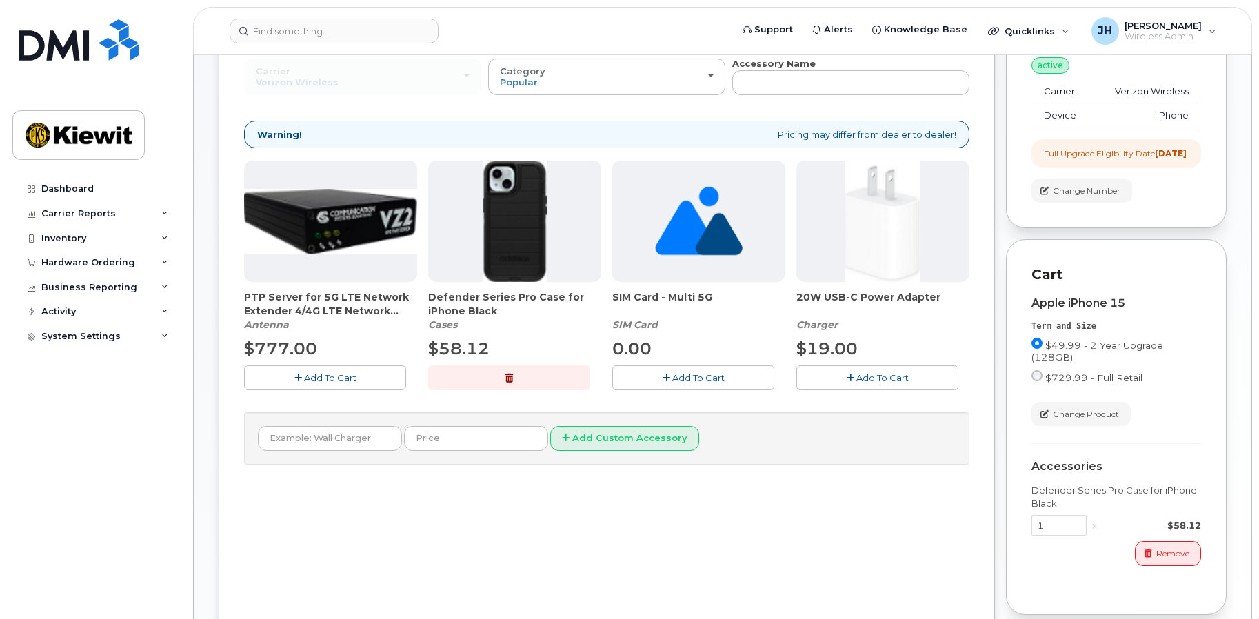
click at [911, 386] on button "Add To Cart" at bounding box center [877, 377] width 162 height 24
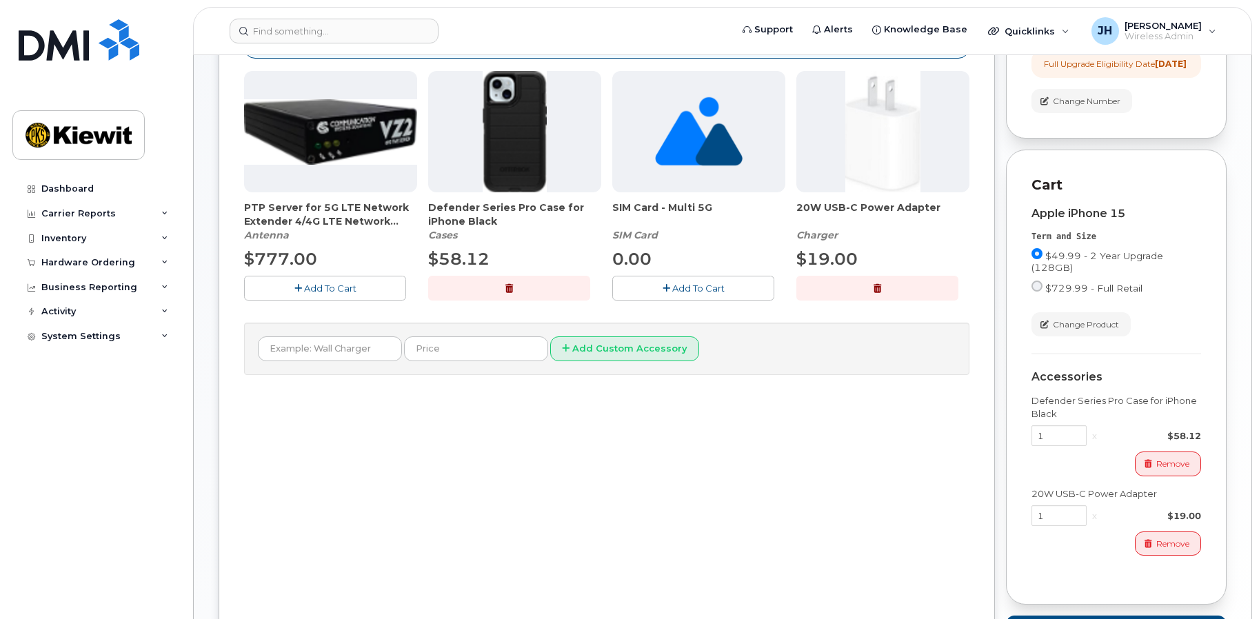
scroll to position [356, 0]
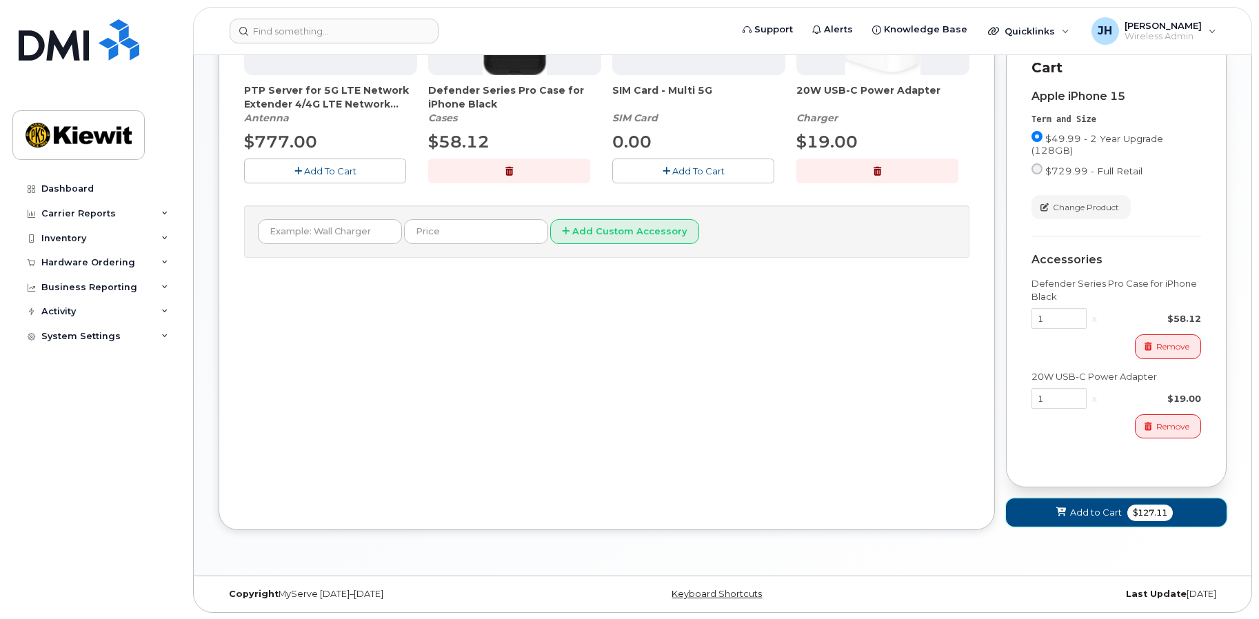
click at [1104, 519] on span "Add to Cart" at bounding box center [1096, 512] width 52 height 13
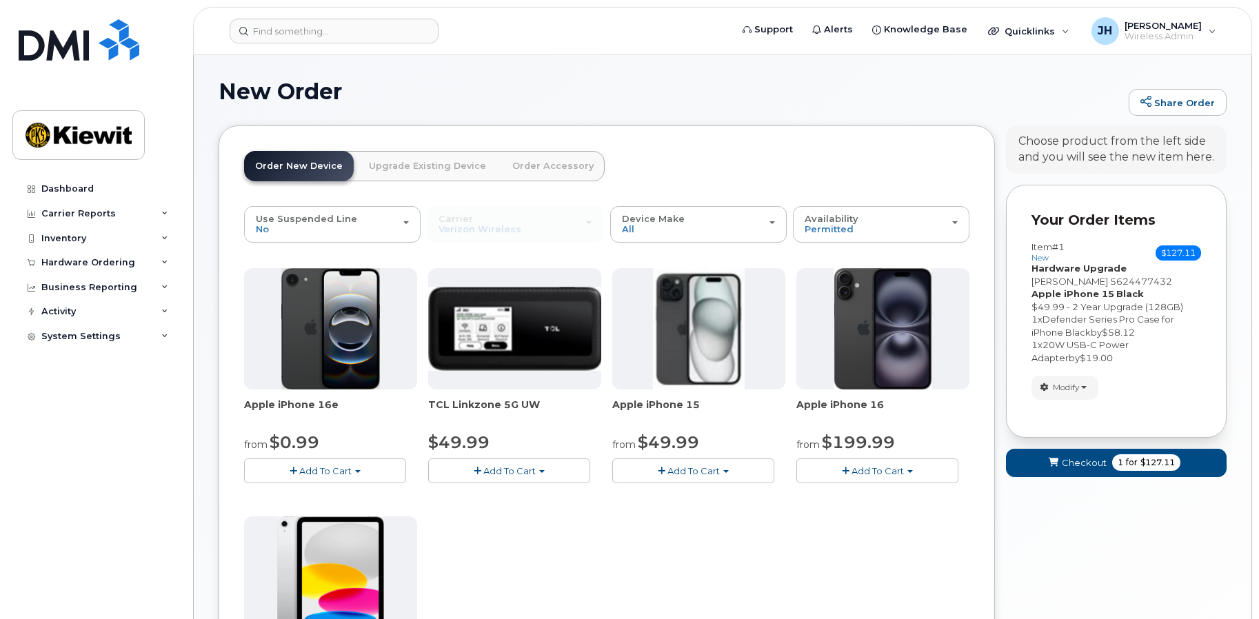
scroll to position [0, 0]
click at [1146, 464] on span "$127.11" at bounding box center [1157, 463] width 34 height 12
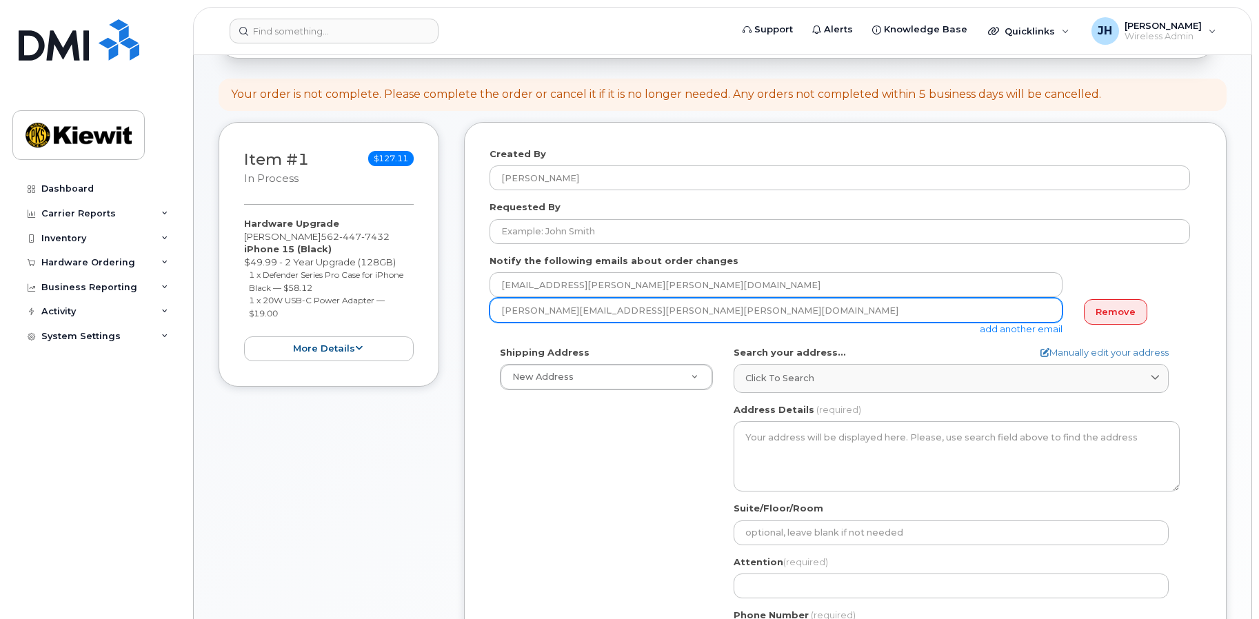
scroll to position [138, 0]
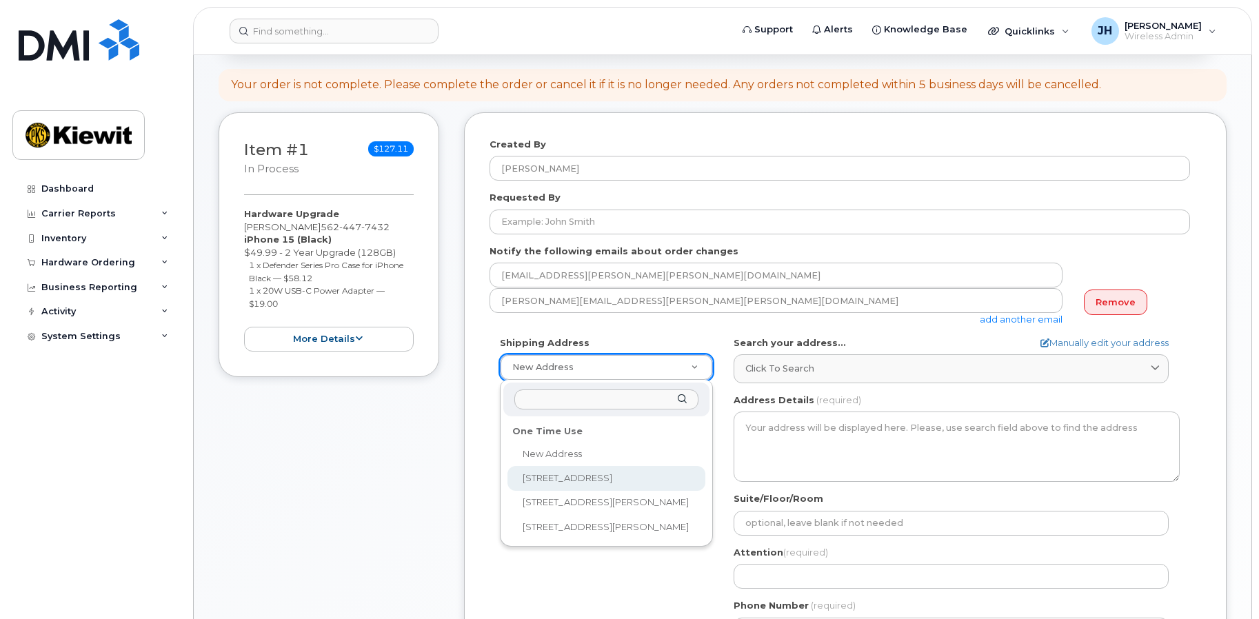
select select "[STREET_ADDRESS]"
type textarea "[STREET_ADDRESS]"
type input "[PERSON_NAME]"
type input "5629461816"
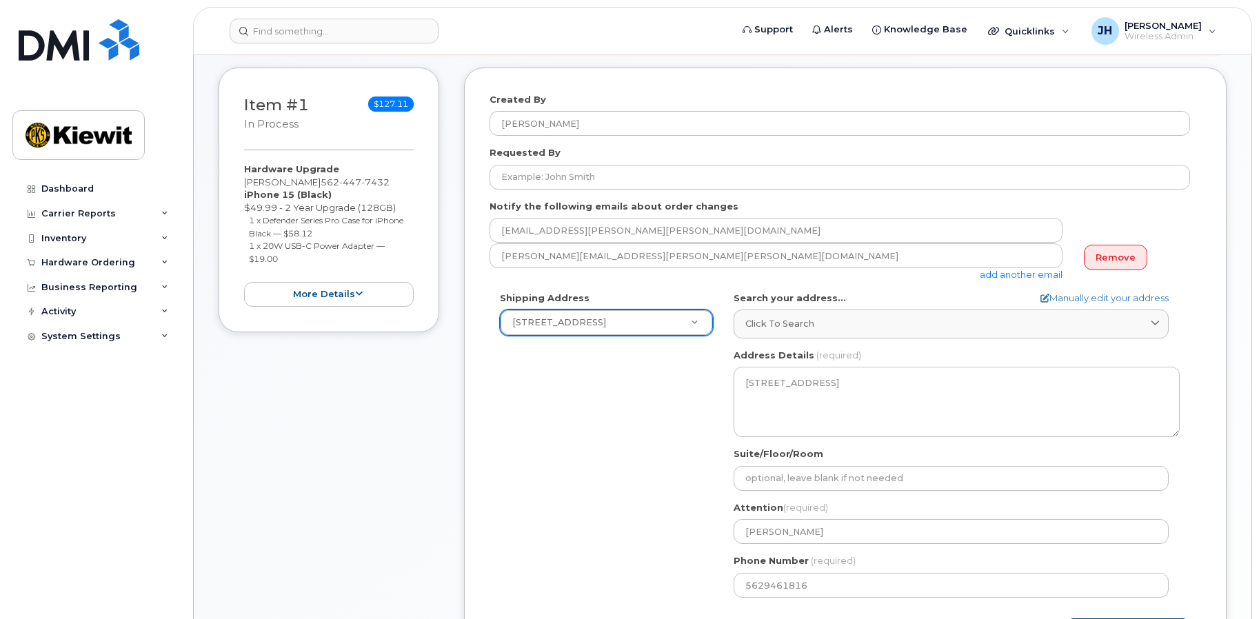
scroll to position [276, 0]
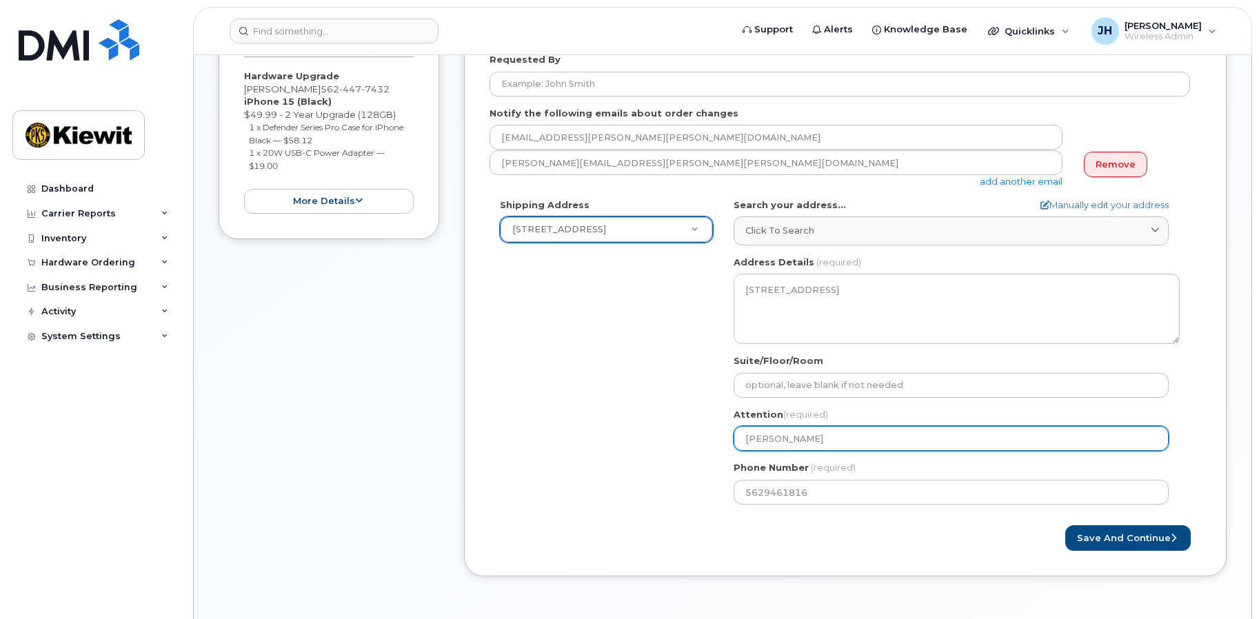
drag, startPoint x: 764, startPoint y: 432, endPoint x: 646, endPoint y: 430, distance: 117.9
click at [646, 430] on div "Shipping Address [STREET_ADDRESS][GEOGRAPHIC_DATA] [STREET_ADDRESS][PERSON_NAME…" at bounding box center [840, 357] width 701 height 316
select select
type input "H"
select select
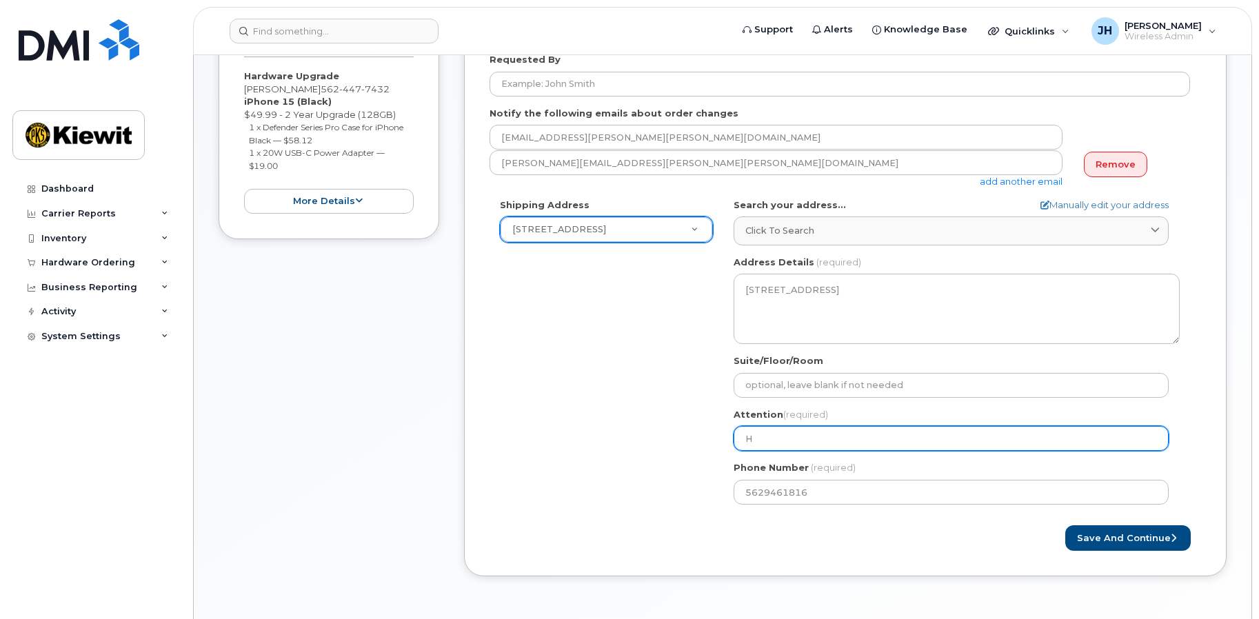
type input "Hu"
select select
type input "Hun"
select select
type input "Hunt"
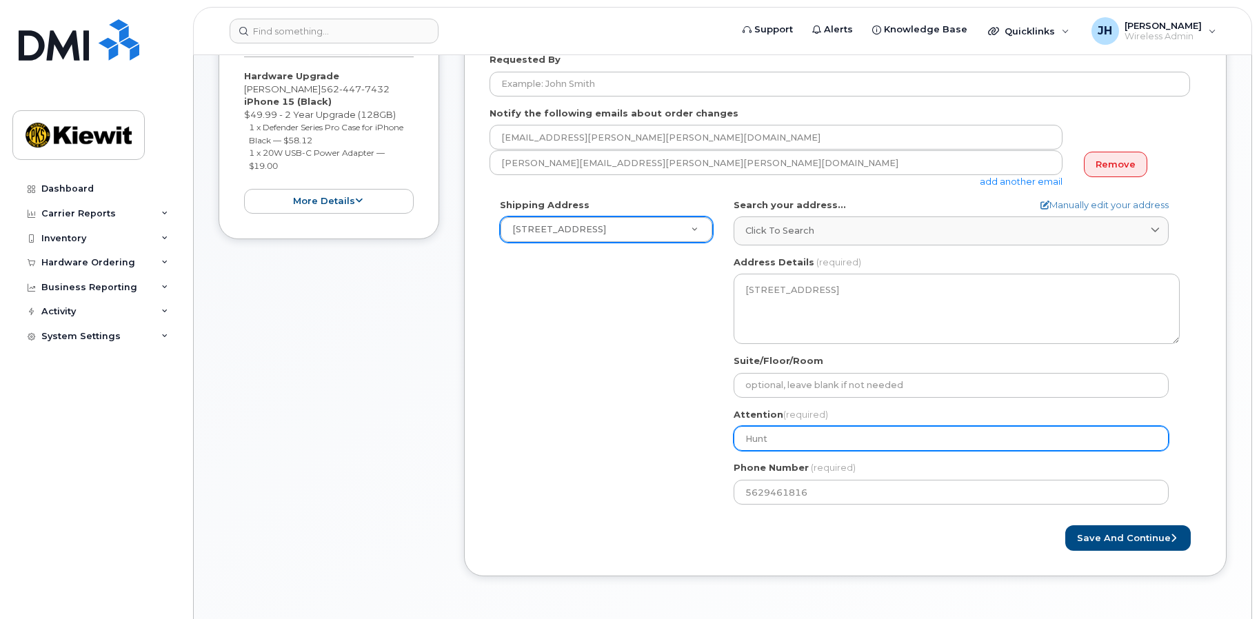
select select
type input "[PERSON_NAME]"
select select
type input "Hunter"
select select
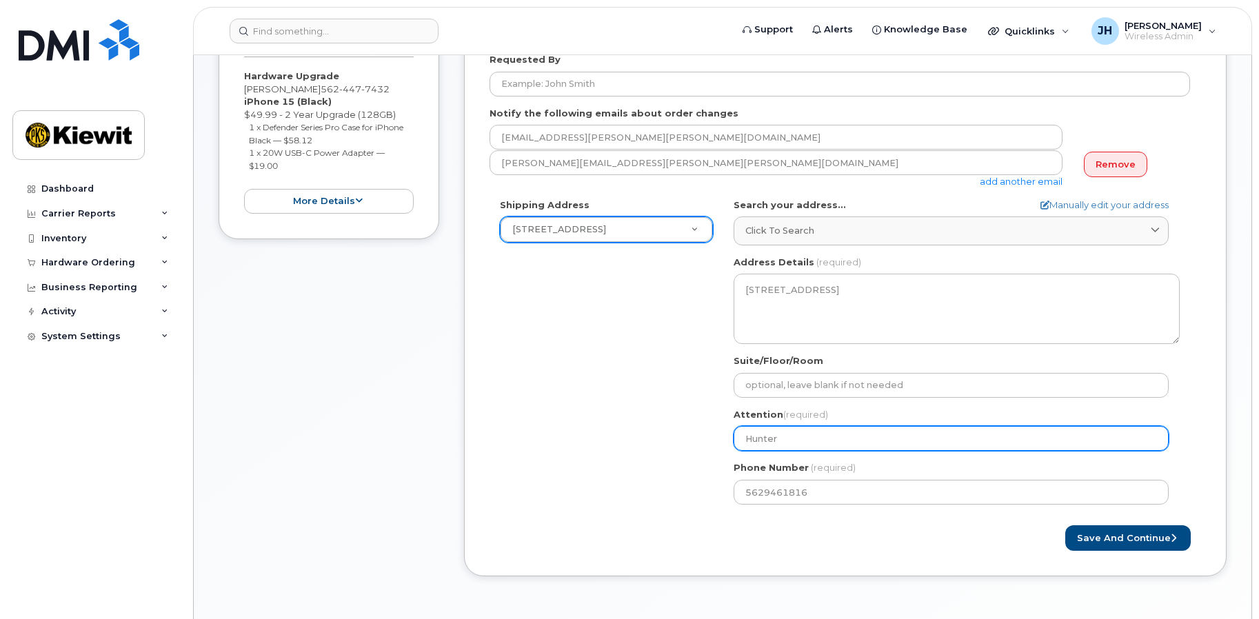
type input "Hunter P"
select select
type input "[PERSON_NAME]"
select select
type input "Hunter Ped"
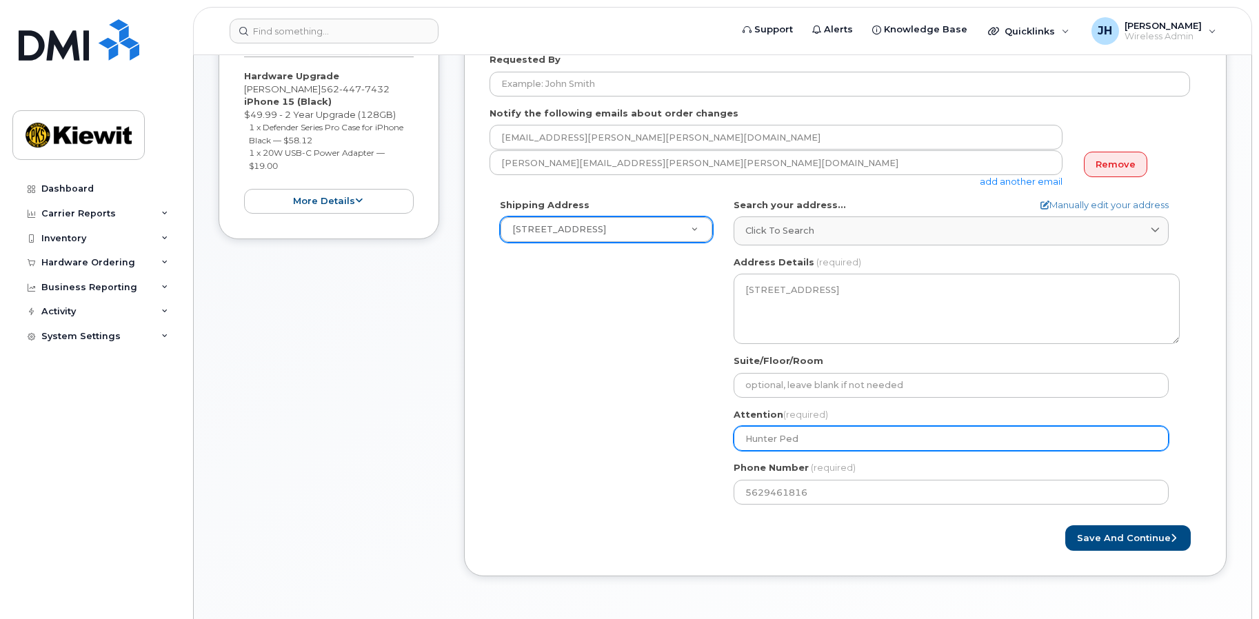
select select
type input "Hunter Pedi"
select select
type input "Hunter Pedic"
select select
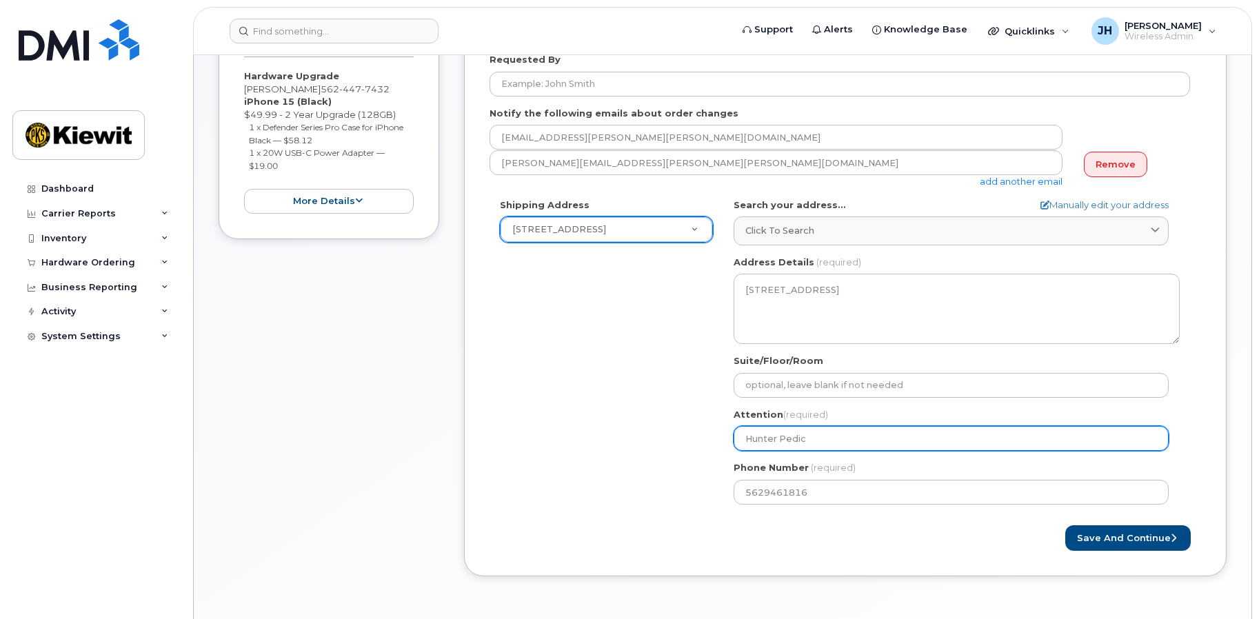
type input "[PERSON_NAME]"
select select
type input "Hunter Pedicor"
select select
type input "[PERSON_NAME]"
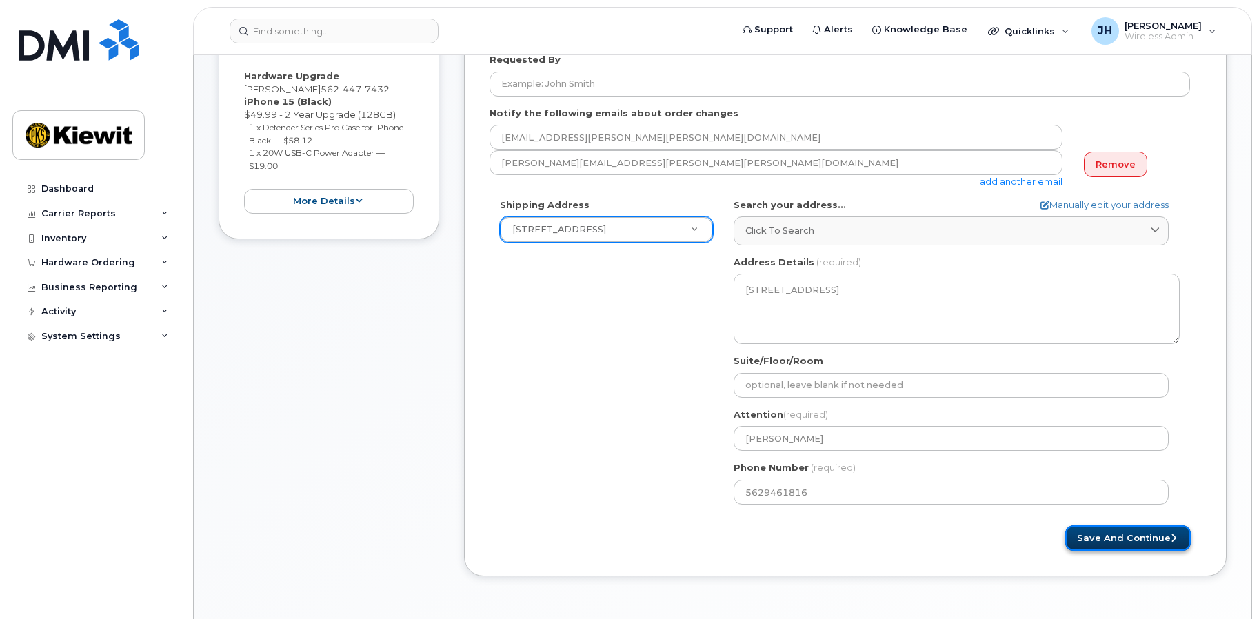
click at [1108, 535] on button "Save and Continue" at bounding box center [1127, 538] width 125 height 26
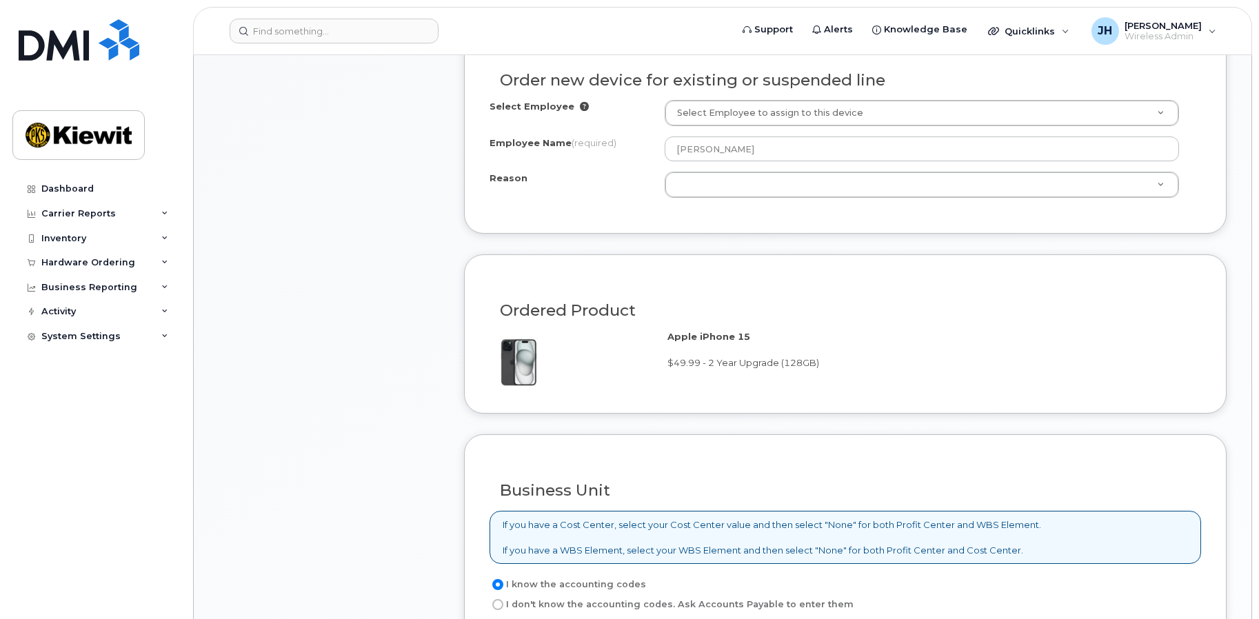
scroll to position [483, 0]
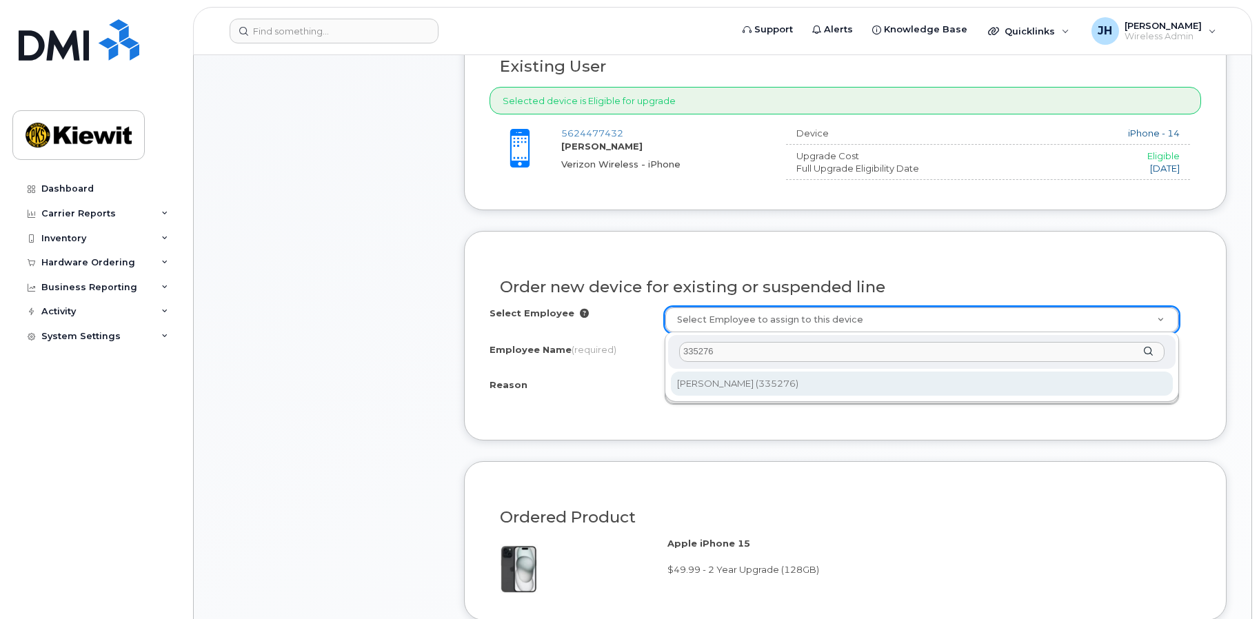
type input "335276"
type input "2150741"
type input "[PERSON_NAME]"
select select
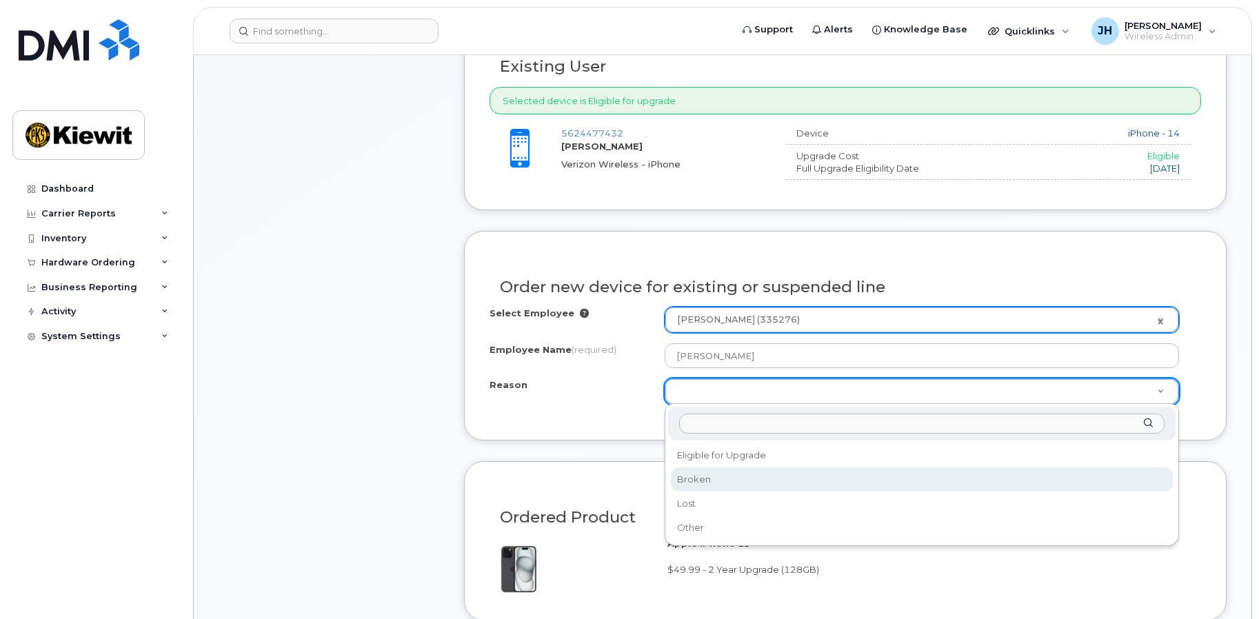
select select "broken"
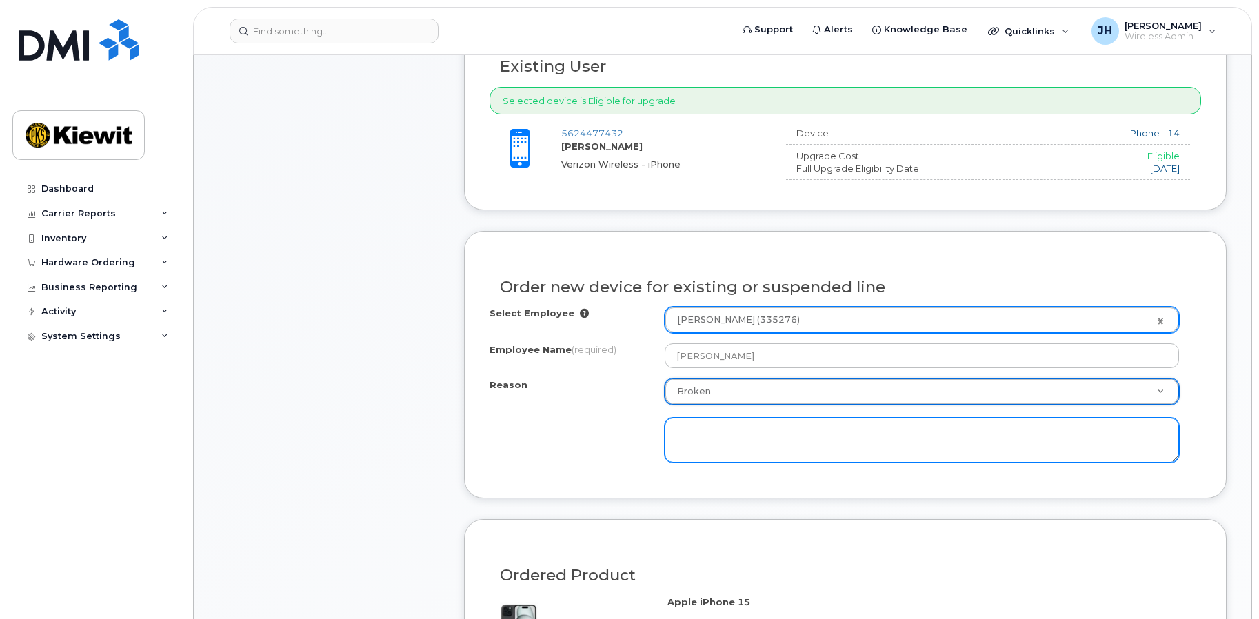
click at [732, 445] on textarea at bounding box center [922, 441] width 514 height 46
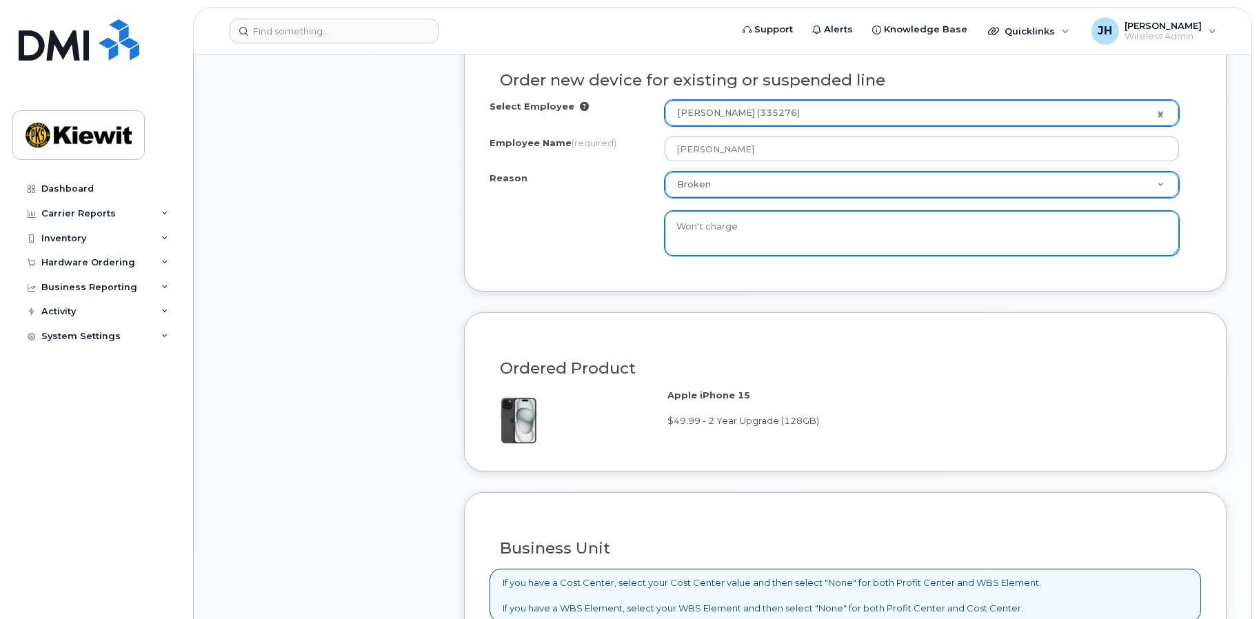
scroll to position [1034, 0]
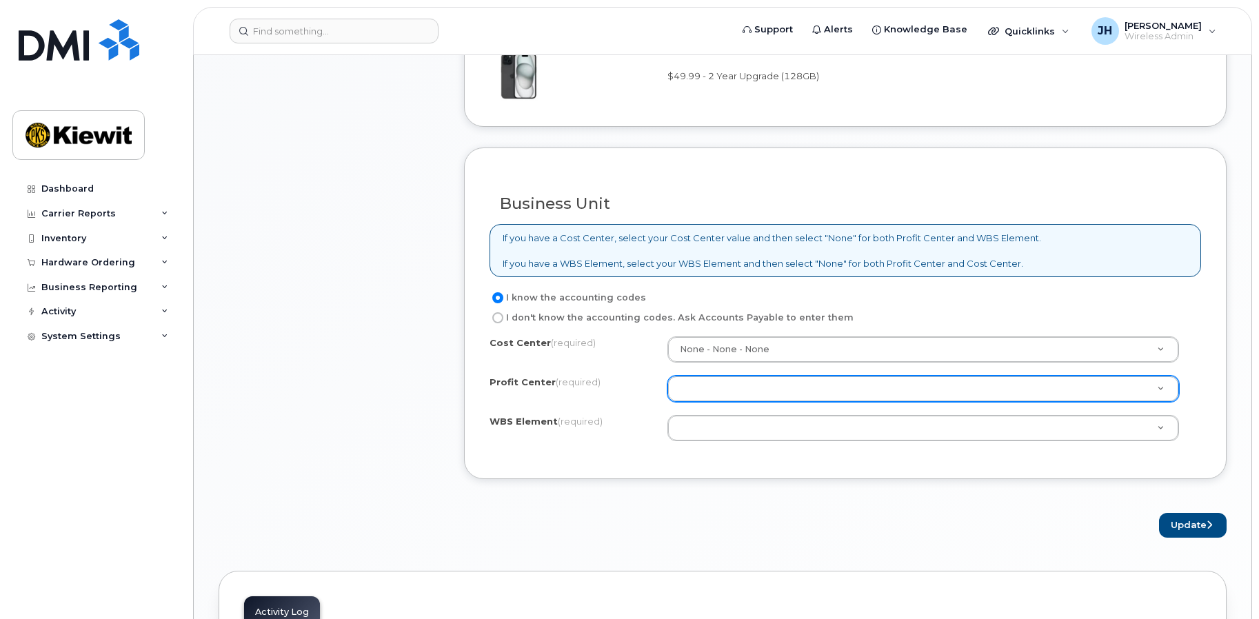
type textarea "Won't charge"
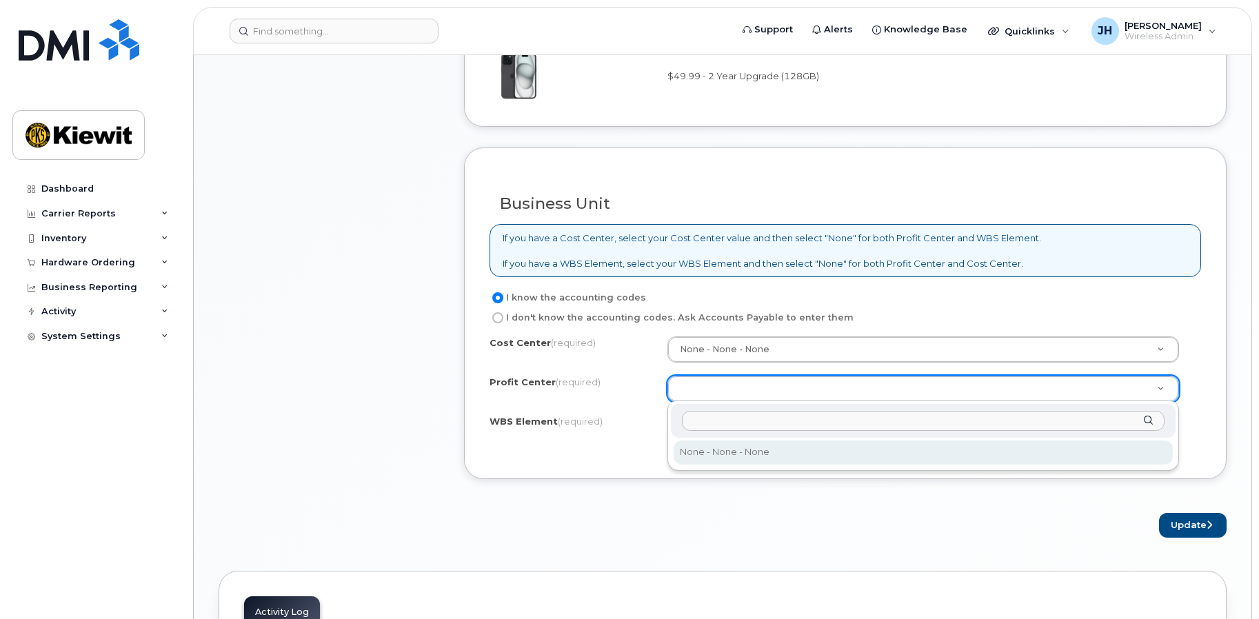
select select "None"
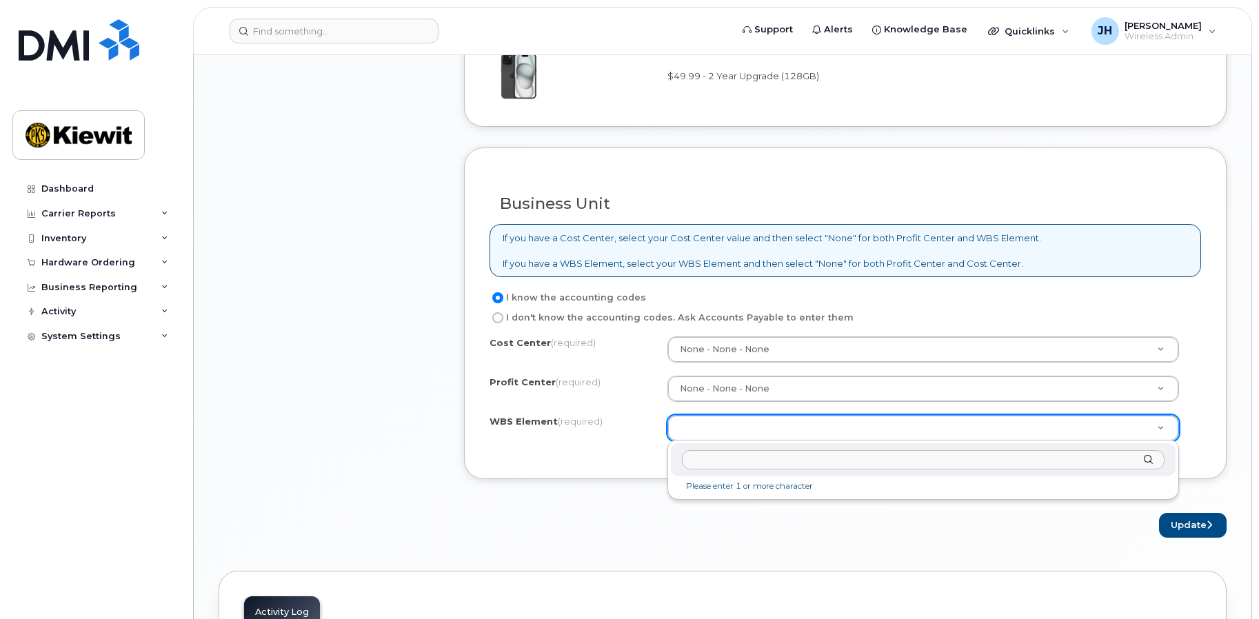
click at [727, 463] on input "text" at bounding box center [923, 460] width 483 height 20
paste input "104796.2232"
type input "104796.2232"
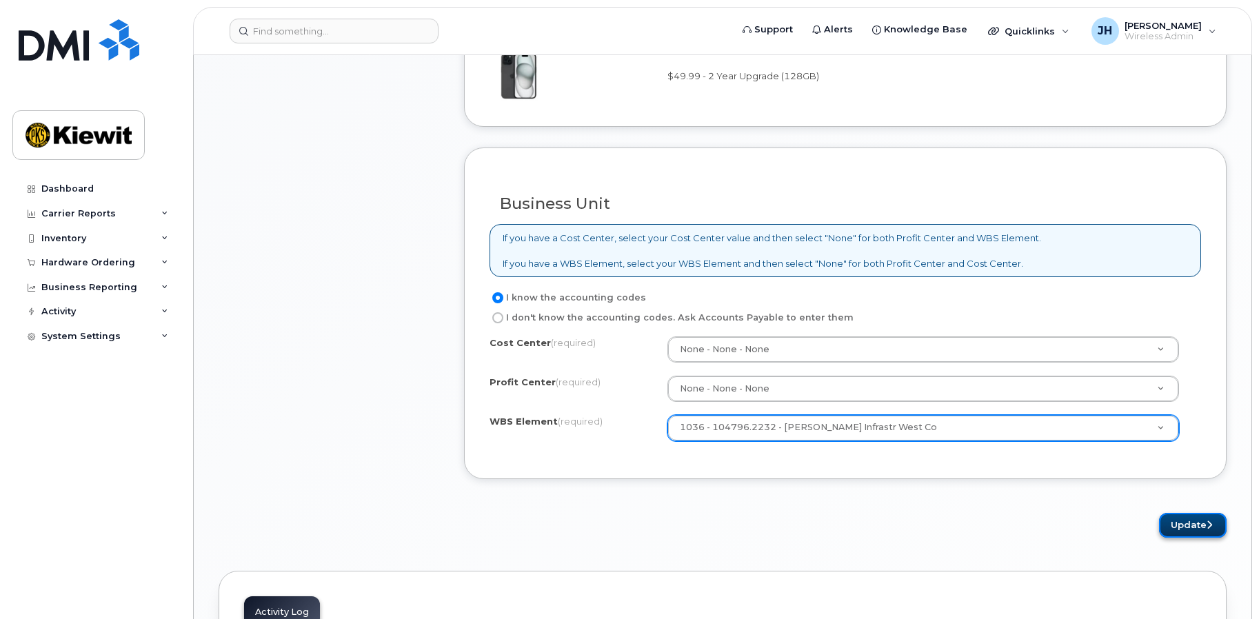
click at [1196, 521] on button "Update" at bounding box center [1193, 526] width 68 height 26
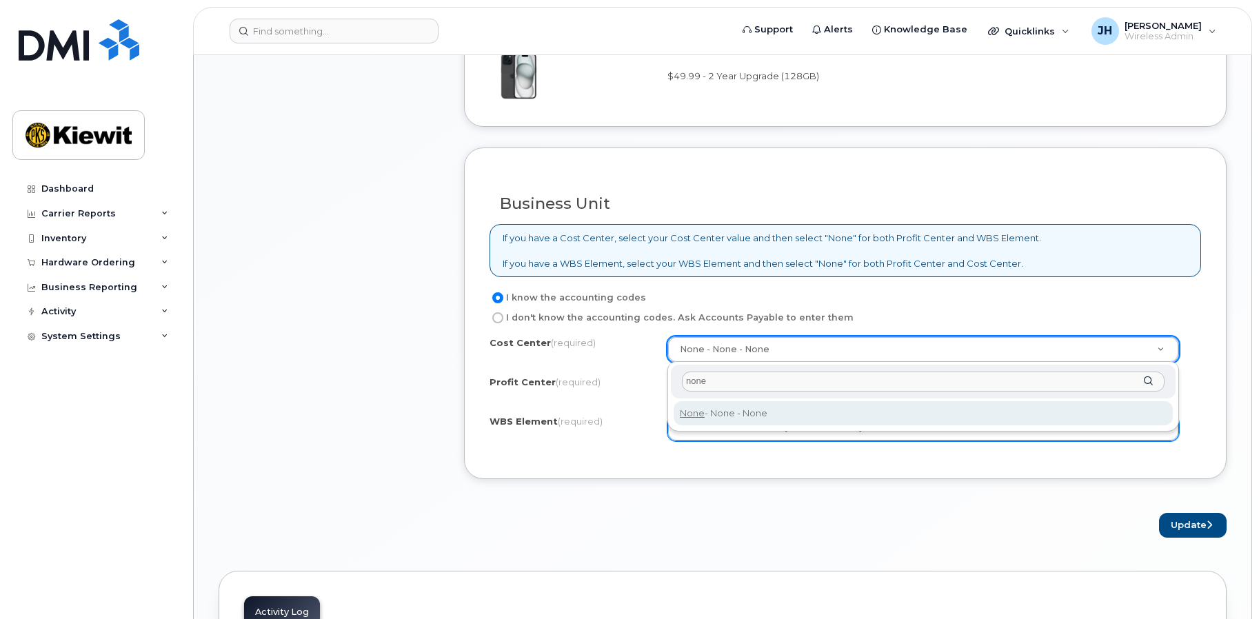
type input "none"
type input "None"
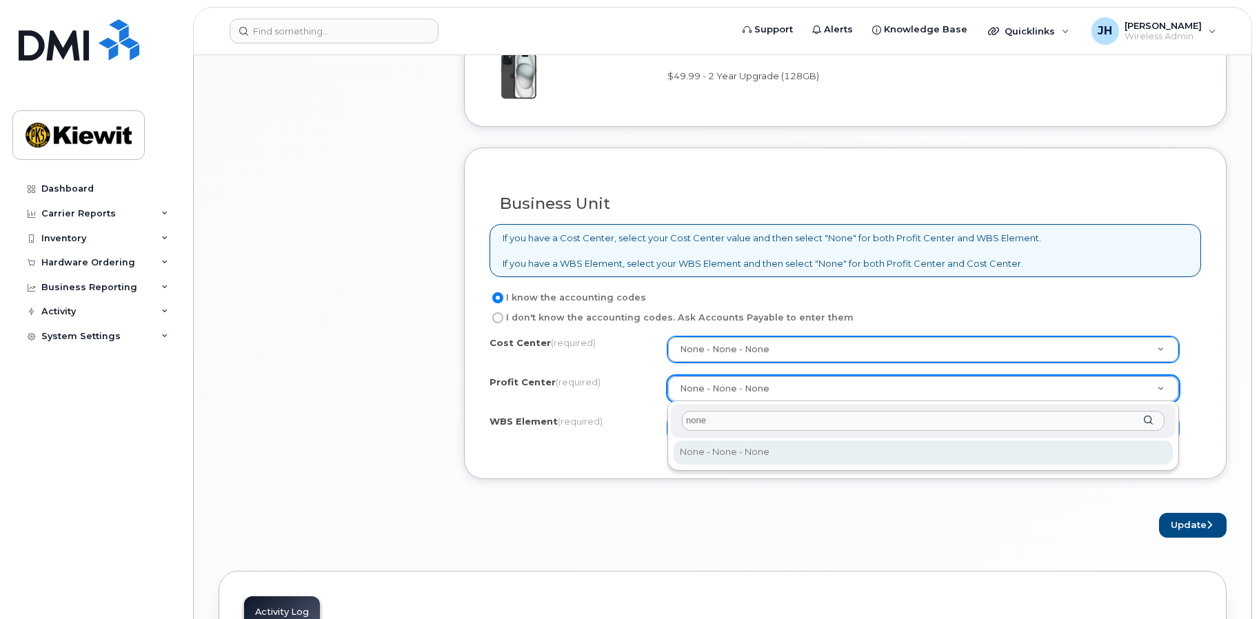
type input "none"
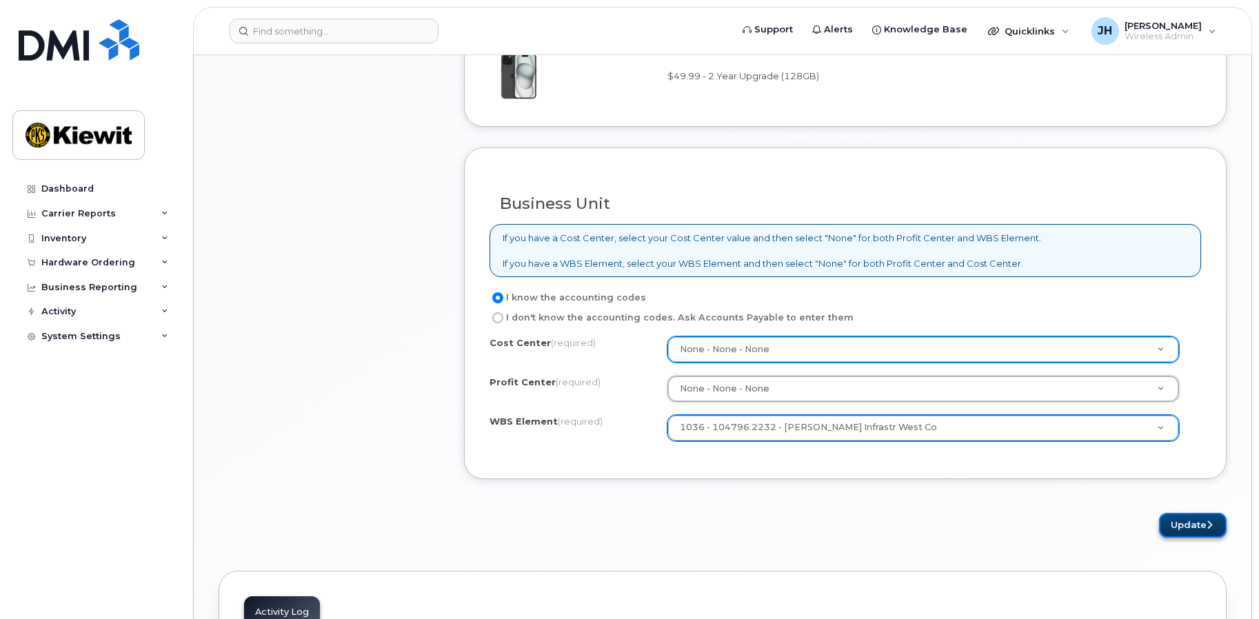
click at [1187, 538] on button "Update" at bounding box center [1193, 526] width 68 height 26
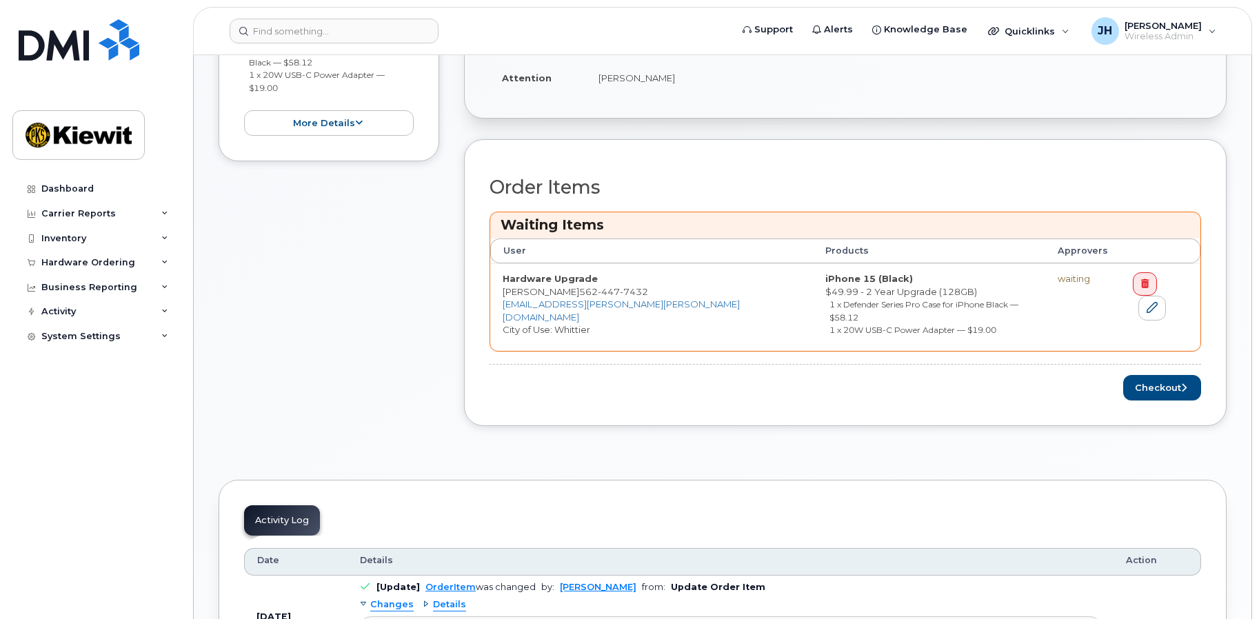
scroll to position [414, 0]
click at [1161, 383] on button "Checkout" at bounding box center [1162, 387] width 78 height 26
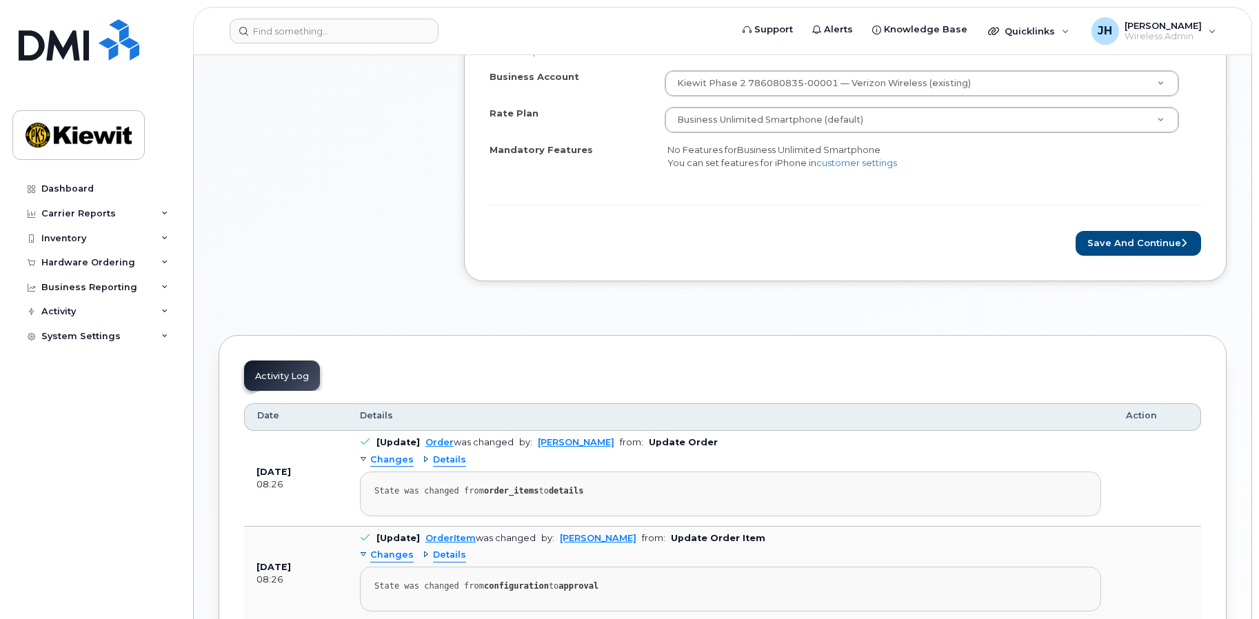
scroll to position [345, 0]
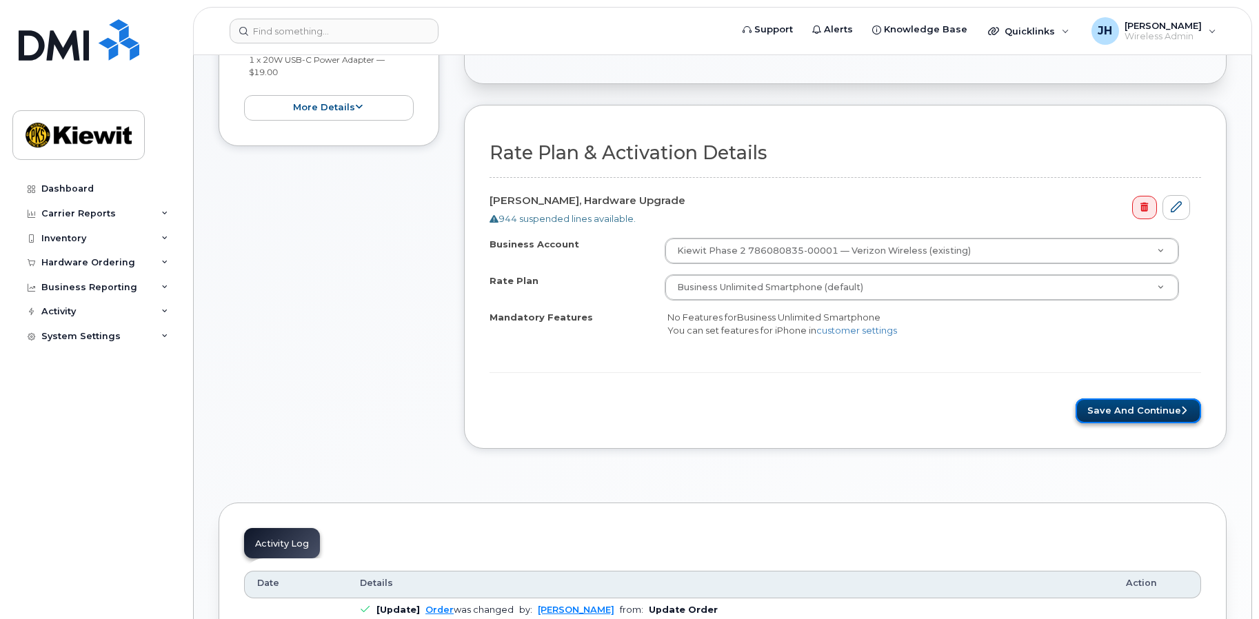
click at [1116, 422] on button "Save and Continue" at bounding box center [1138, 412] width 125 height 26
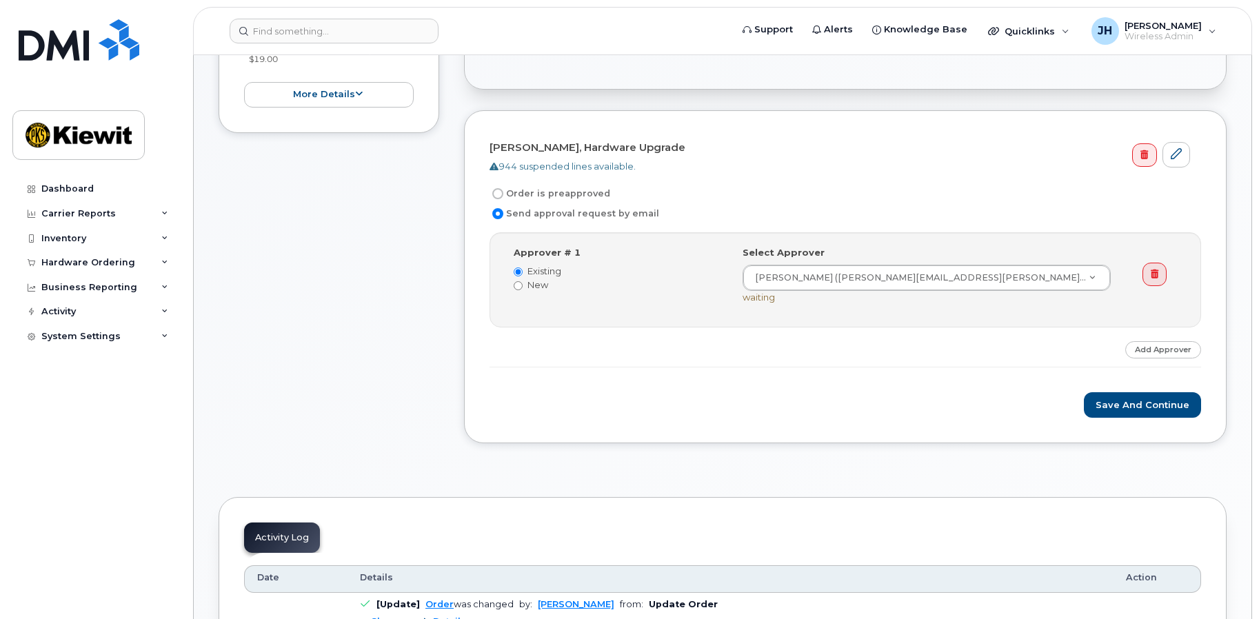
scroll to position [345, 0]
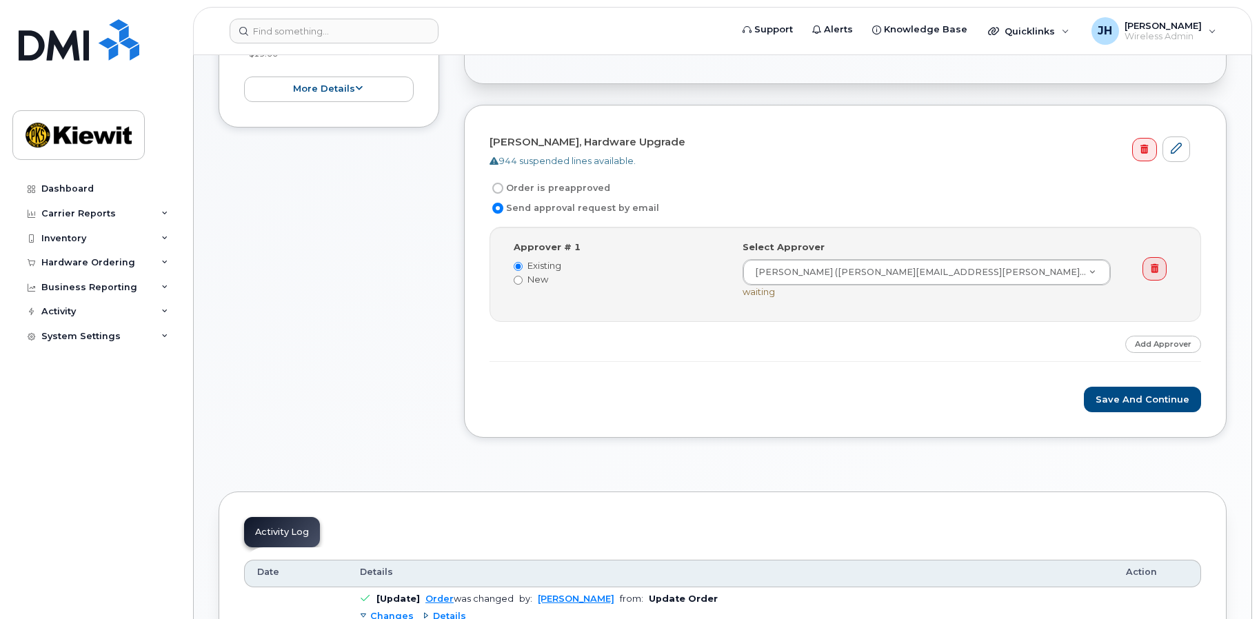
click at [507, 190] on label "Order is preapproved" at bounding box center [550, 188] width 121 height 17
click at [503, 190] on input "Order is preapproved" at bounding box center [497, 188] width 11 height 11
radio input "true"
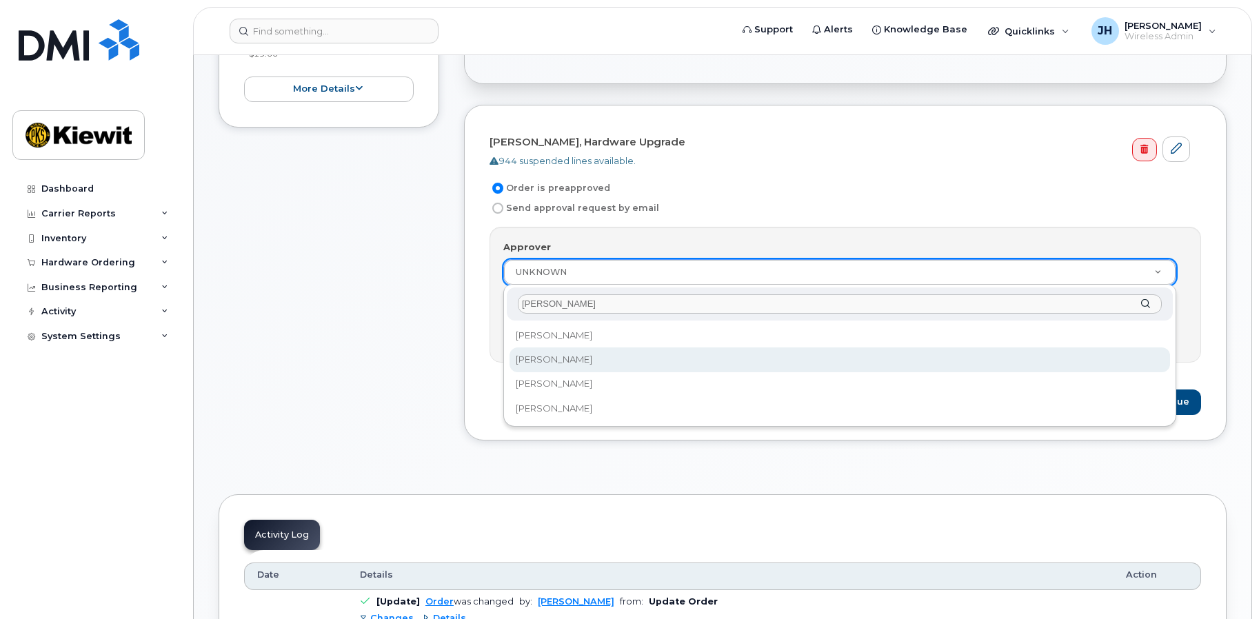
type input "[PERSON_NAME]"
select select "2147282"
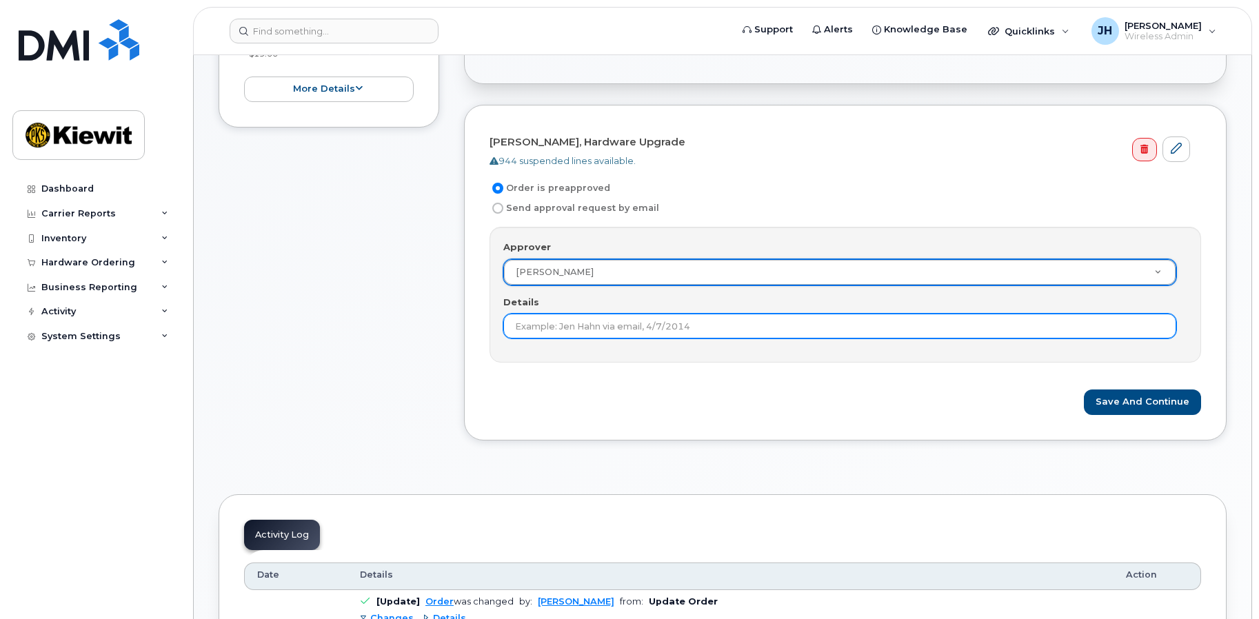
click at [561, 331] on input "Details" at bounding box center [839, 326] width 673 height 25
drag, startPoint x: 568, startPoint y: 326, endPoint x: 389, endPoint y: 314, distance: 179.7
click at [389, 314] on div "Item #1 Waiting On Approval $127.11 Hardware Upgrade [PERSON_NAME] [PHONE_NUMBE…" at bounding box center [723, 161] width 1008 height 599
click at [630, 330] on input "Already approved" at bounding box center [839, 326] width 673 height 25
type input "Already approved by [PERSON_NAME]"
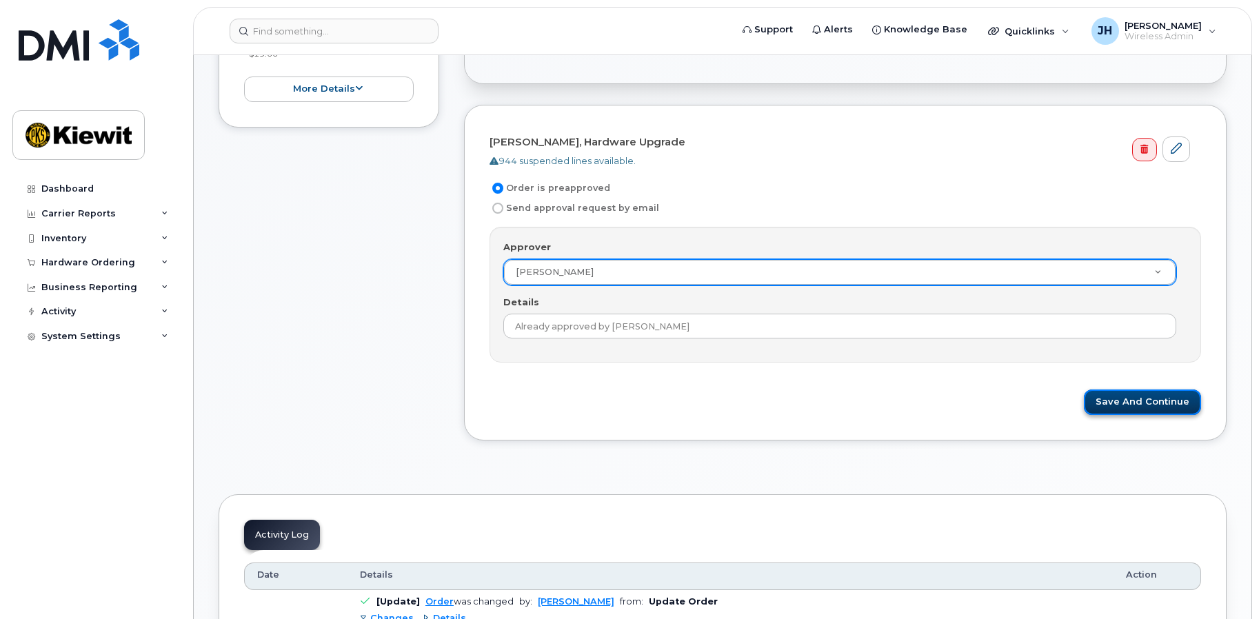
click at [1141, 411] on button "Save and Continue" at bounding box center [1142, 403] width 117 height 26
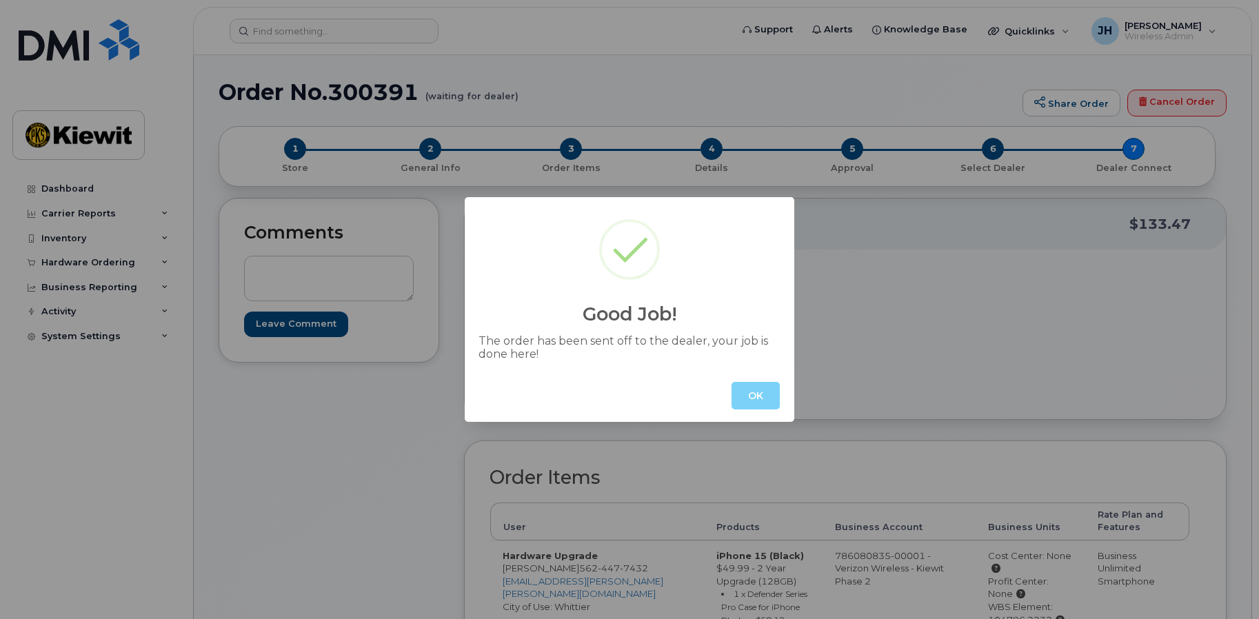
click at [758, 396] on button "OK" at bounding box center [756, 396] width 48 height 28
